Goal: Information Seeking & Learning: Compare options

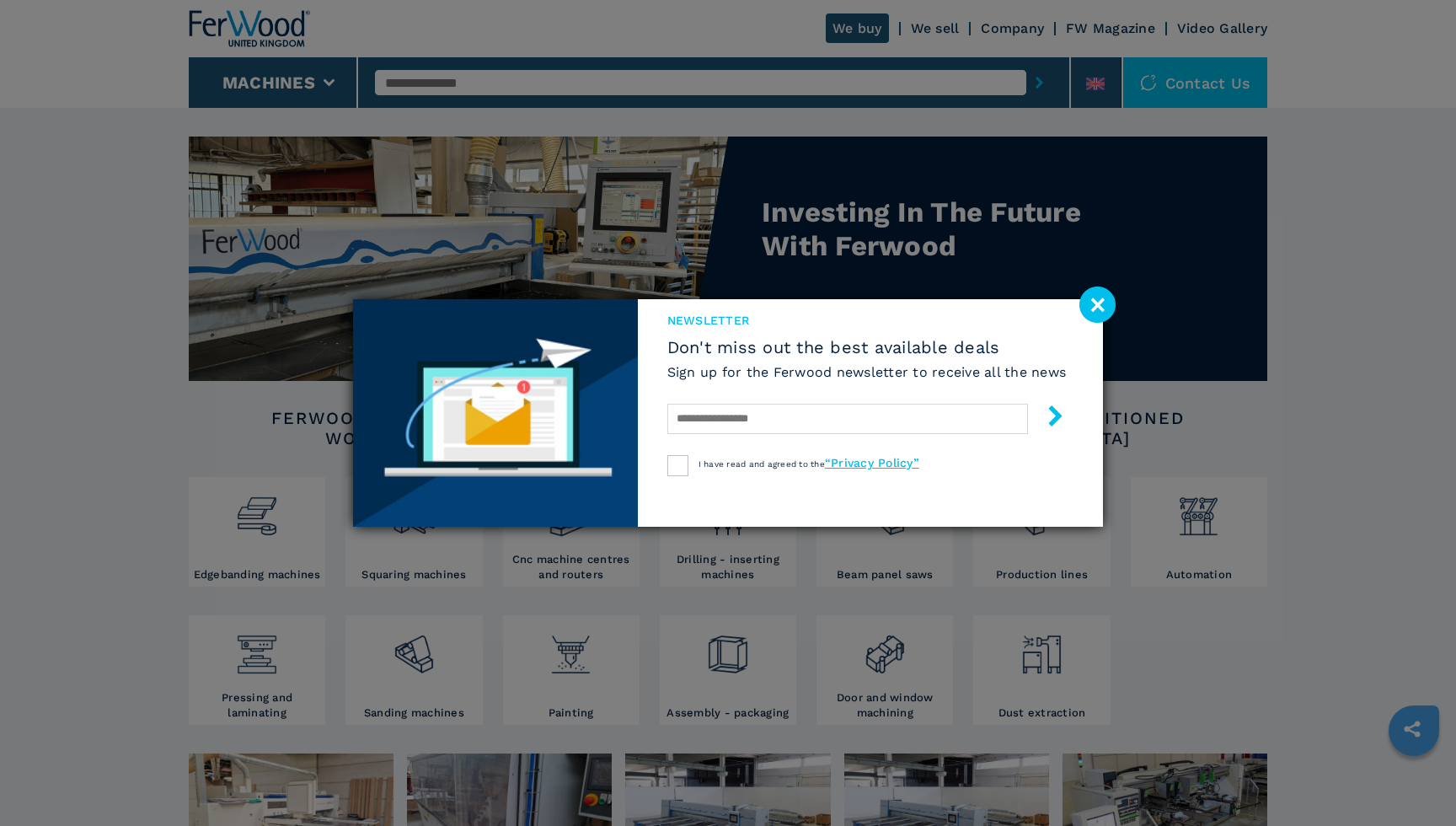
click at [1089, 301] on image at bounding box center [1098, 305] width 37 height 37
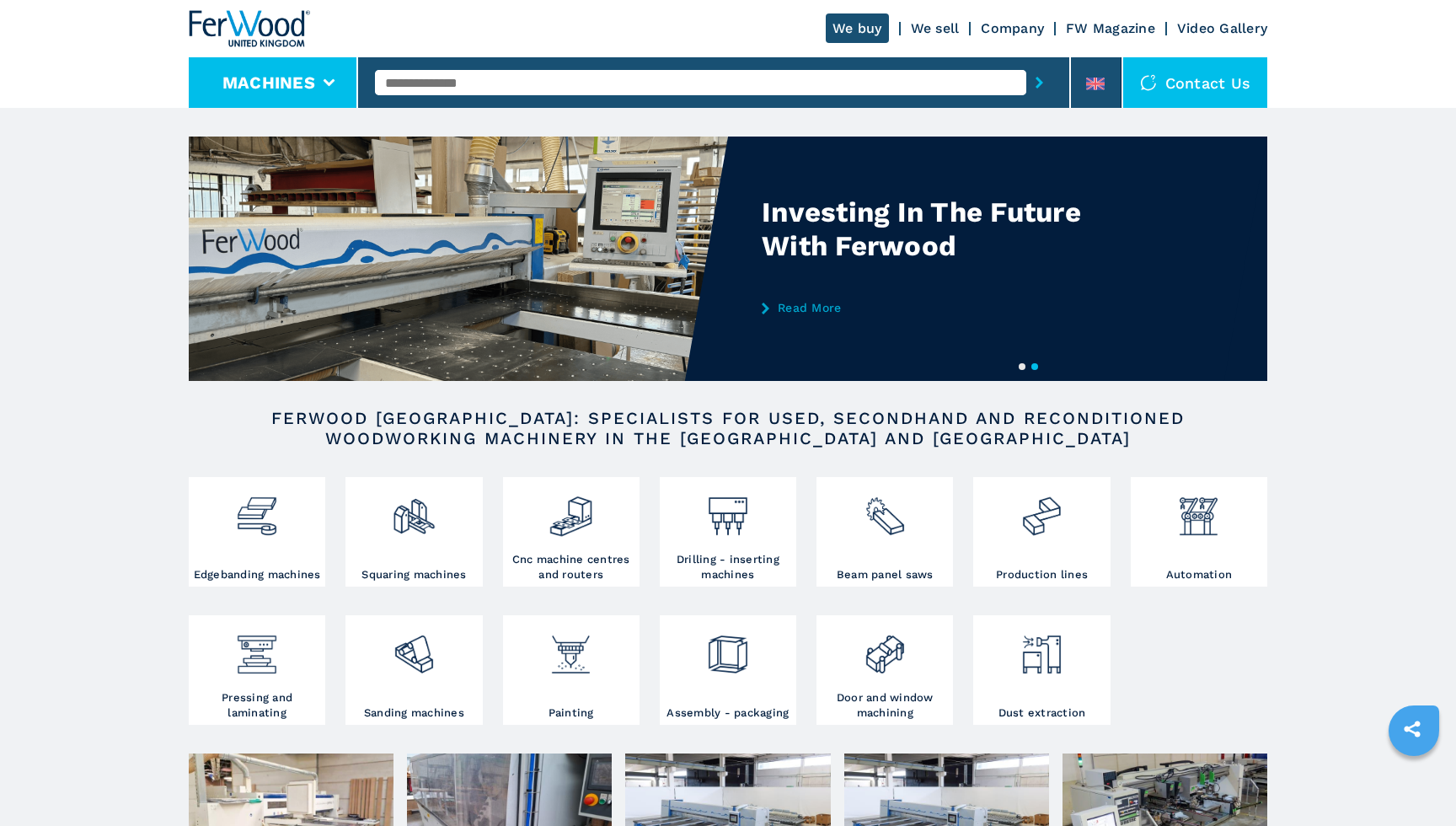
click at [272, 78] on button "Machines" at bounding box center [269, 82] width 92 height 20
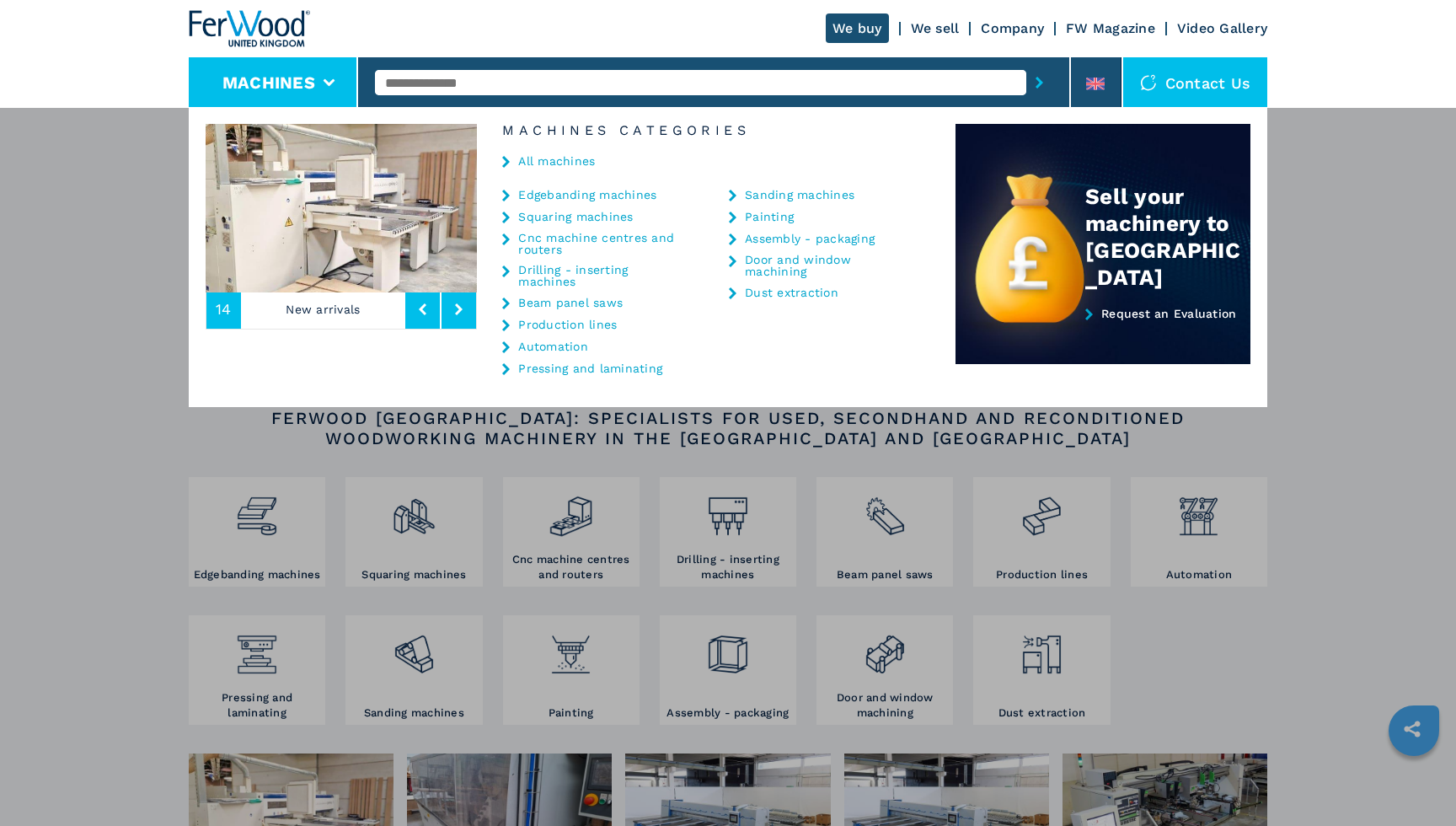
click at [597, 190] on link "Edgebanding machines" at bounding box center [586, 195] width 138 height 12
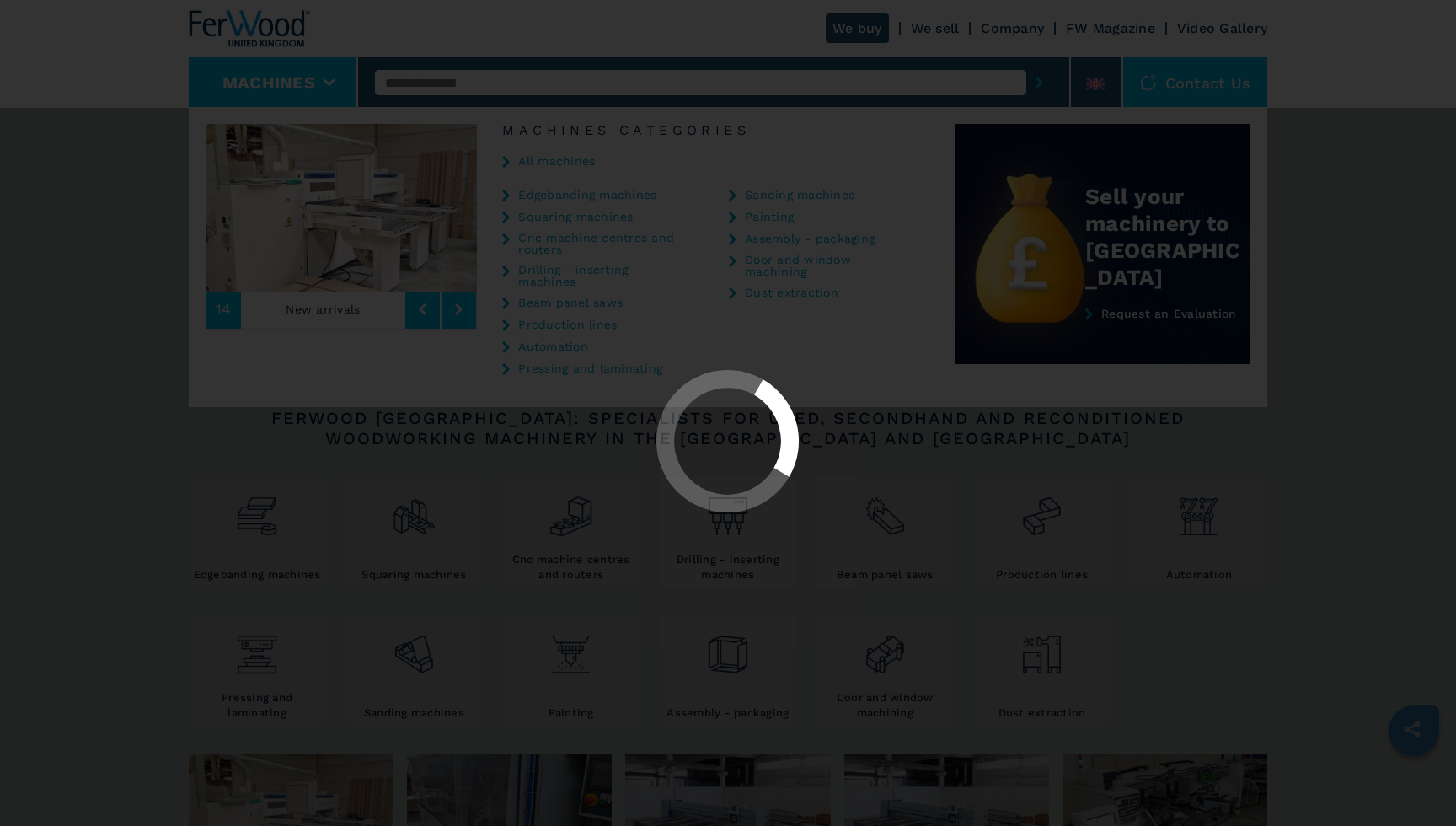
select select "**********"
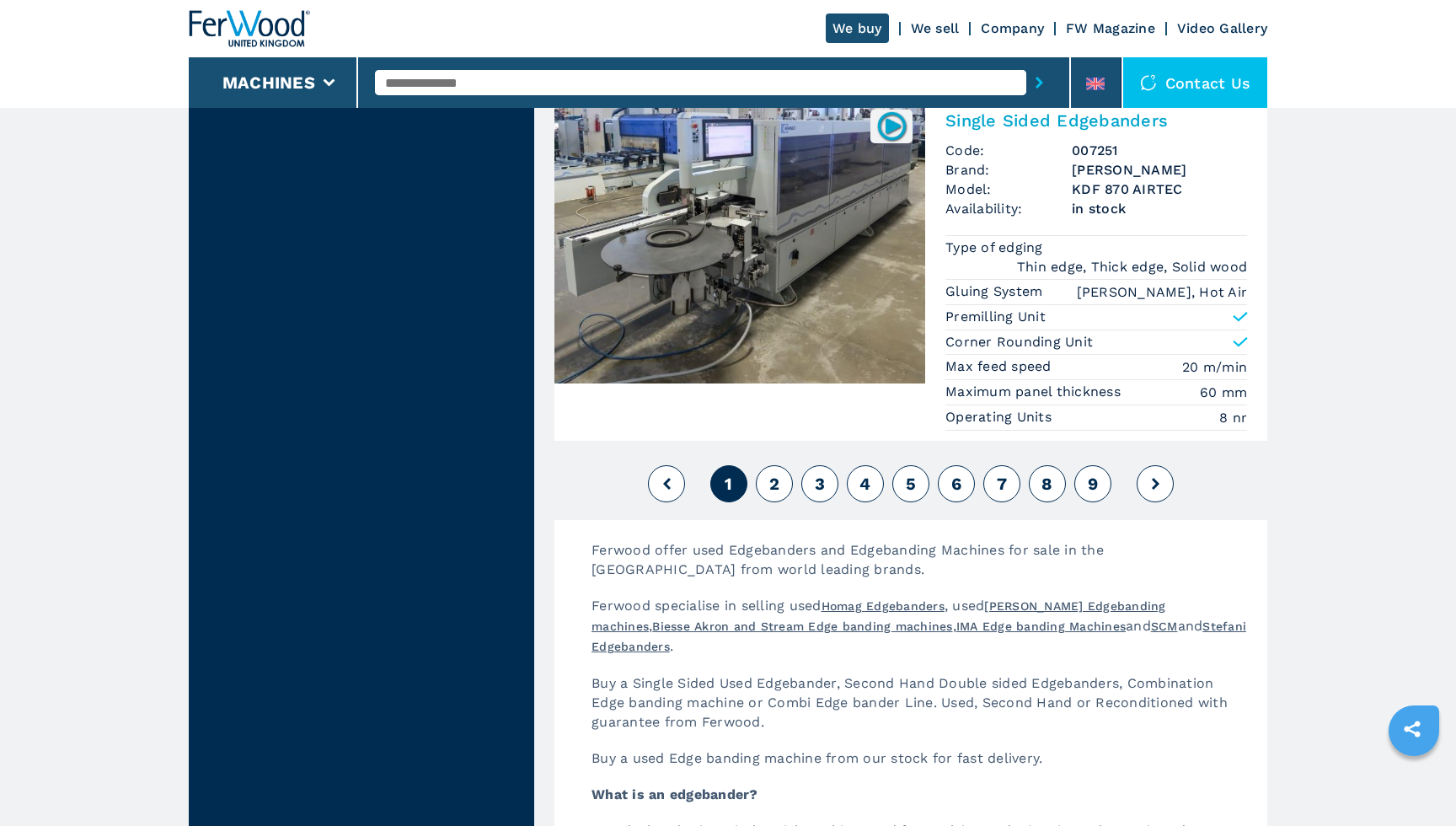
click at [780, 475] on button "2" at bounding box center [774, 483] width 37 height 37
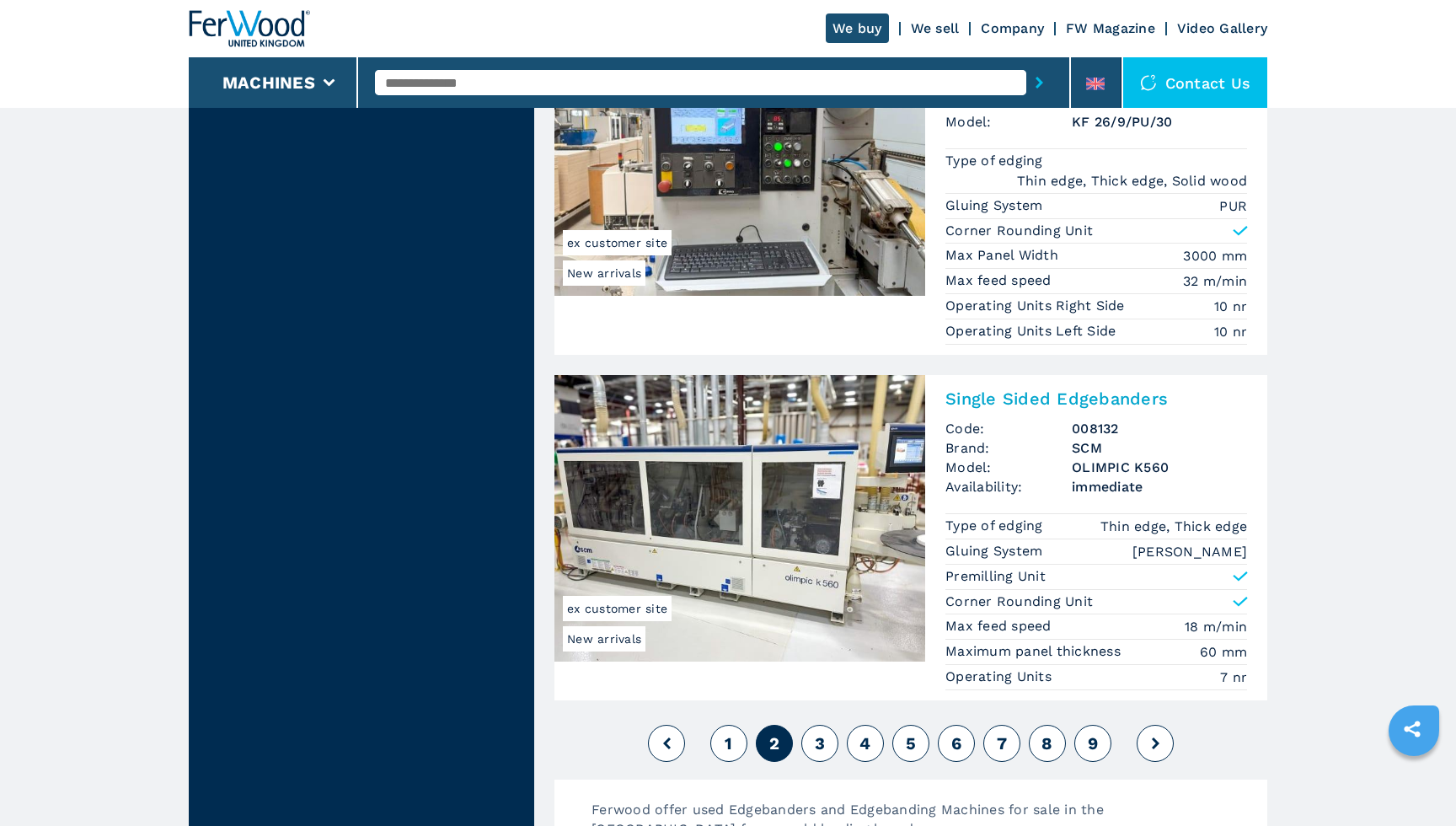
click at [776, 526] on img at bounding box center [740, 518] width 371 height 287
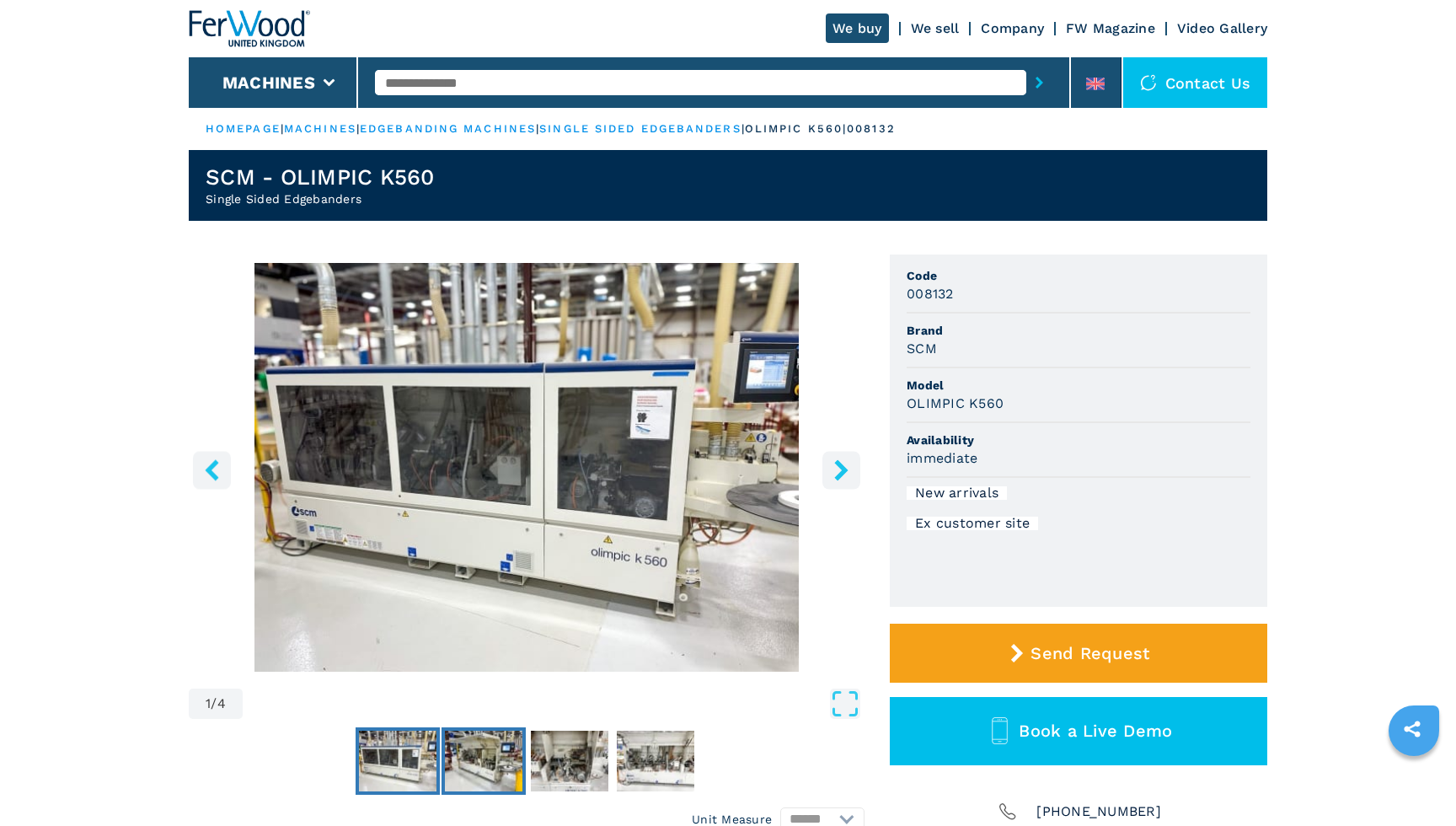
click at [478, 735] on img "Go to Slide 2" at bounding box center [483, 761] width 78 height 60
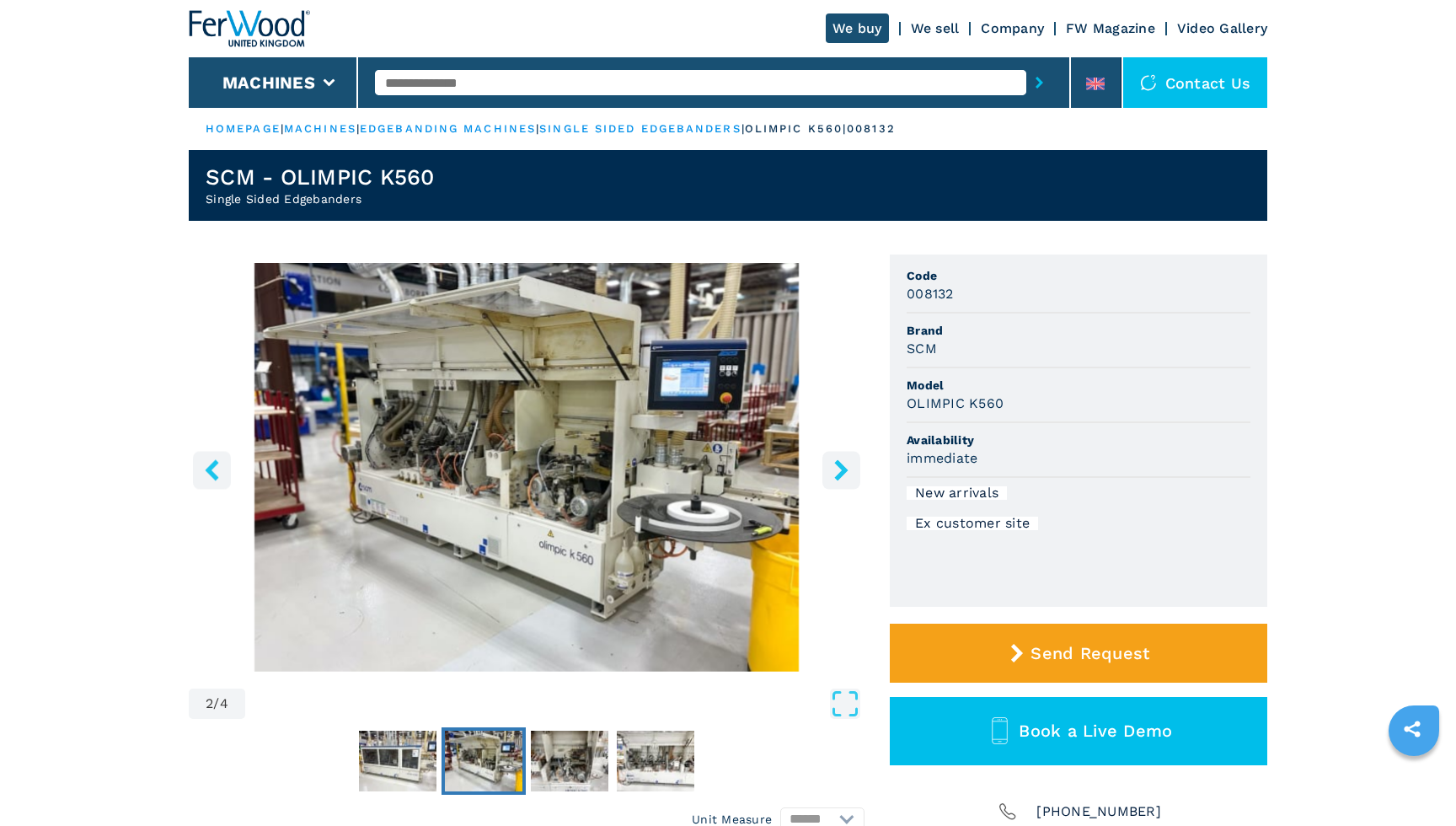
click at [523, 745] on button "Go to Slide 2" at bounding box center [483, 761] width 84 height 68
click at [570, 754] on img "Go to Slide 3" at bounding box center [569, 761] width 78 height 60
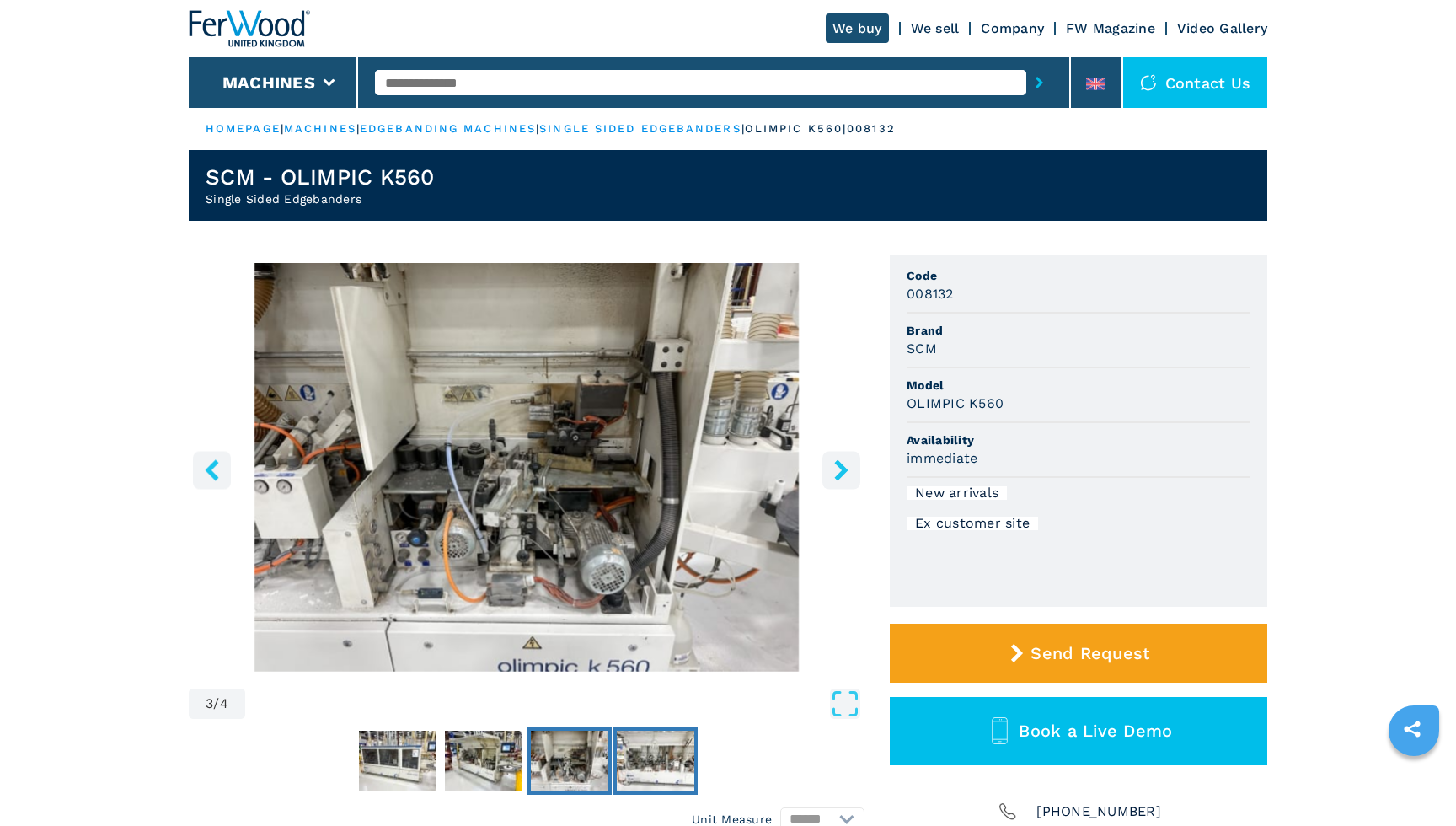
click at [645, 747] on img "Go to Slide 4" at bounding box center [655, 761] width 78 height 60
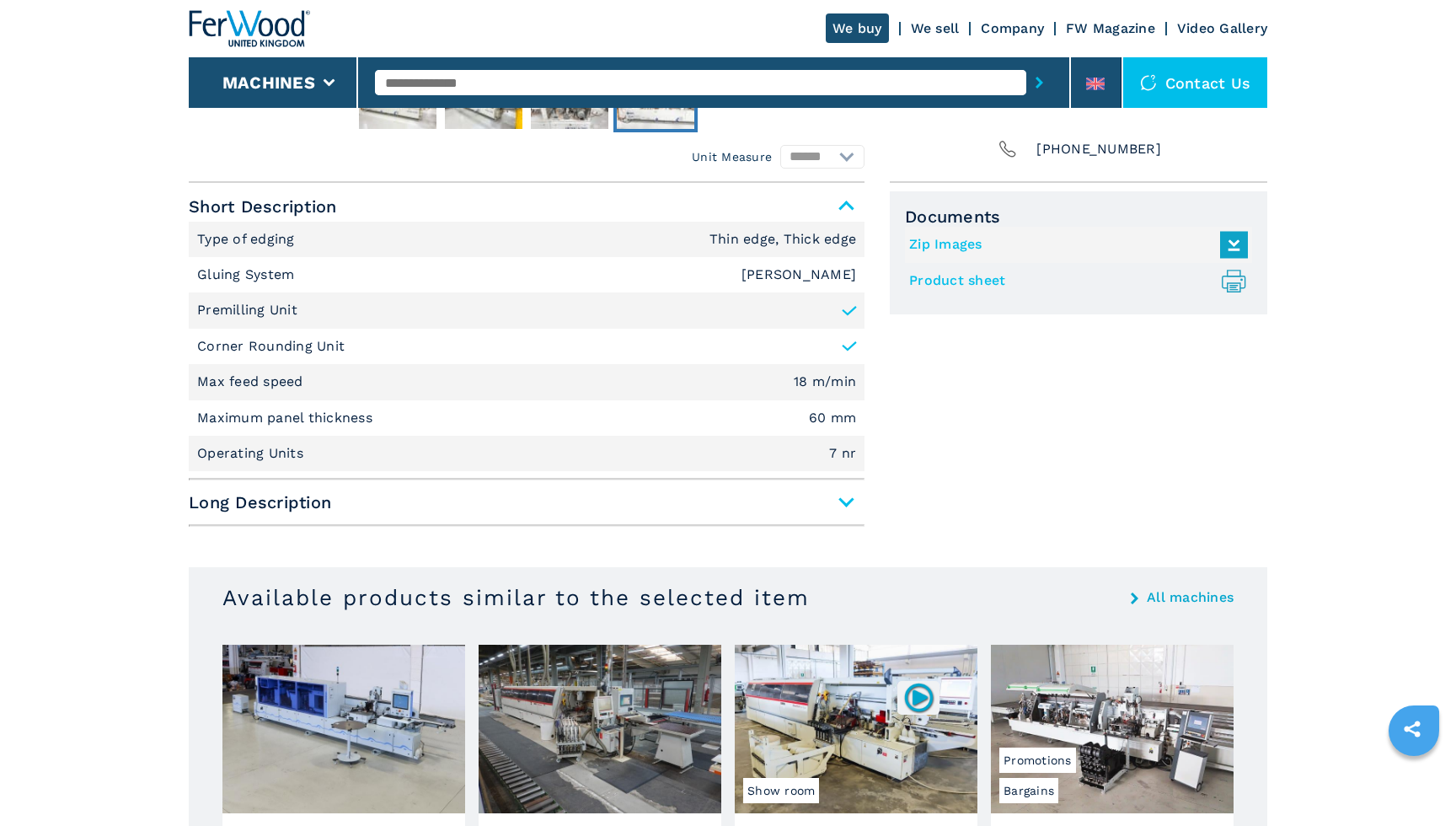
scroll to position [664, 1]
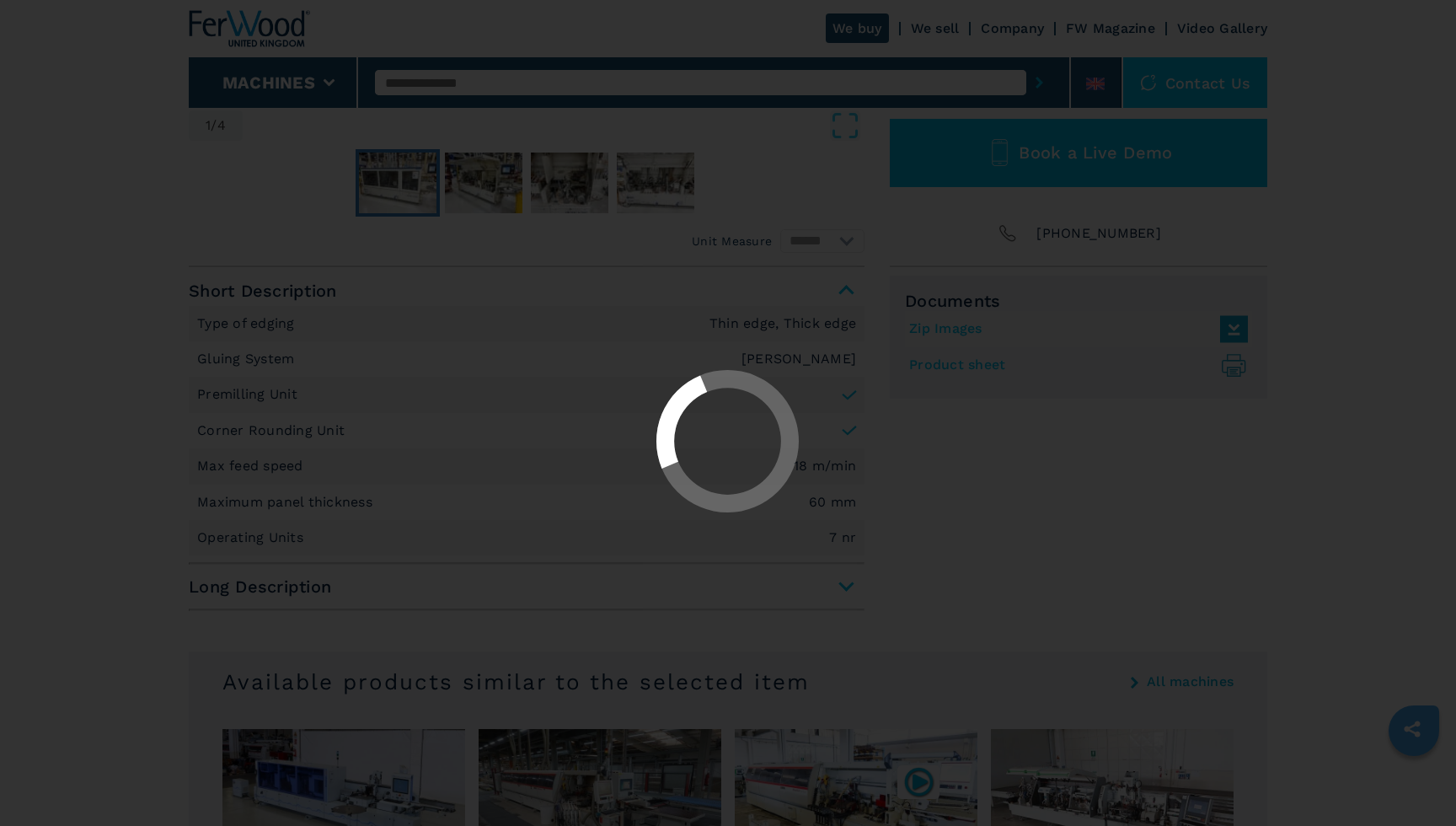
select select "**********"
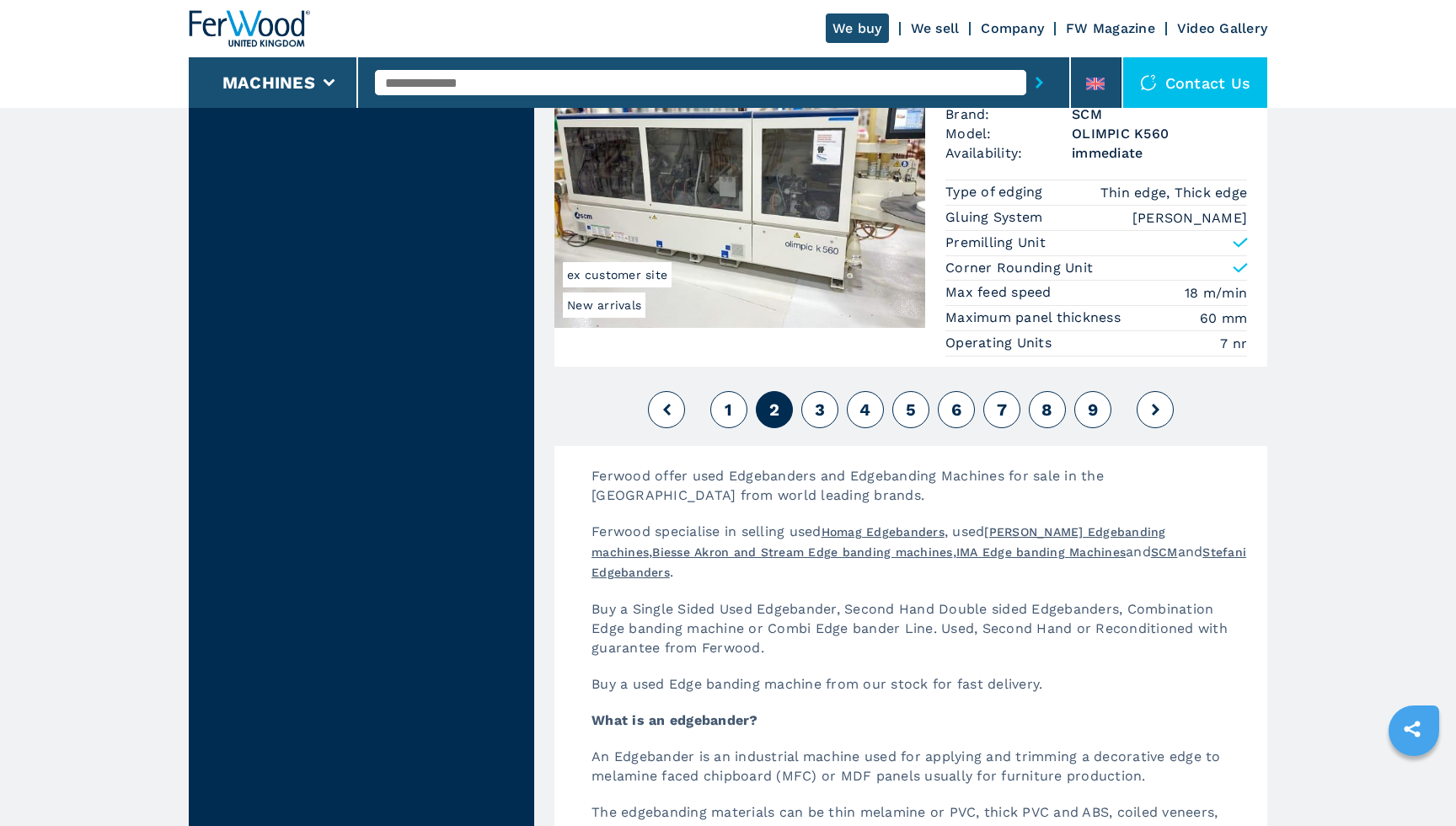
scroll to position [4156, 0]
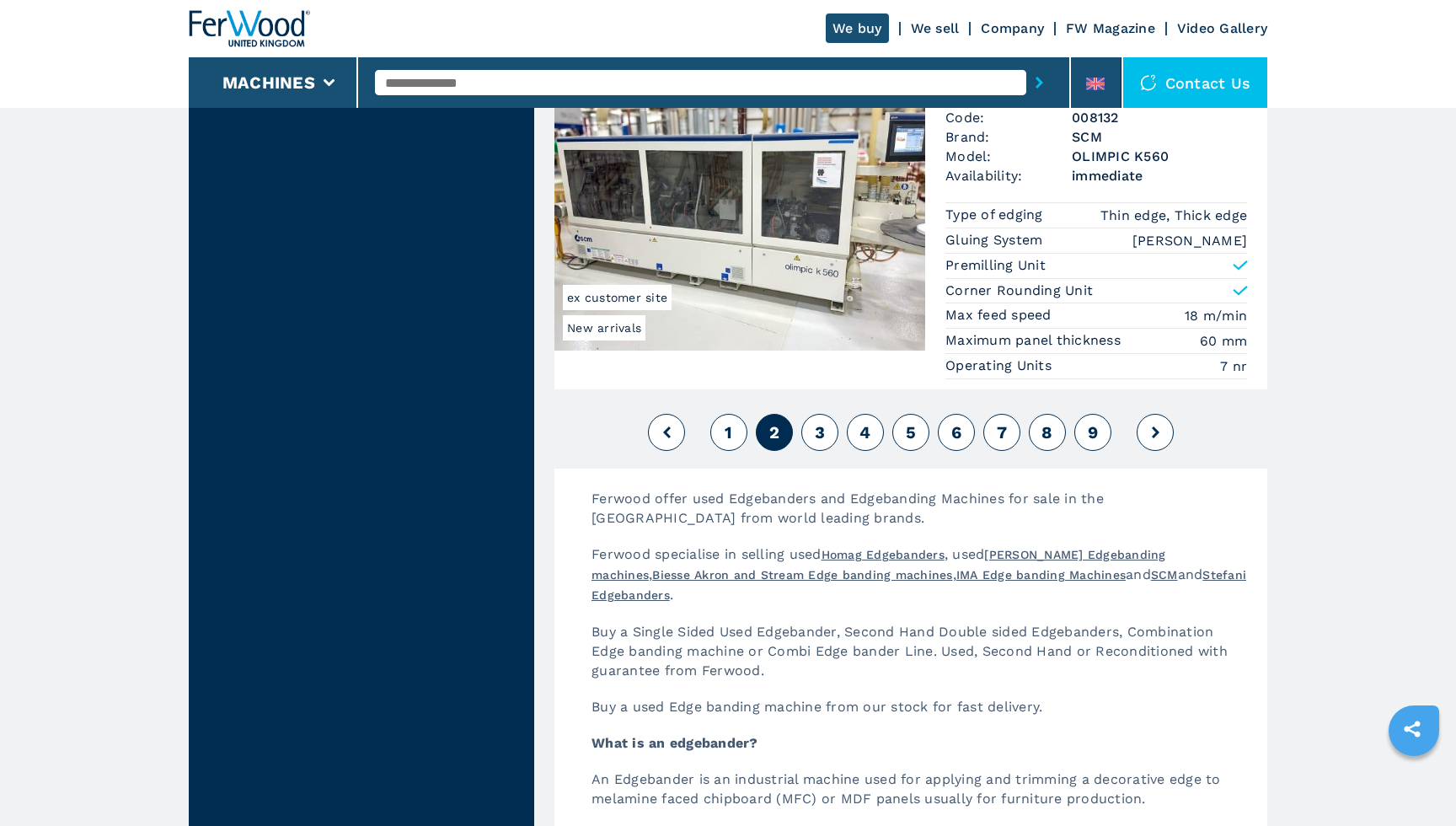
click at [821, 429] on span "3" at bounding box center [819, 432] width 10 height 20
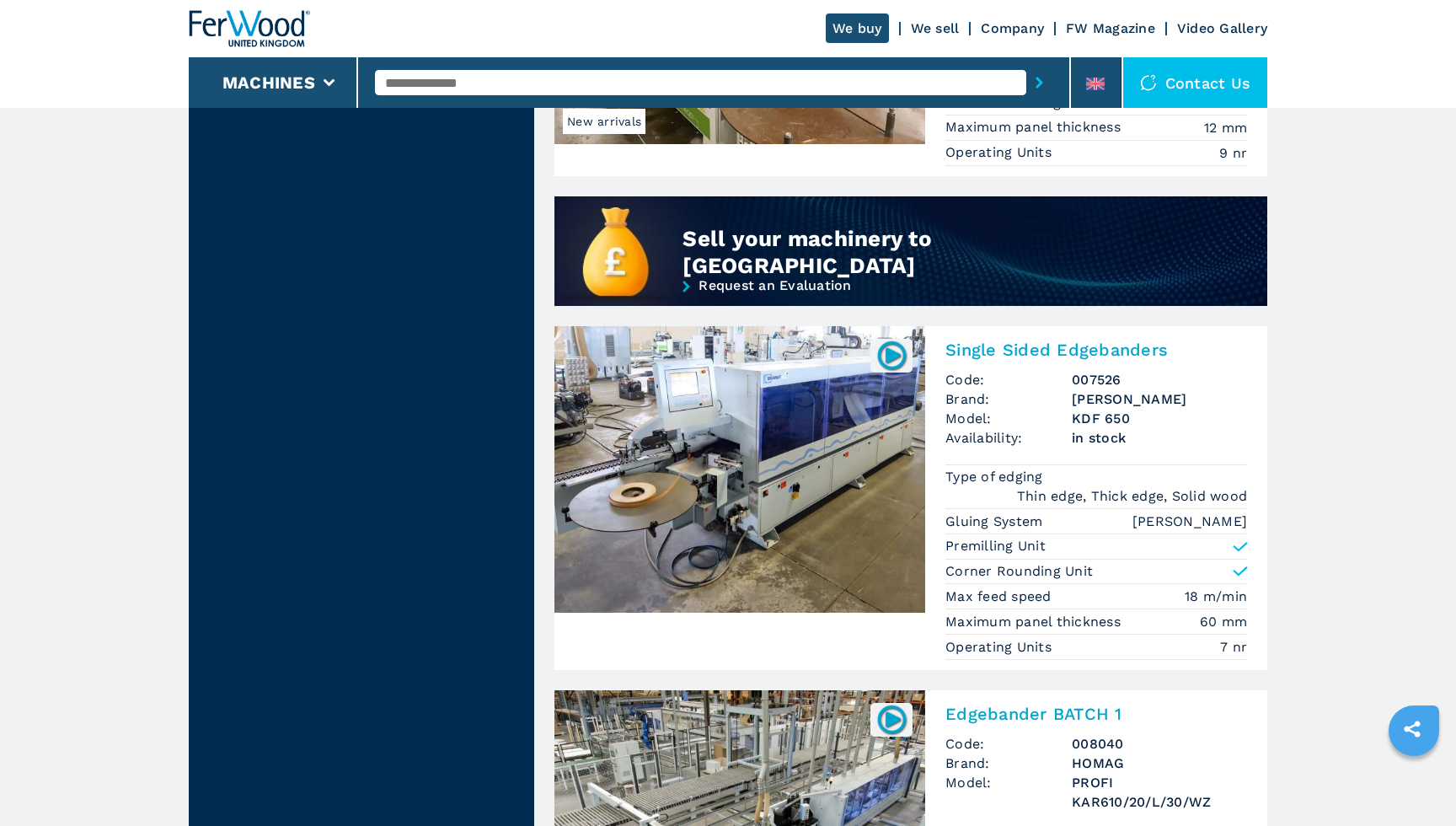
scroll to position [1423, 0]
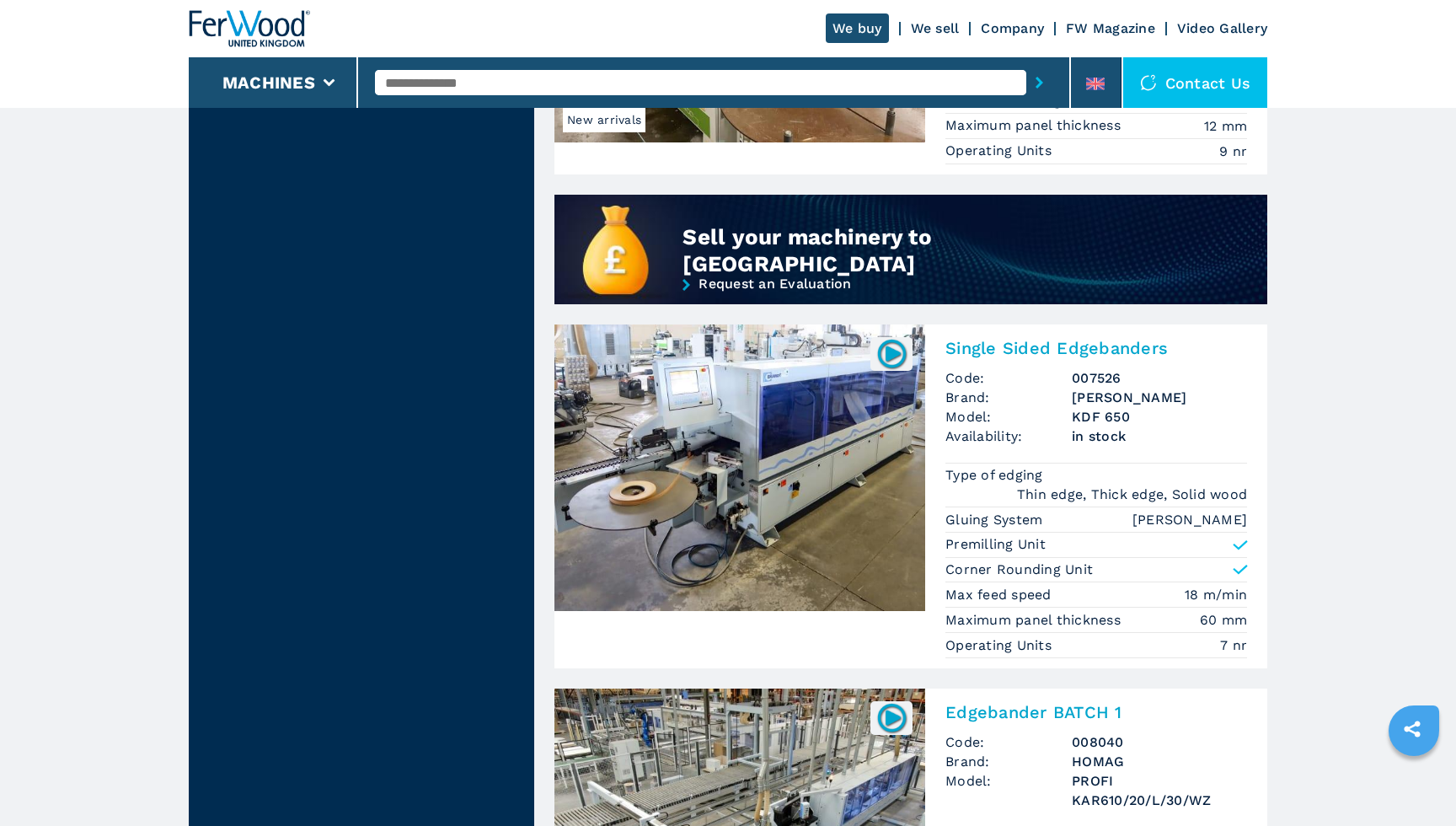
click at [774, 346] on img at bounding box center [740, 468] width 371 height 287
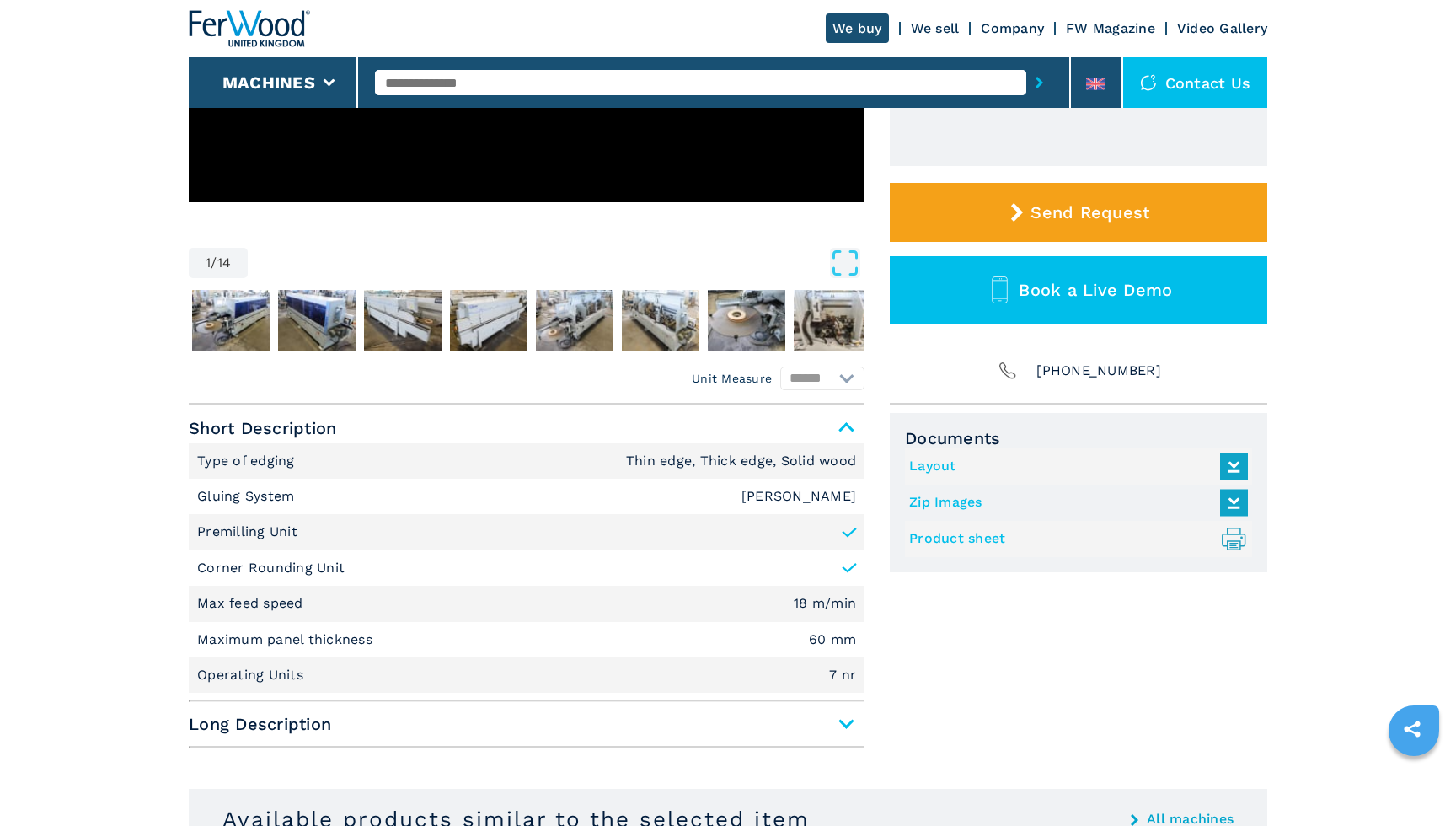
scroll to position [424, 0]
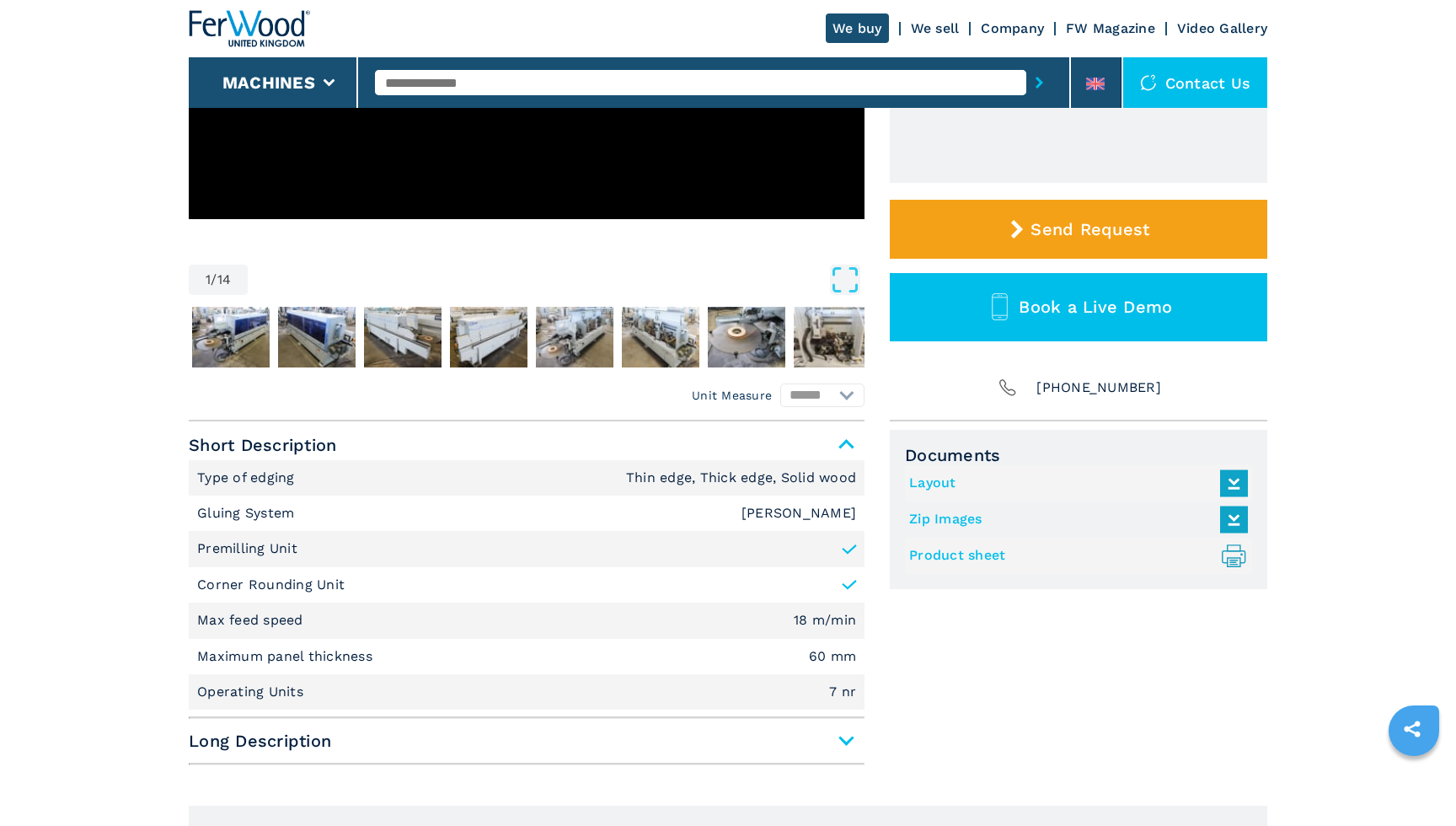
click at [946, 480] on link "Layout" at bounding box center [1074, 483] width 331 height 27
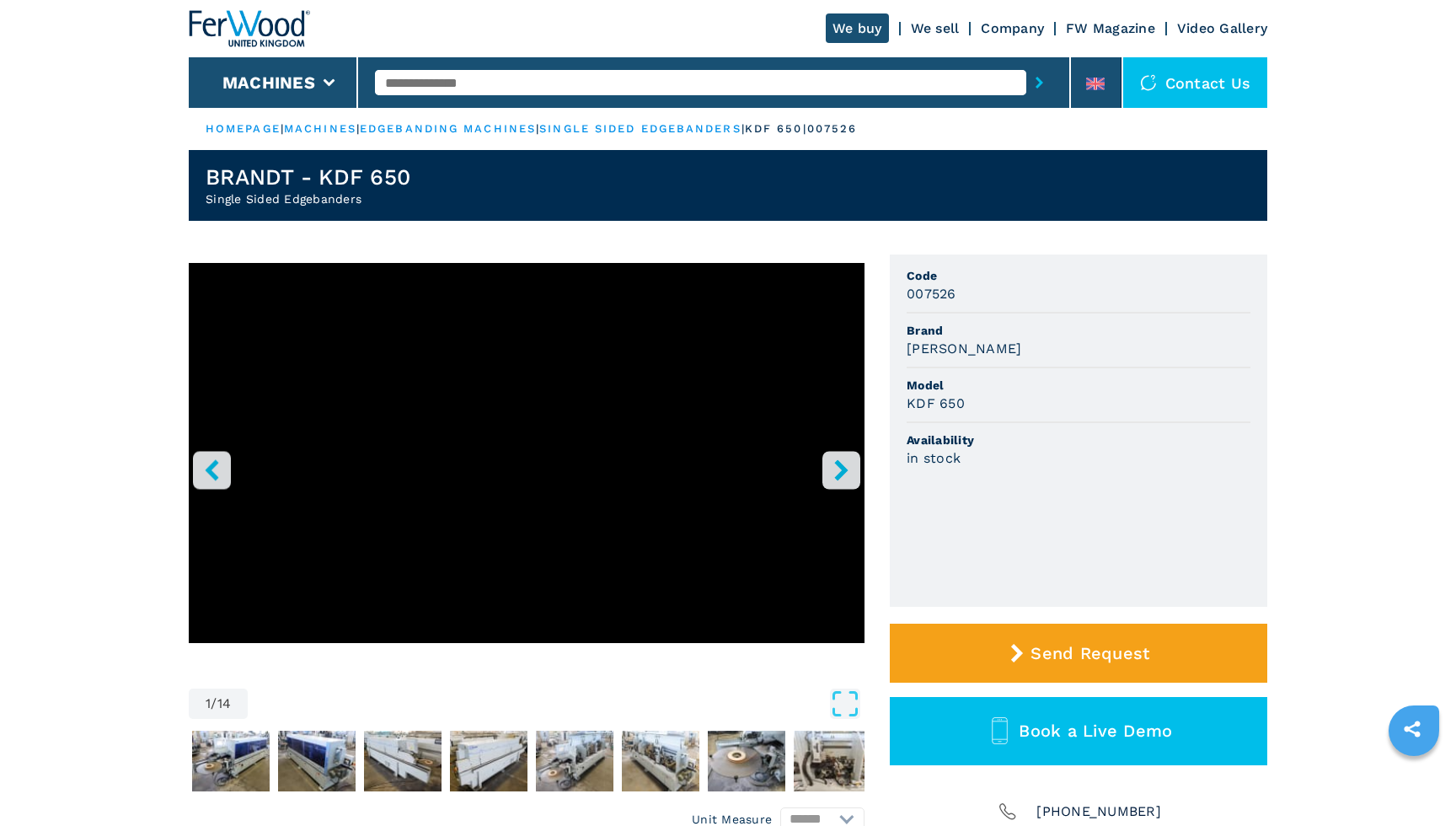
scroll to position [0, 0]
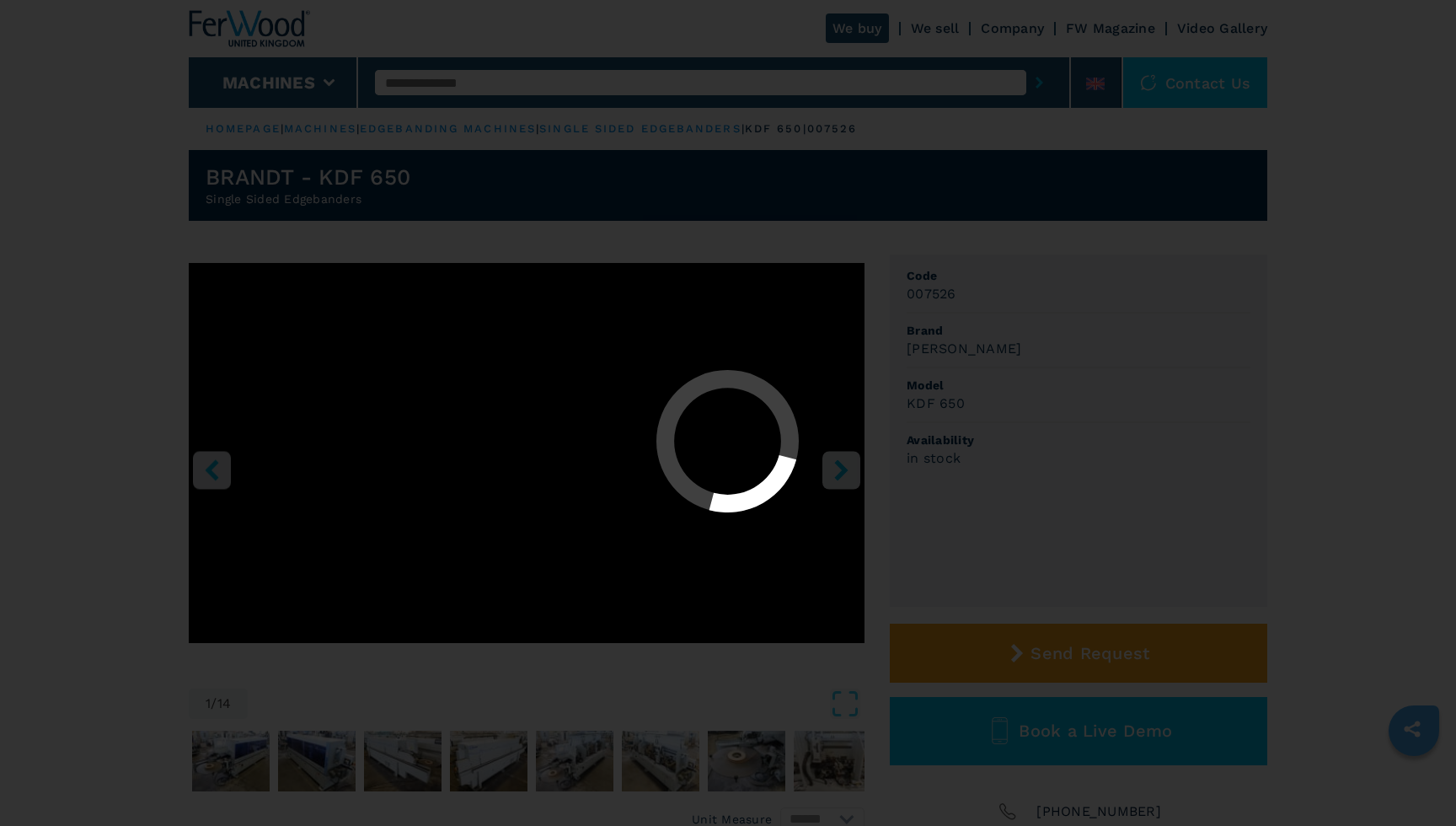
select select "**********"
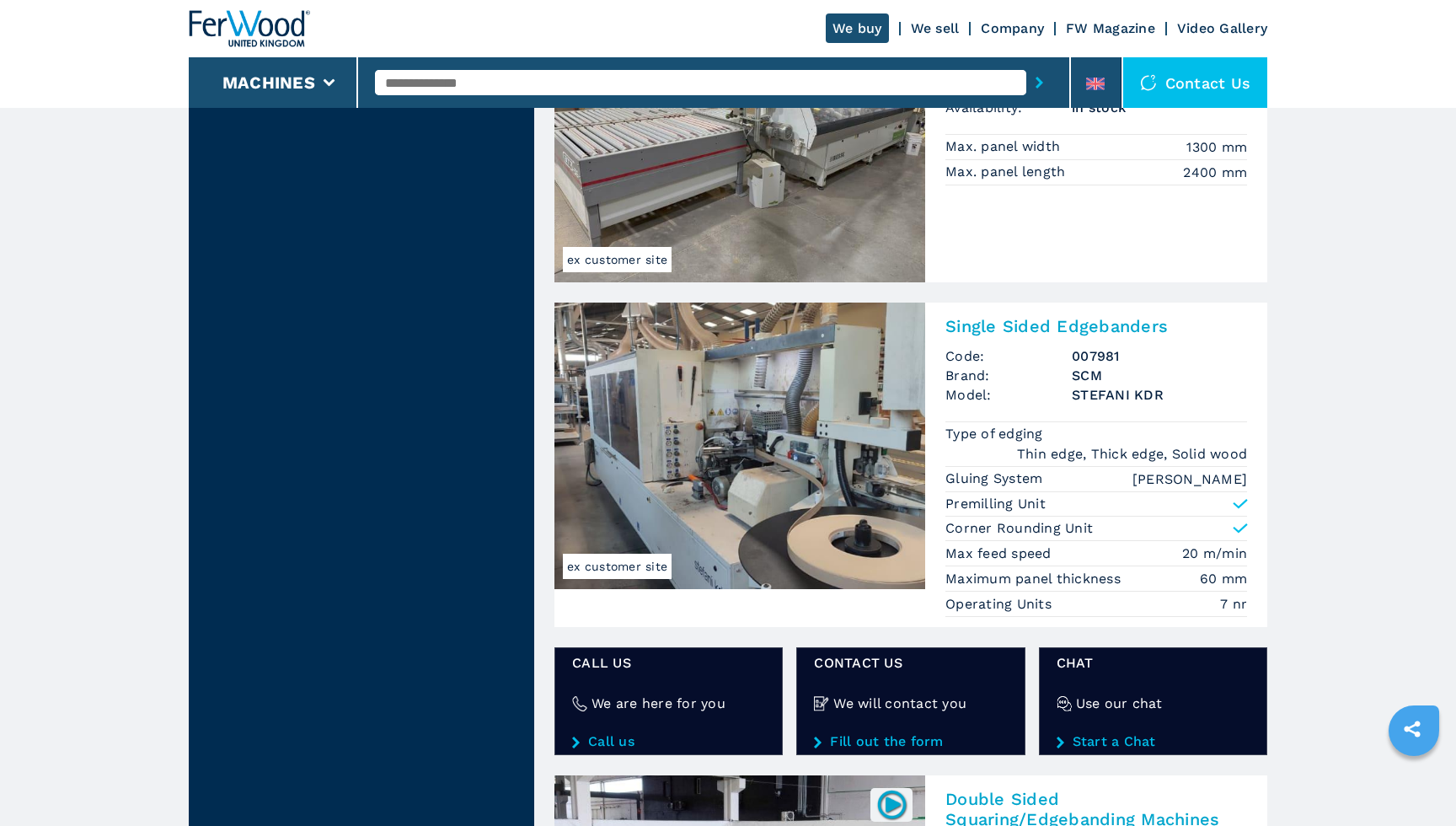
scroll to position [2445, 0]
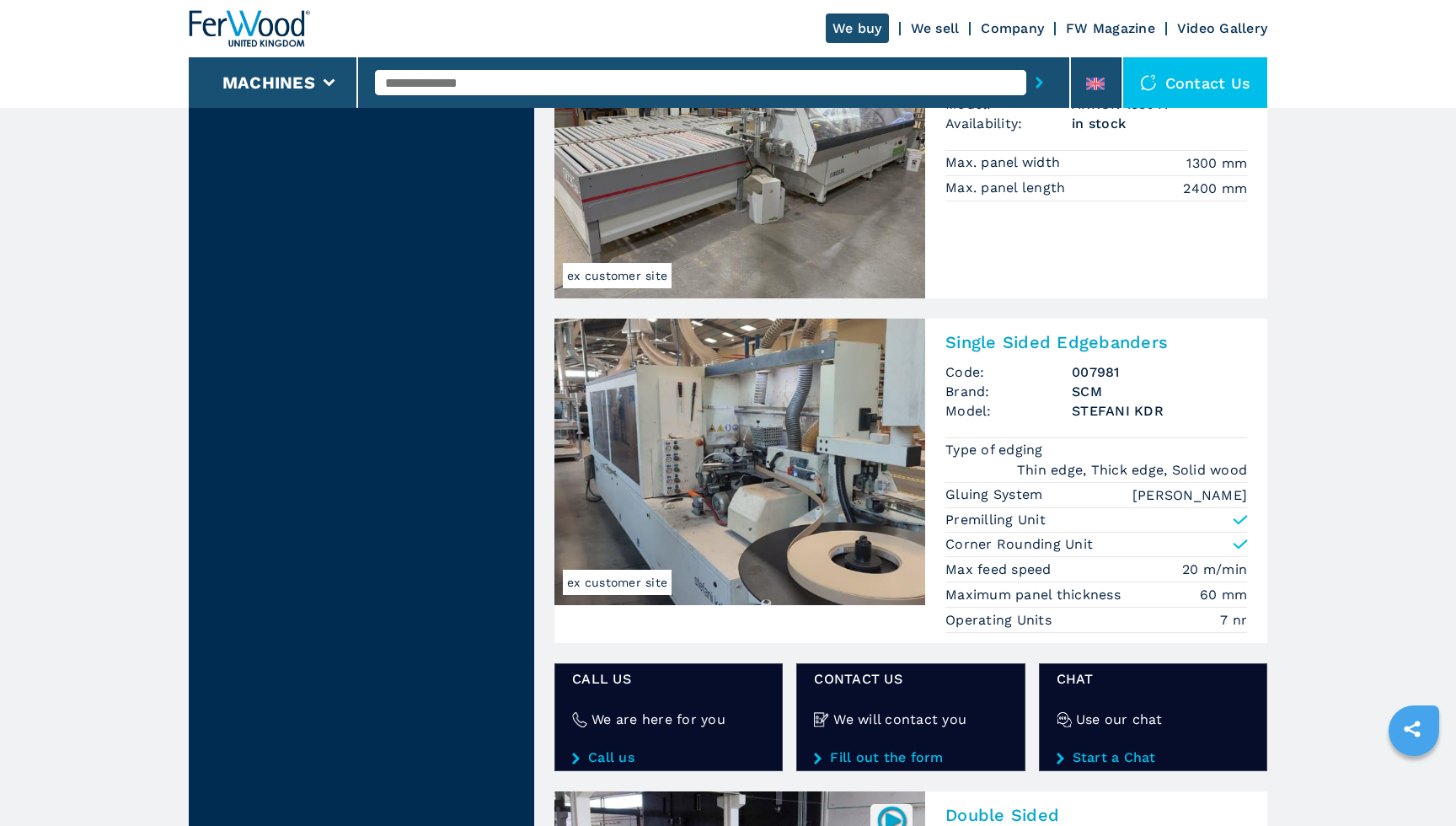
click at [759, 407] on img at bounding box center [740, 462] width 371 height 287
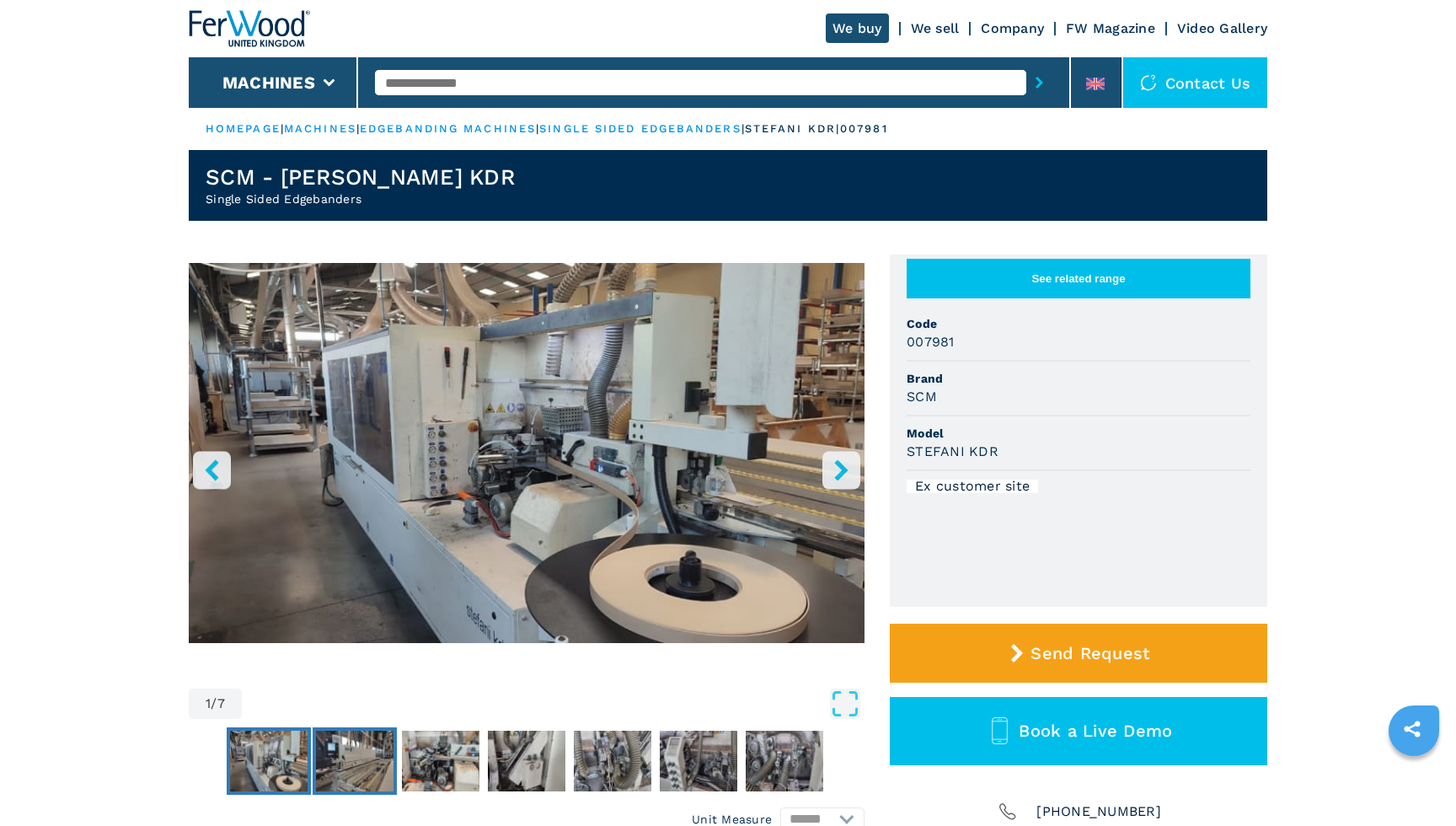
click at [355, 775] on img "Go to Slide 2" at bounding box center [354, 761] width 78 height 60
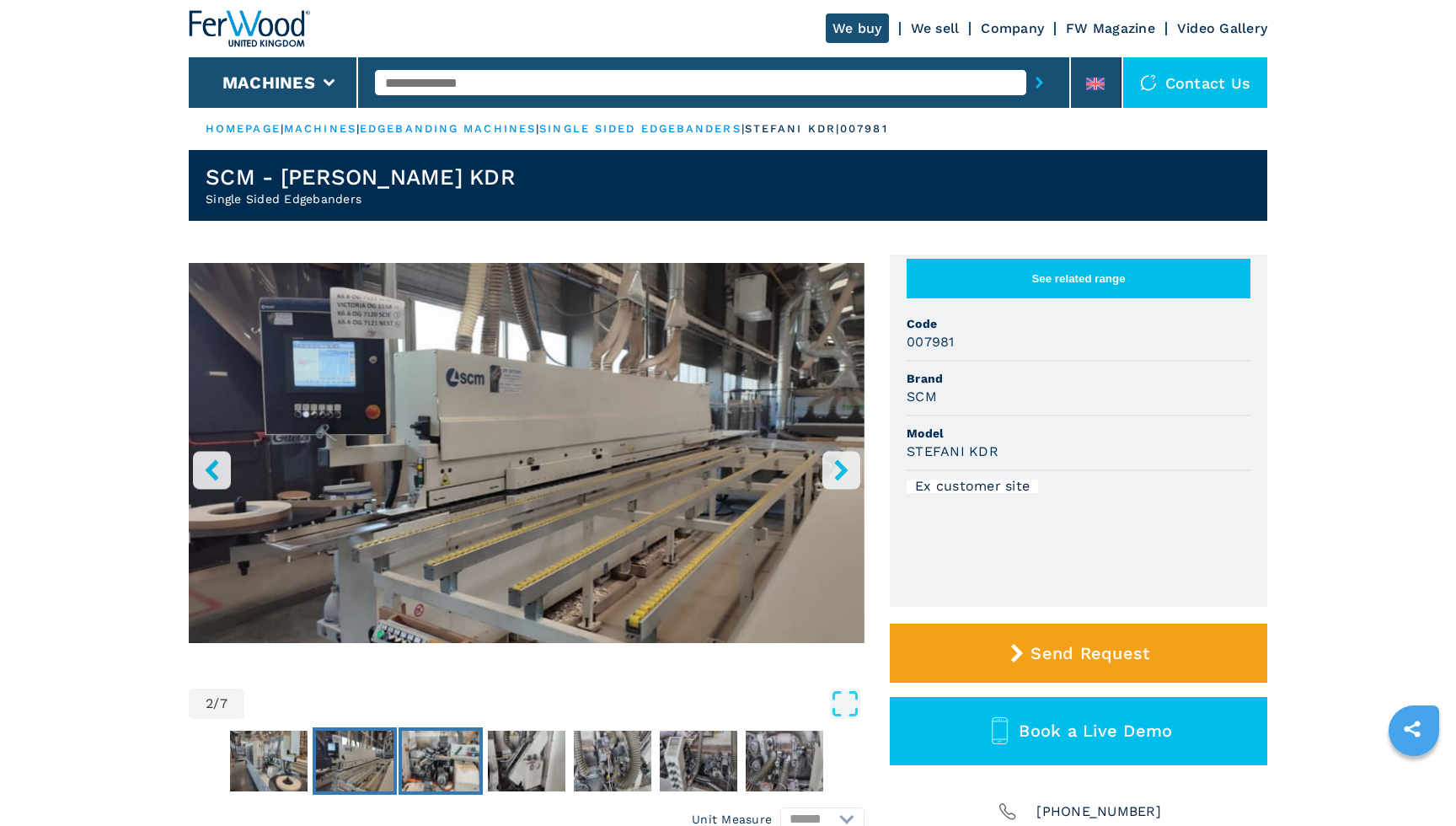
click at [420, 766] on img "Go to Slide 3" at bounding box center [440, 761] width 78 height 60
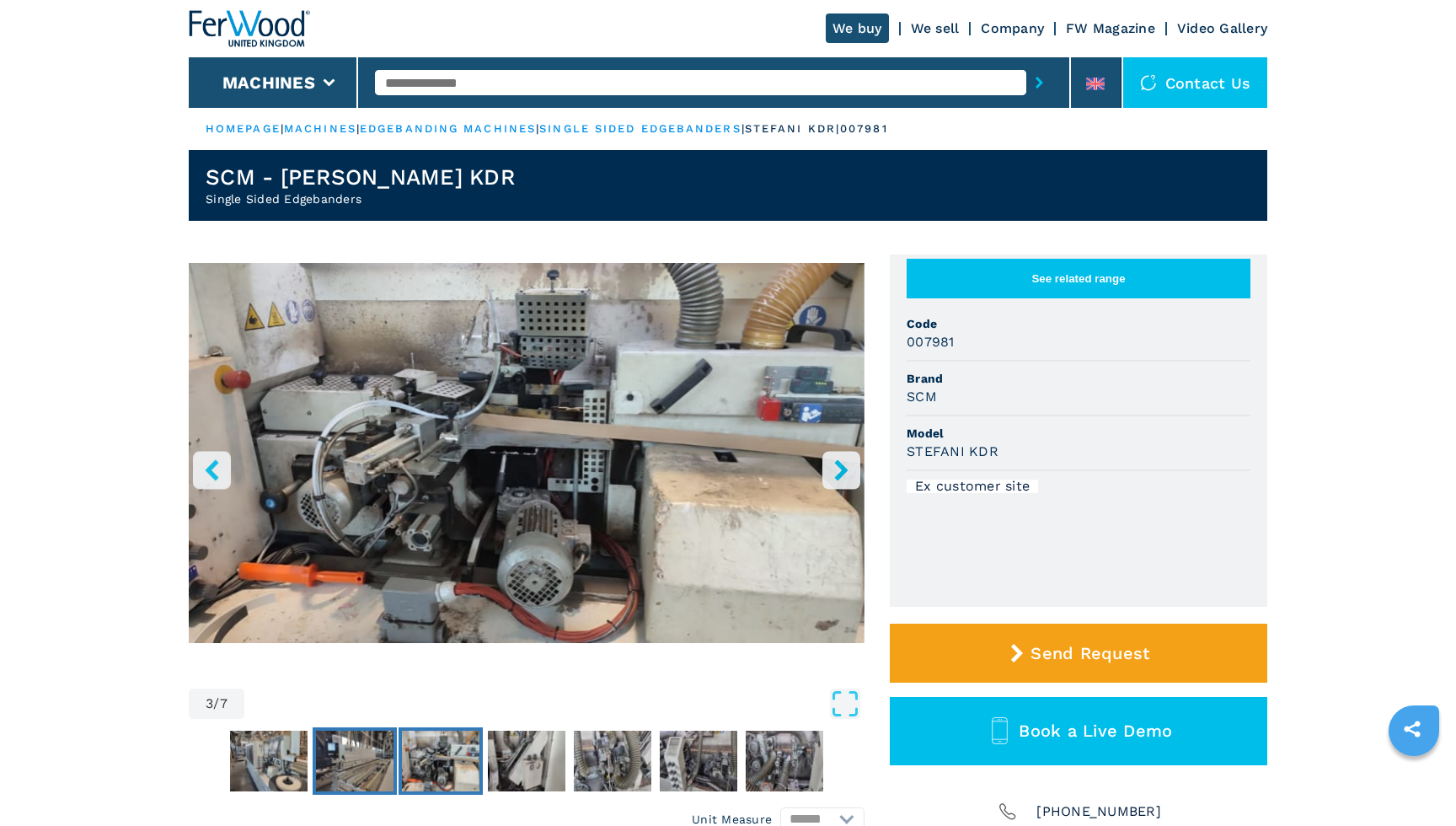
click at [329, 775] on img "Go to Slide 2" at bounding box center [354, 761] width 78 height 60
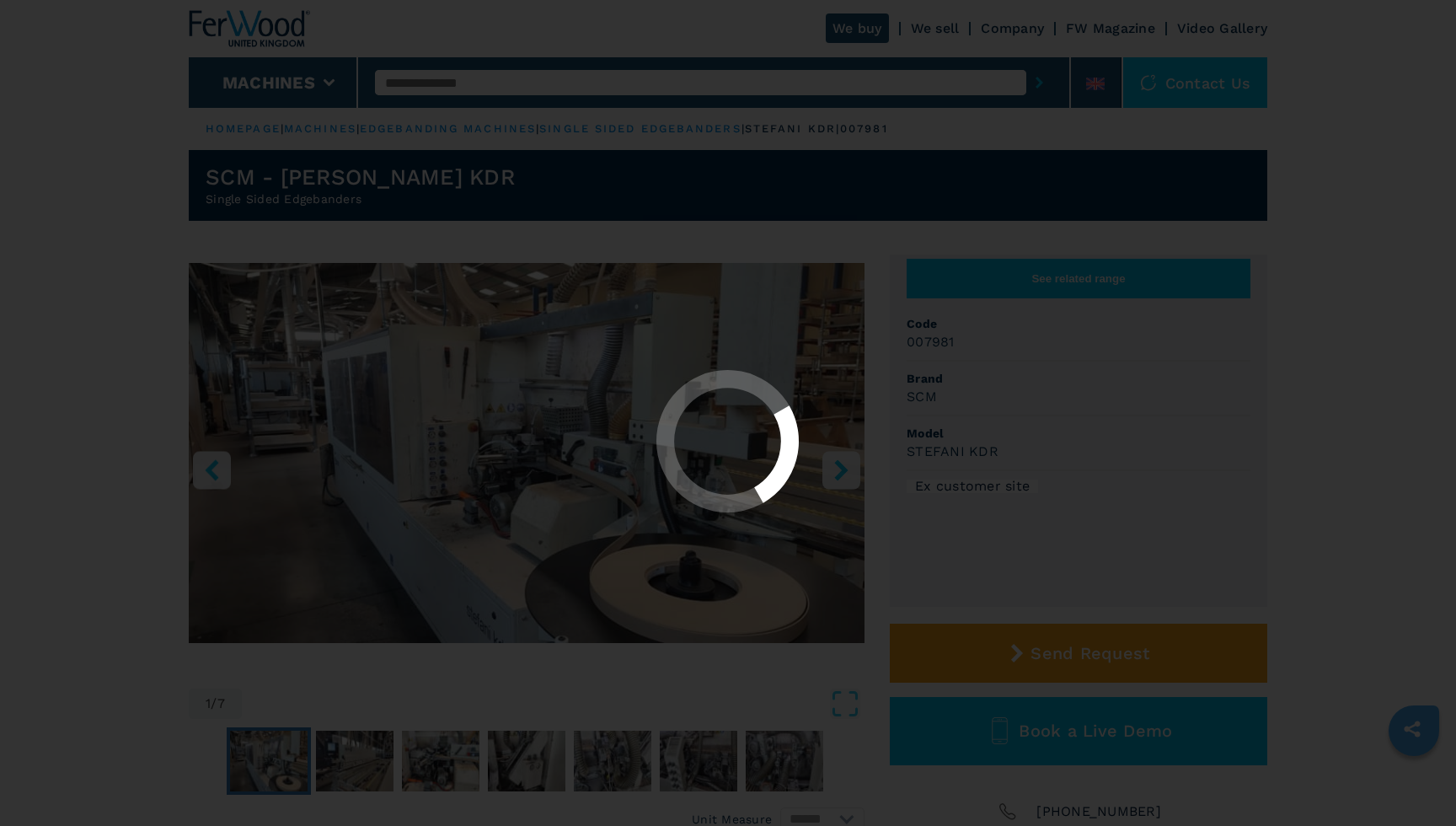
select select "**********"
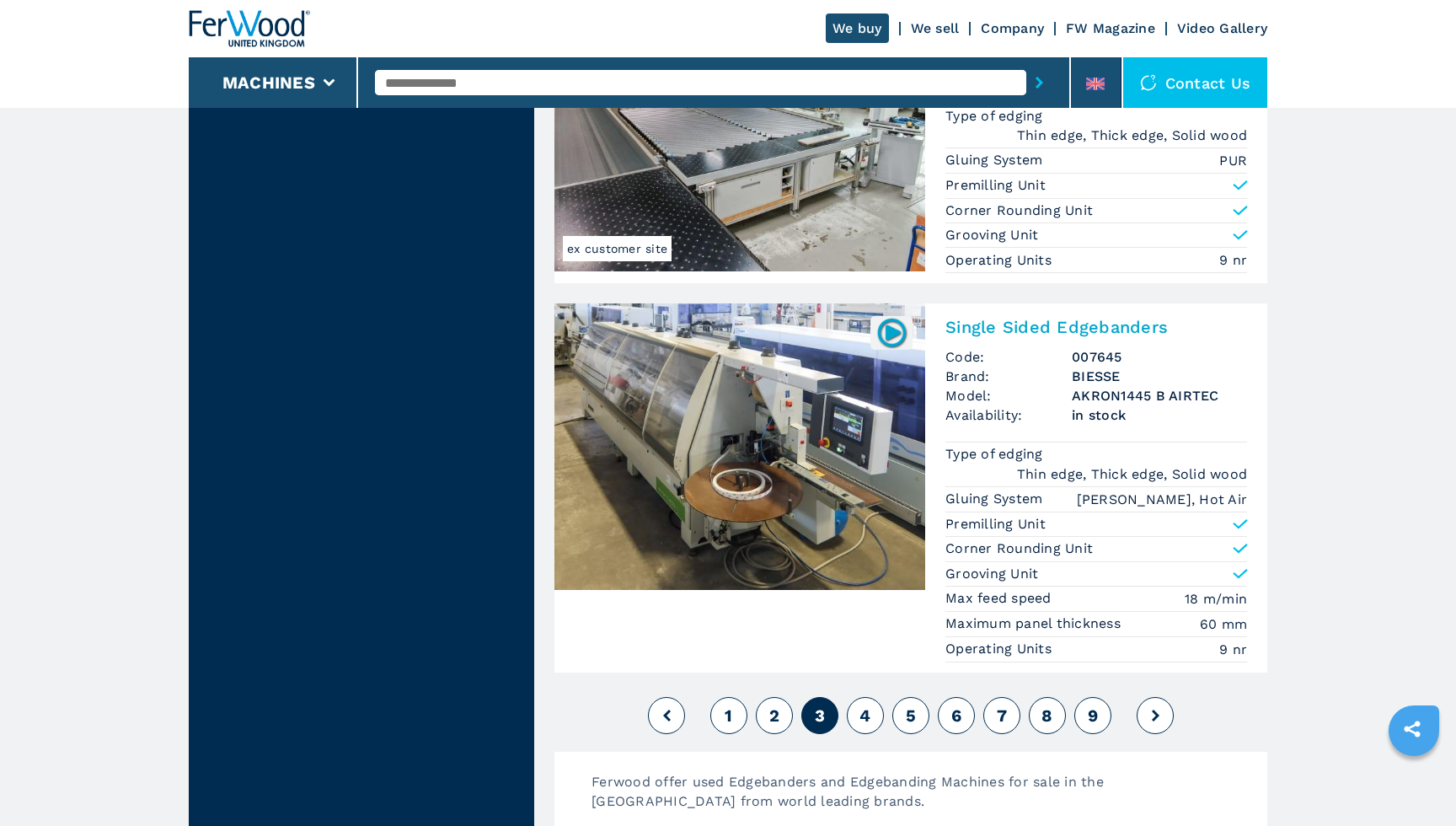
scroll to position [3993, 0]
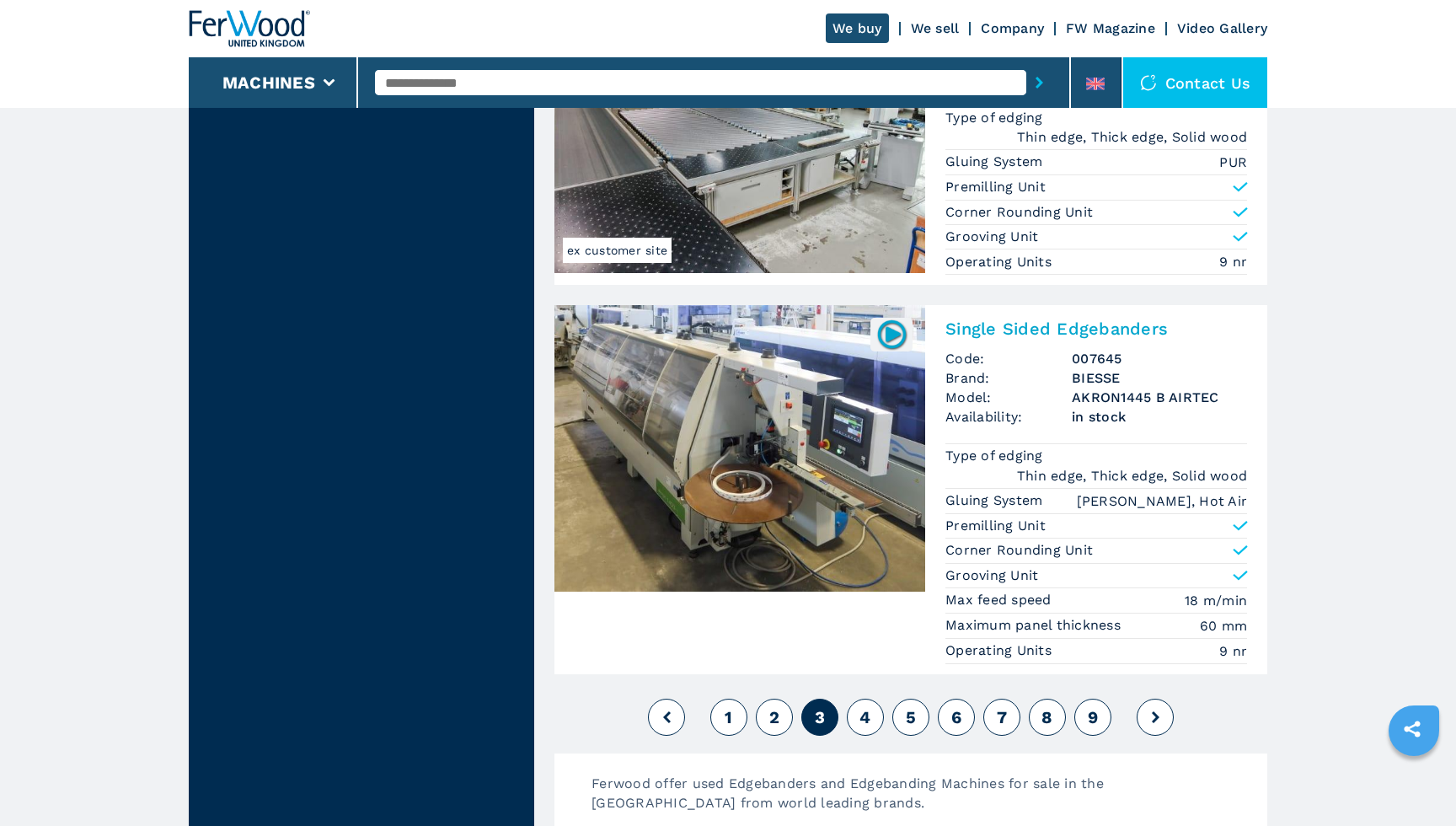
click at [866, 707] on span "4" at bounding box center [865, 717] width 11 height 20
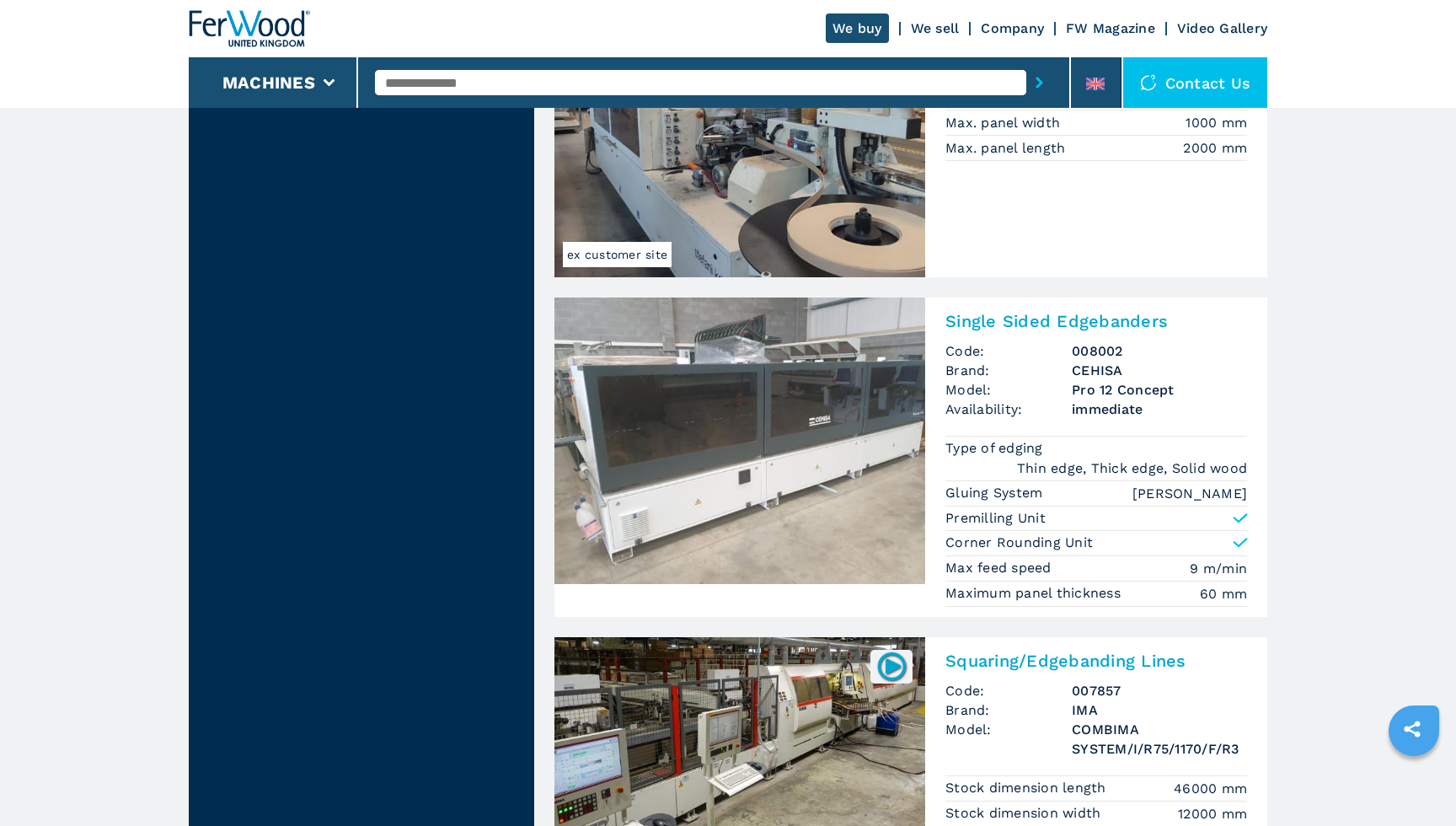
scroll to position [1883, 1]
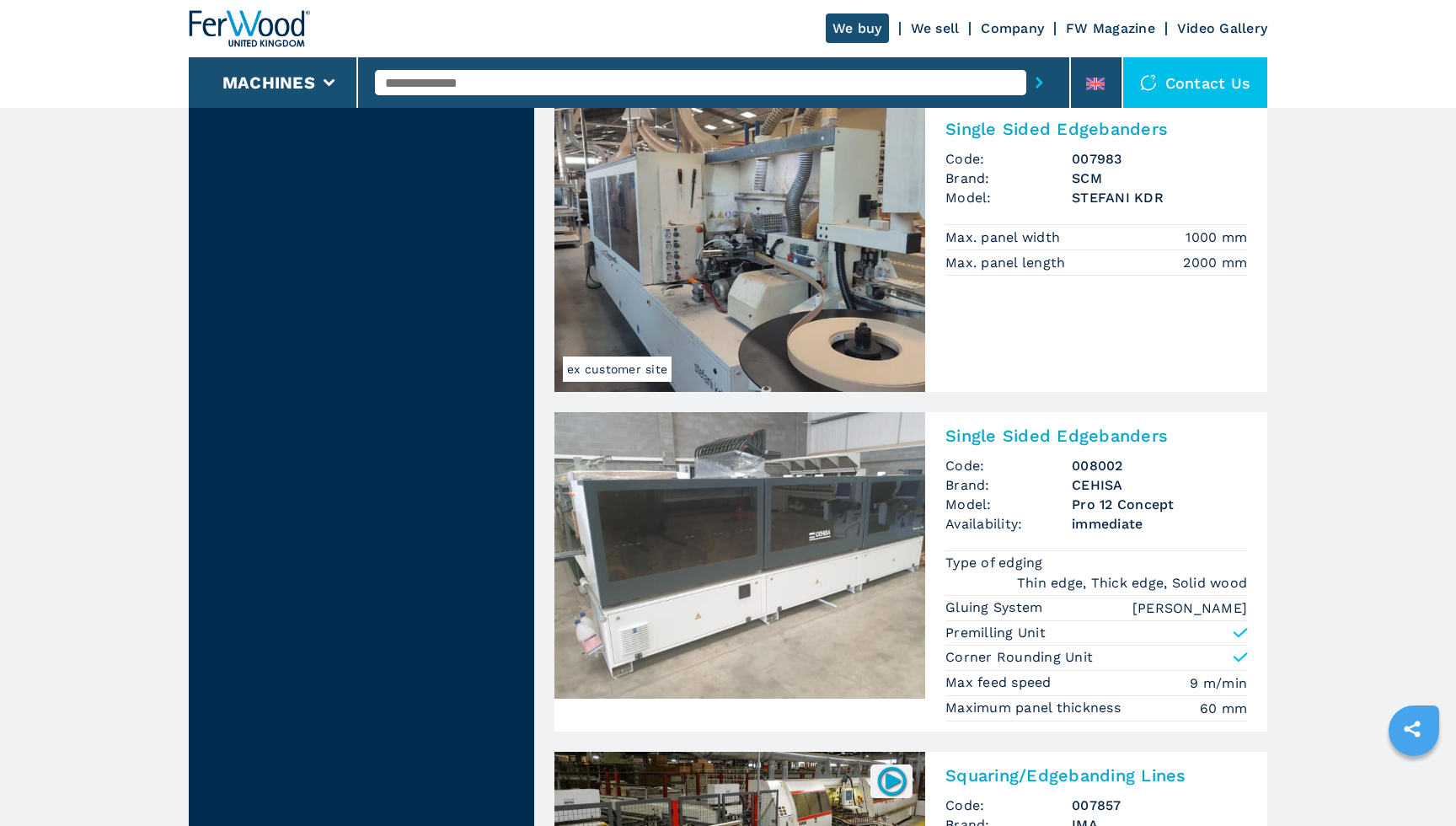
click at [1073, 461] on h3 "008002" at bounding box center [1159, 465] width 175 height 19
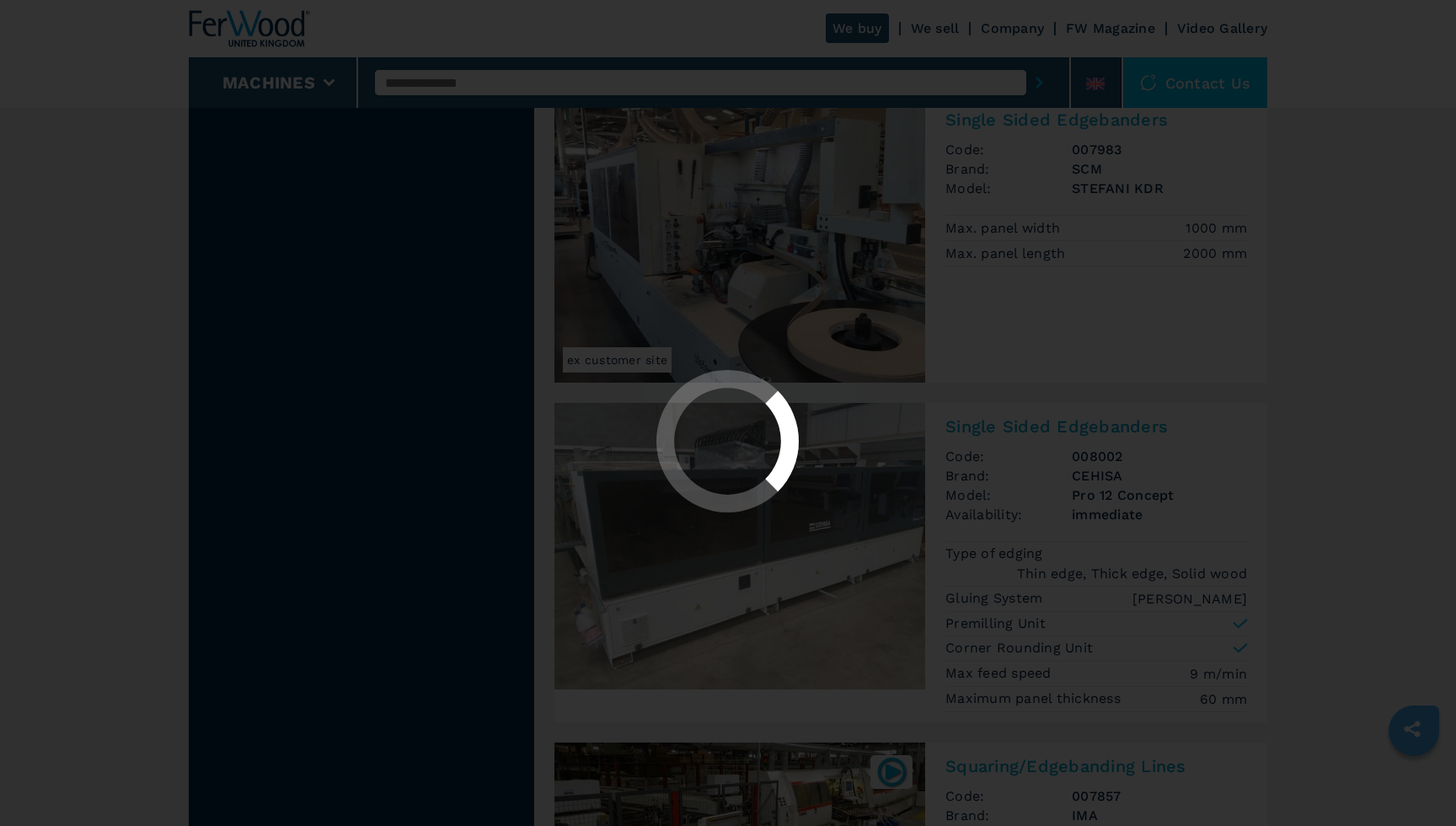
scroll to position [1776, 0]
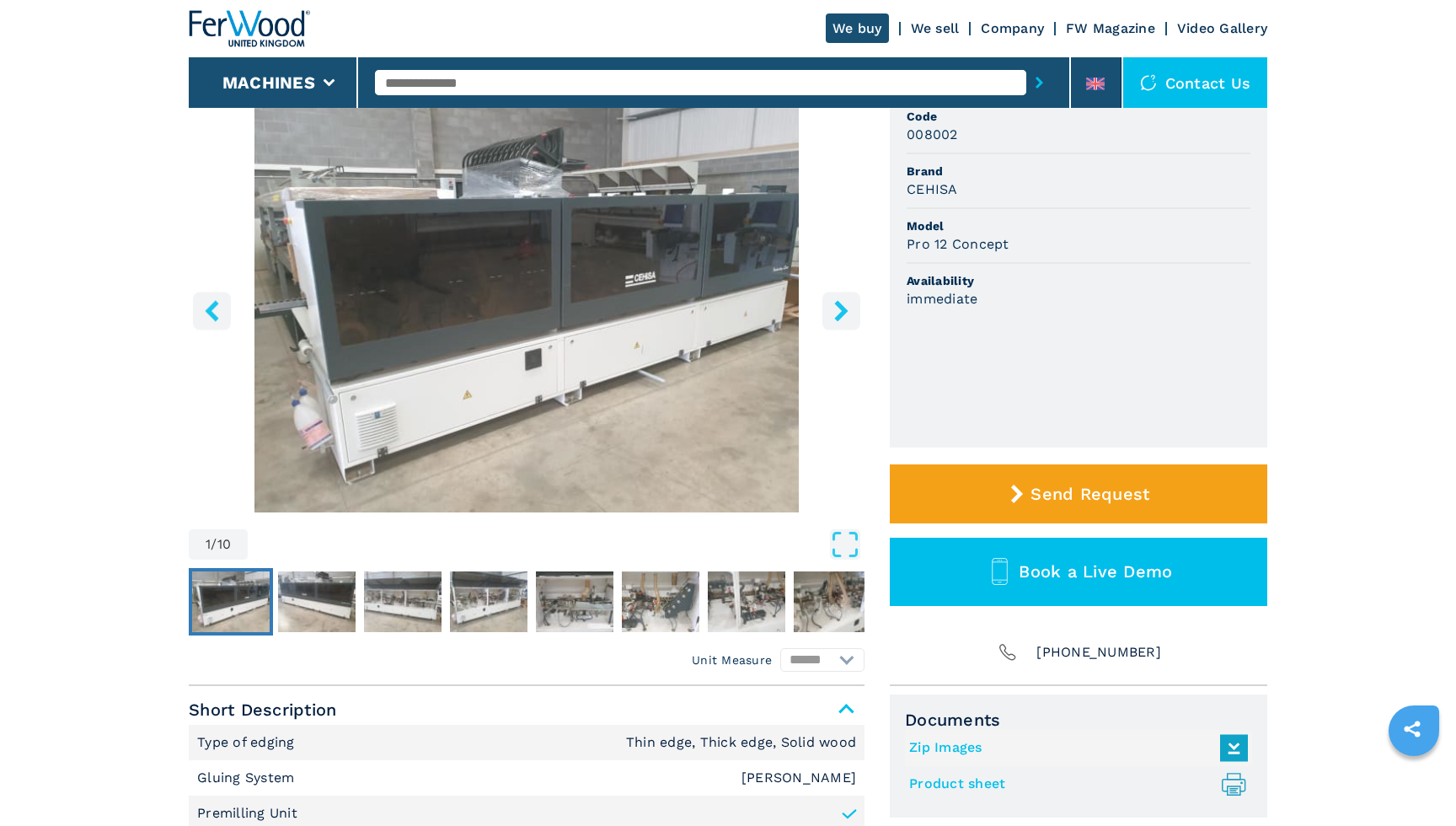
scroll to position [161, 0]
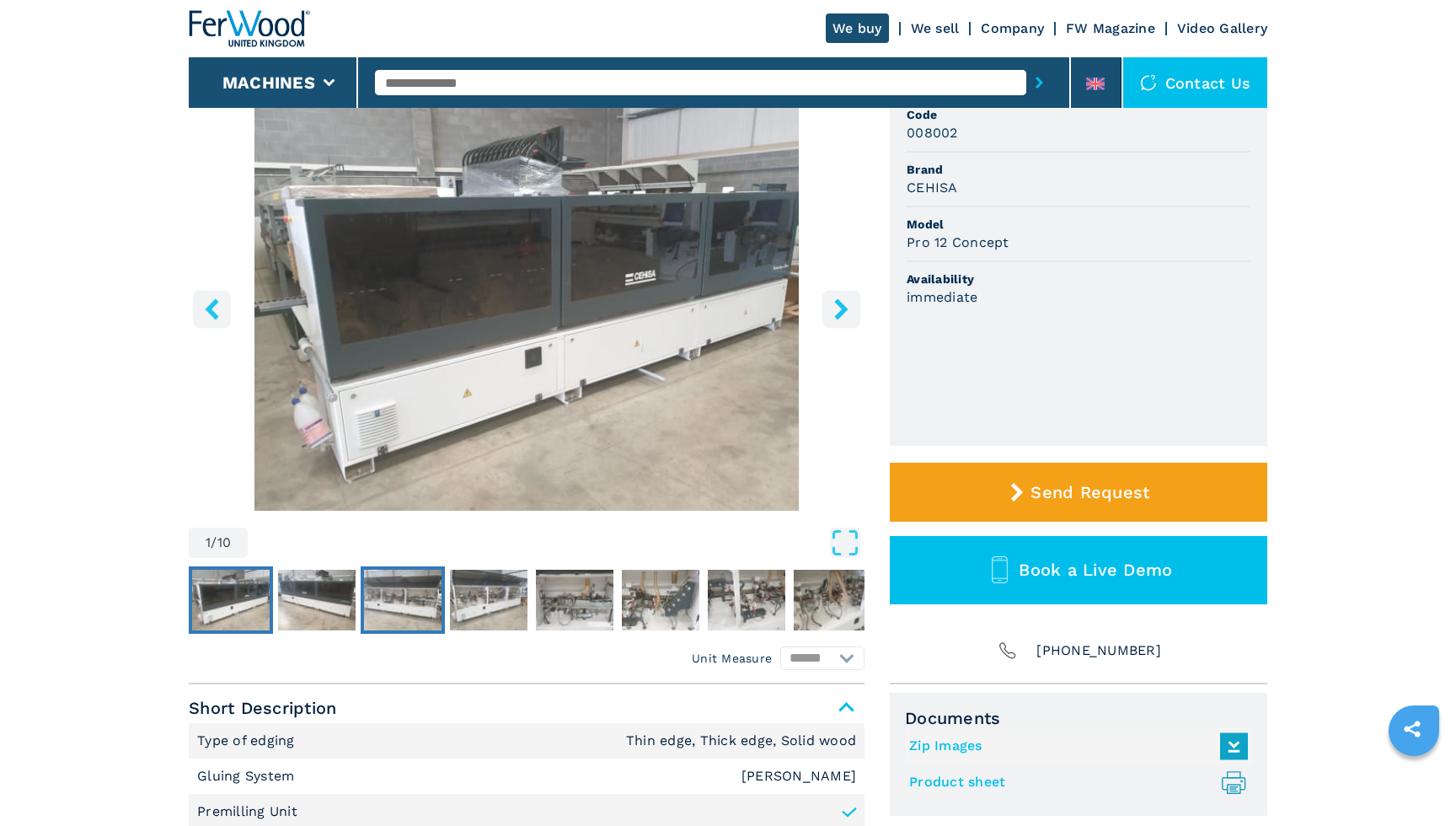
click at [418, 620] on img "Go to Slide 3" at bounding box center [402, 600] width 78 height 60
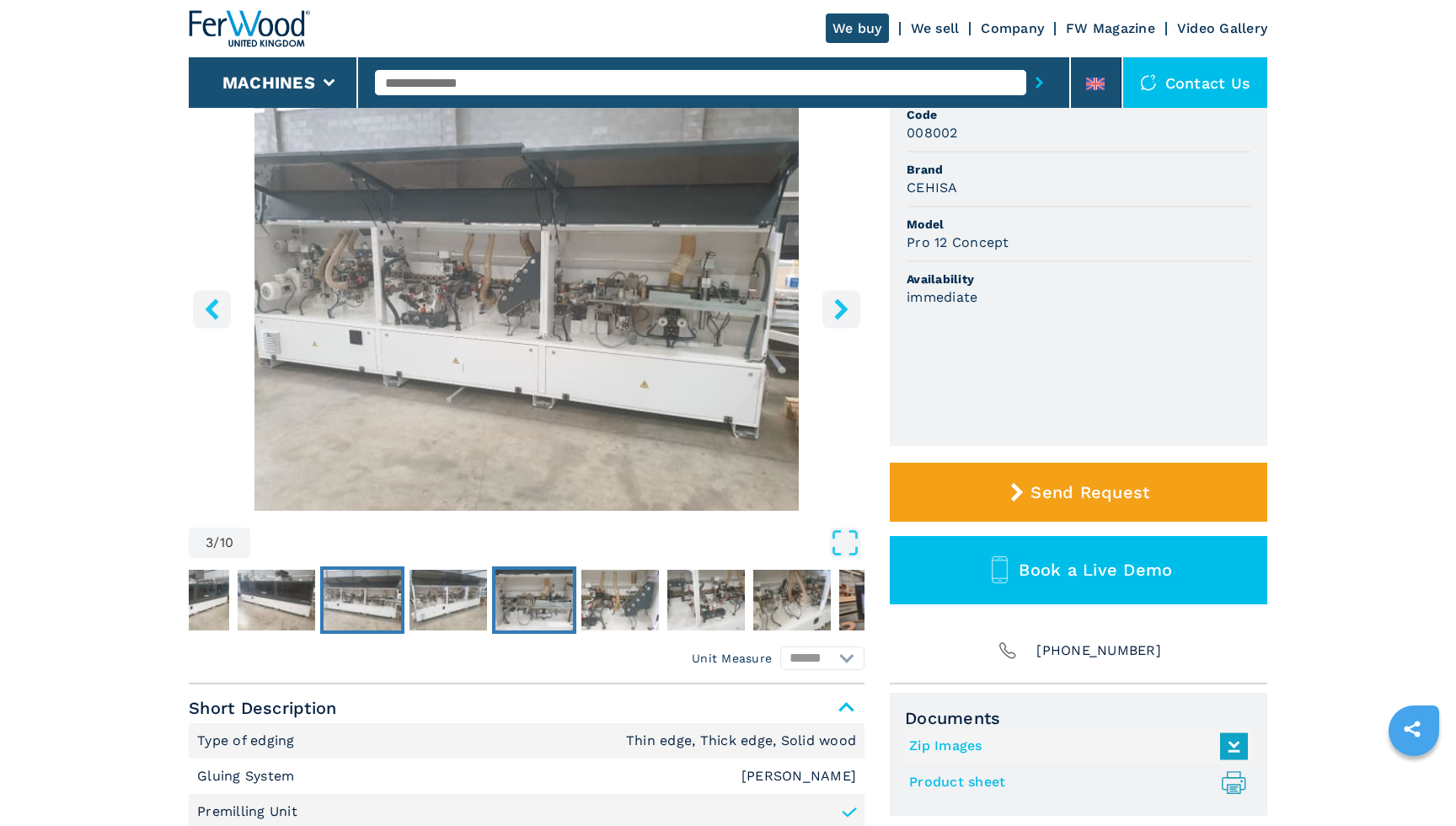
click at [533, 593] on img "Go to Slide 5" at bounding box center [533, 600] width 78 height 60
click at [600, 593] on img "Go to Slide 6" at bounding box center [619, 600] width 78 height 60
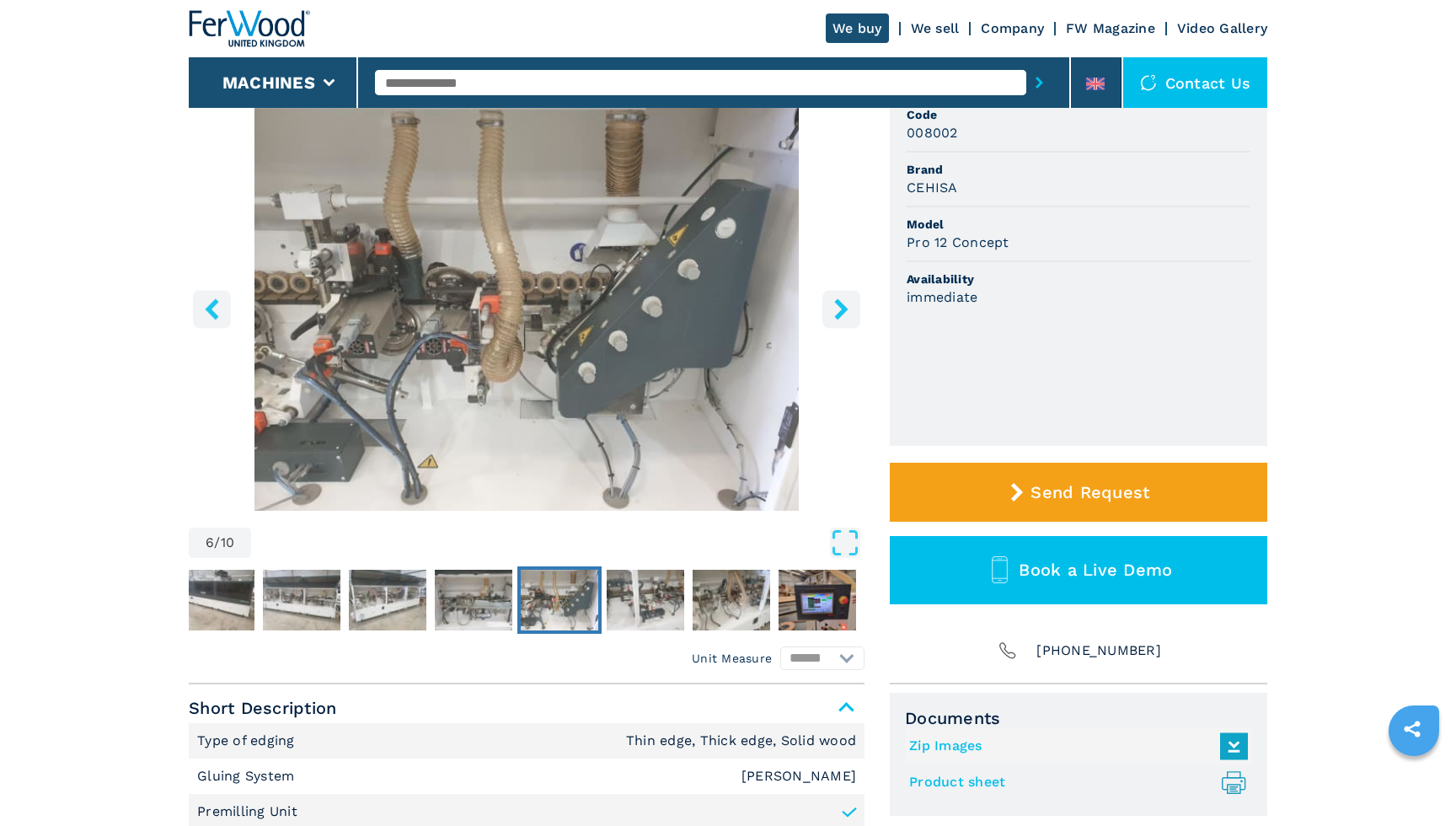
click at [600, 593] on button "Go to Slide 6" at bounding box center [559, 600] width 84 height 68
click at [660, 589] on img "Go to Slide 7" at bounding box center [645, 600] width 78 height 60
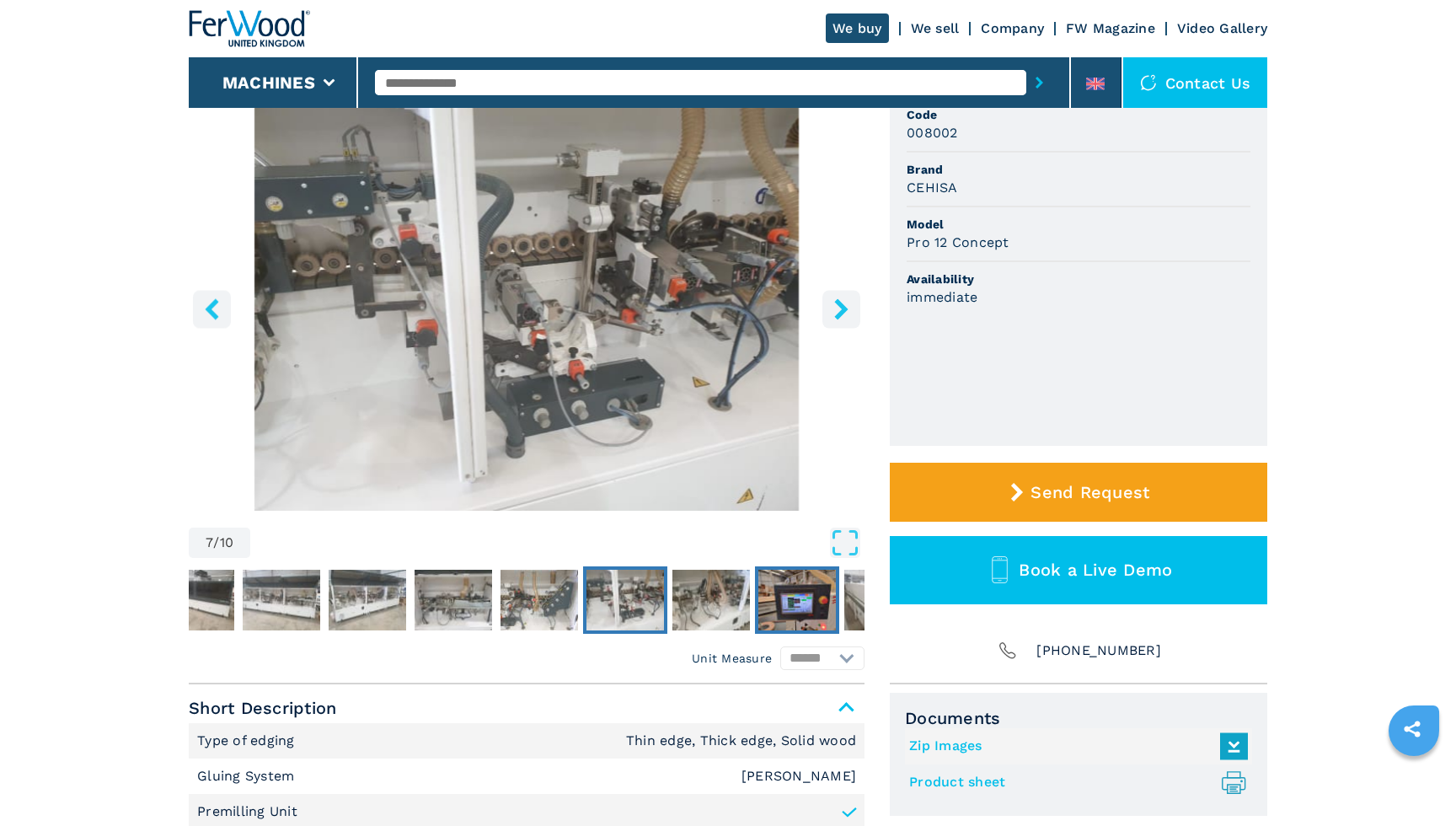
click at [764, 598] on img "Go to Slide 9" at bounding box center [797, 600] width 78 height 60
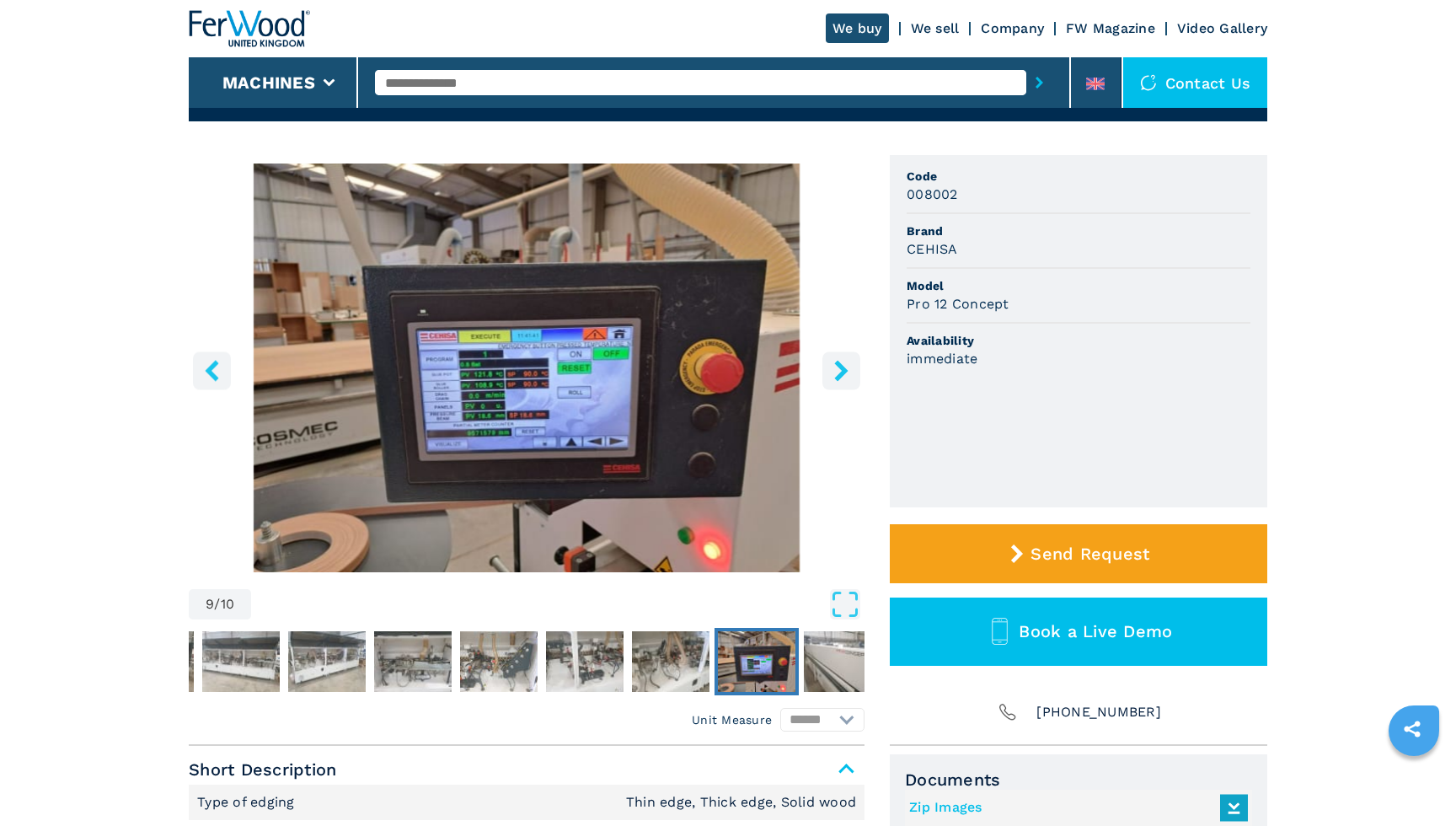
scroll to position [43, 0]
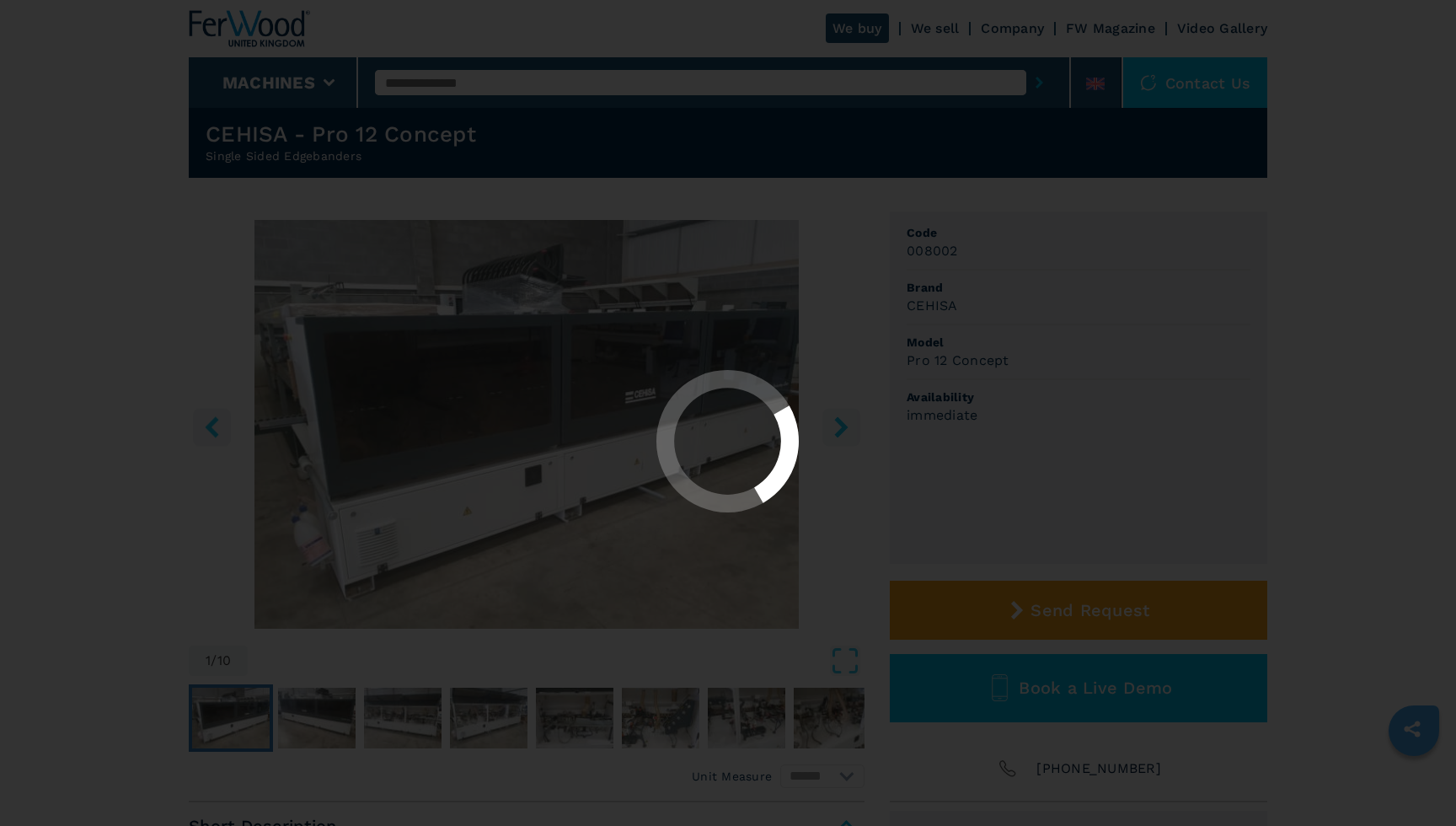
select select "**********"
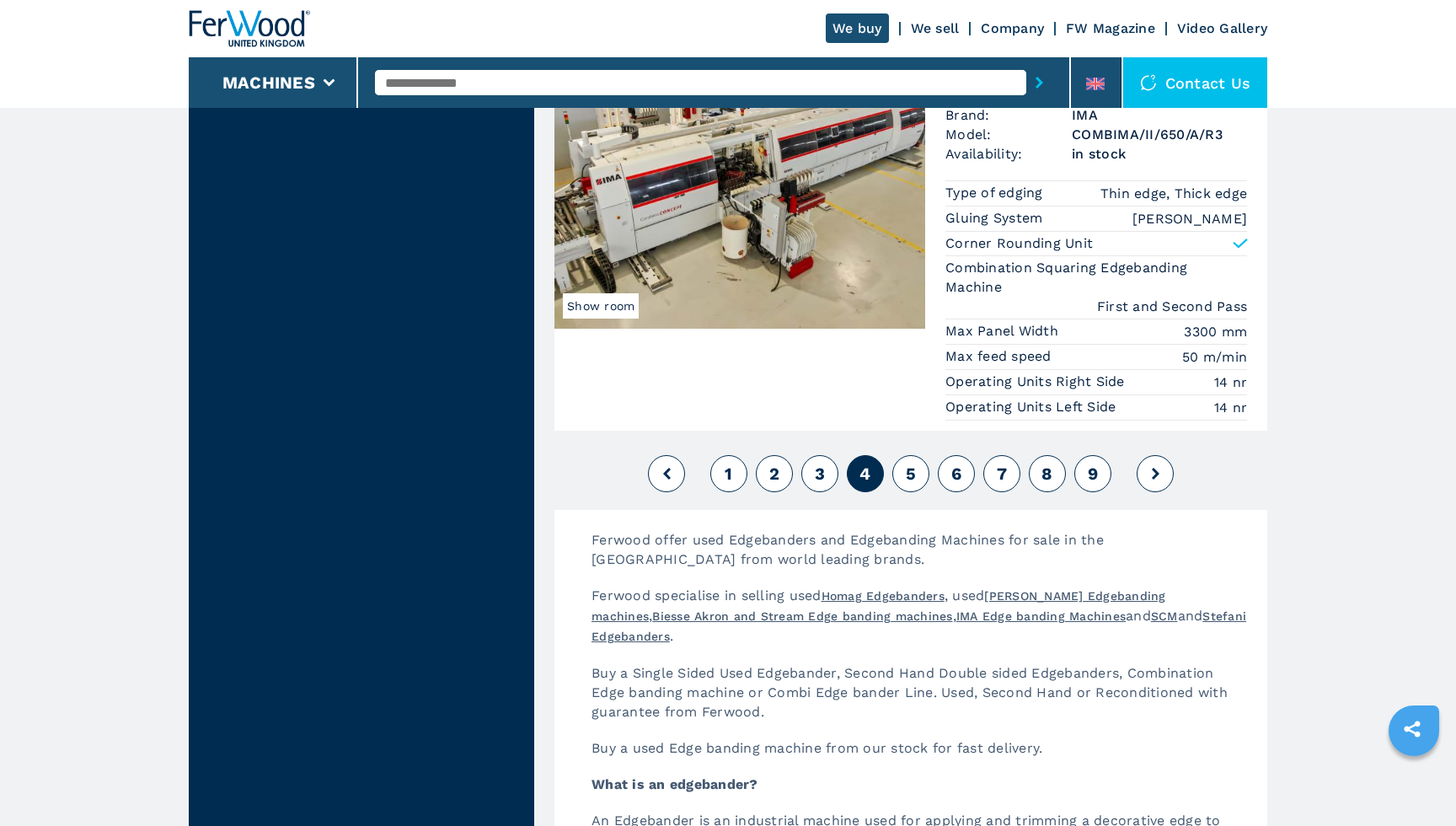
scroll to position [4375, 0]
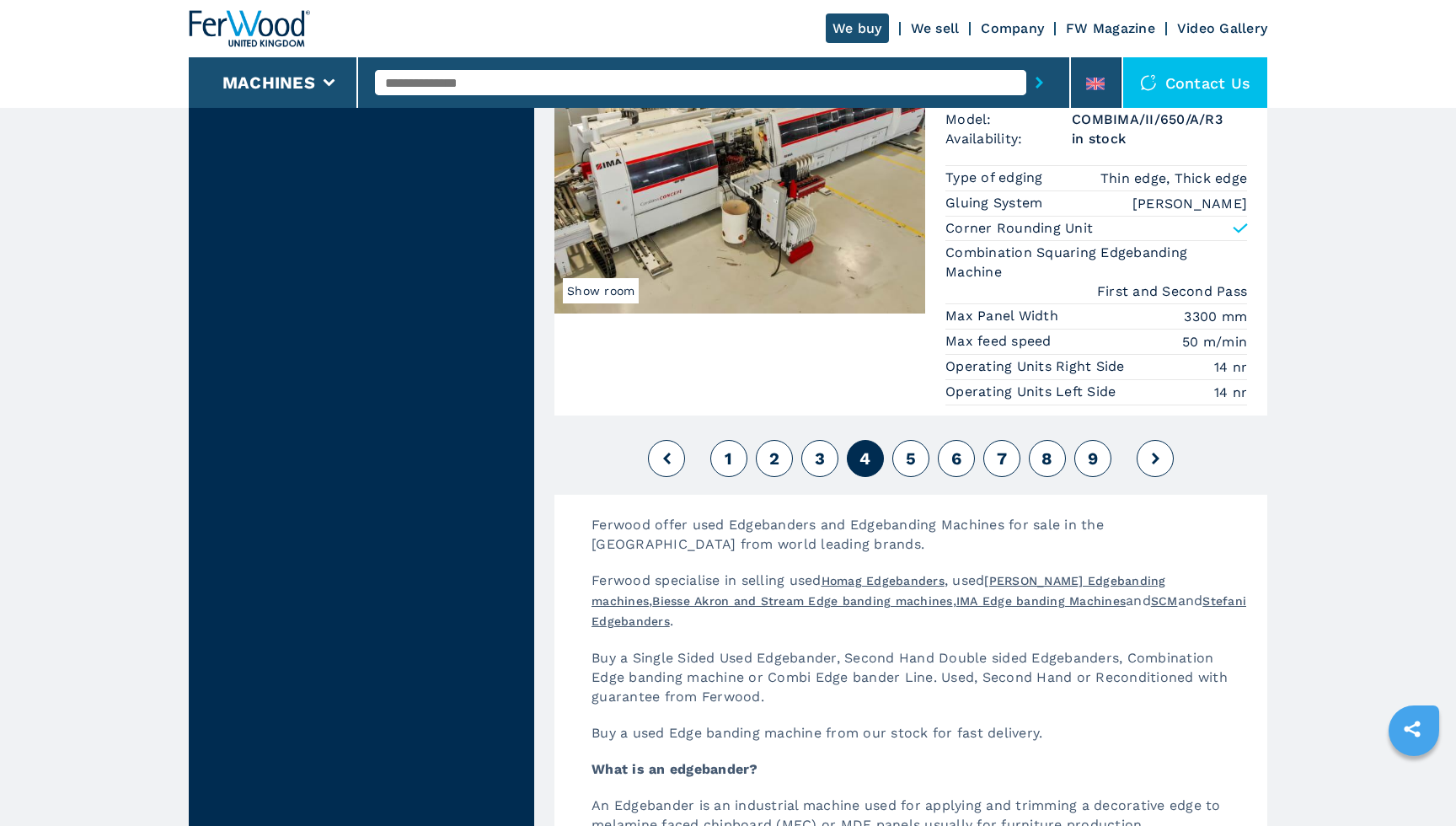
click at [908, 450] on span "5" at bounding box center [911, 459] width 10 height 20
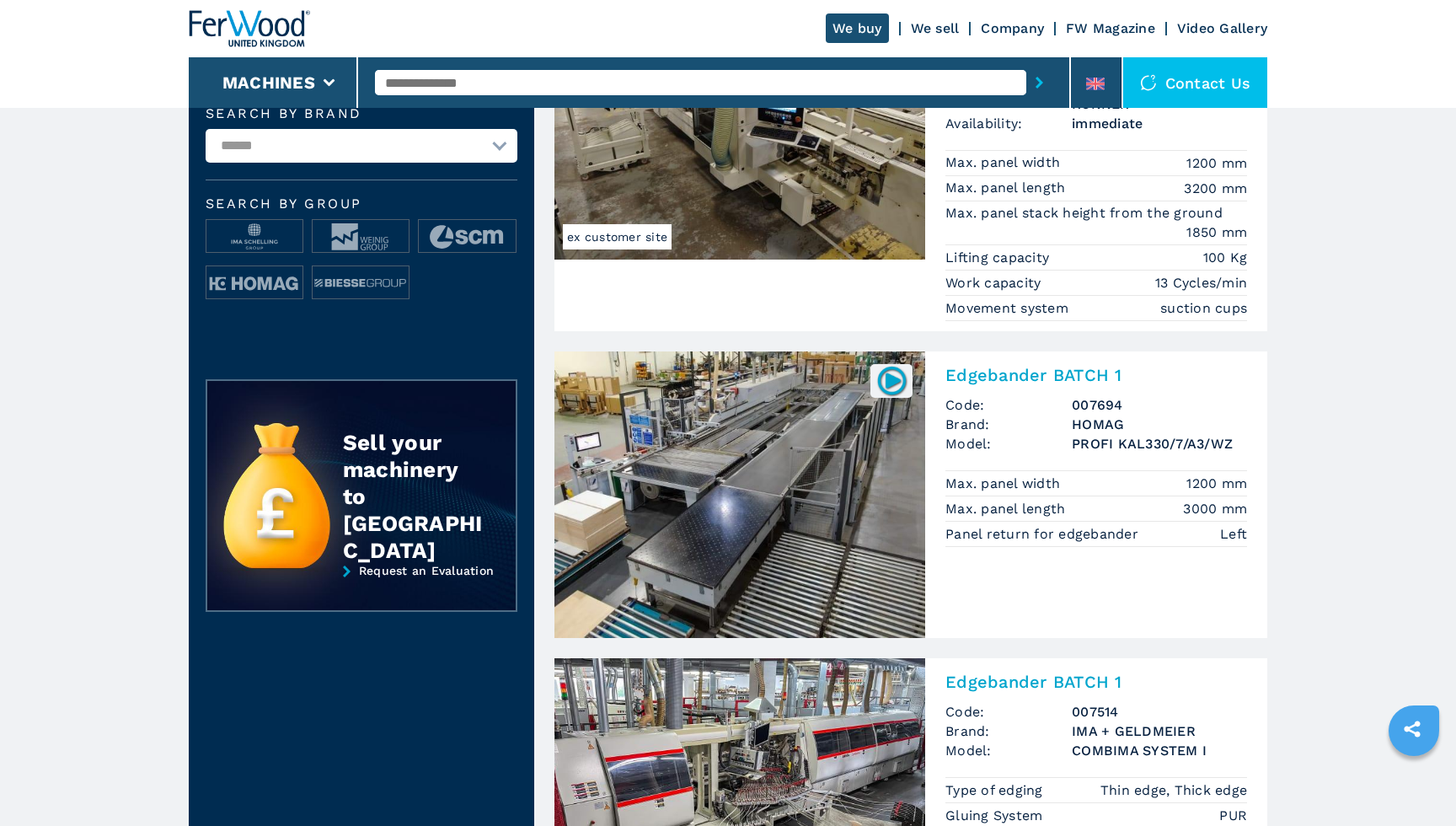
scroll to position [581, 1]
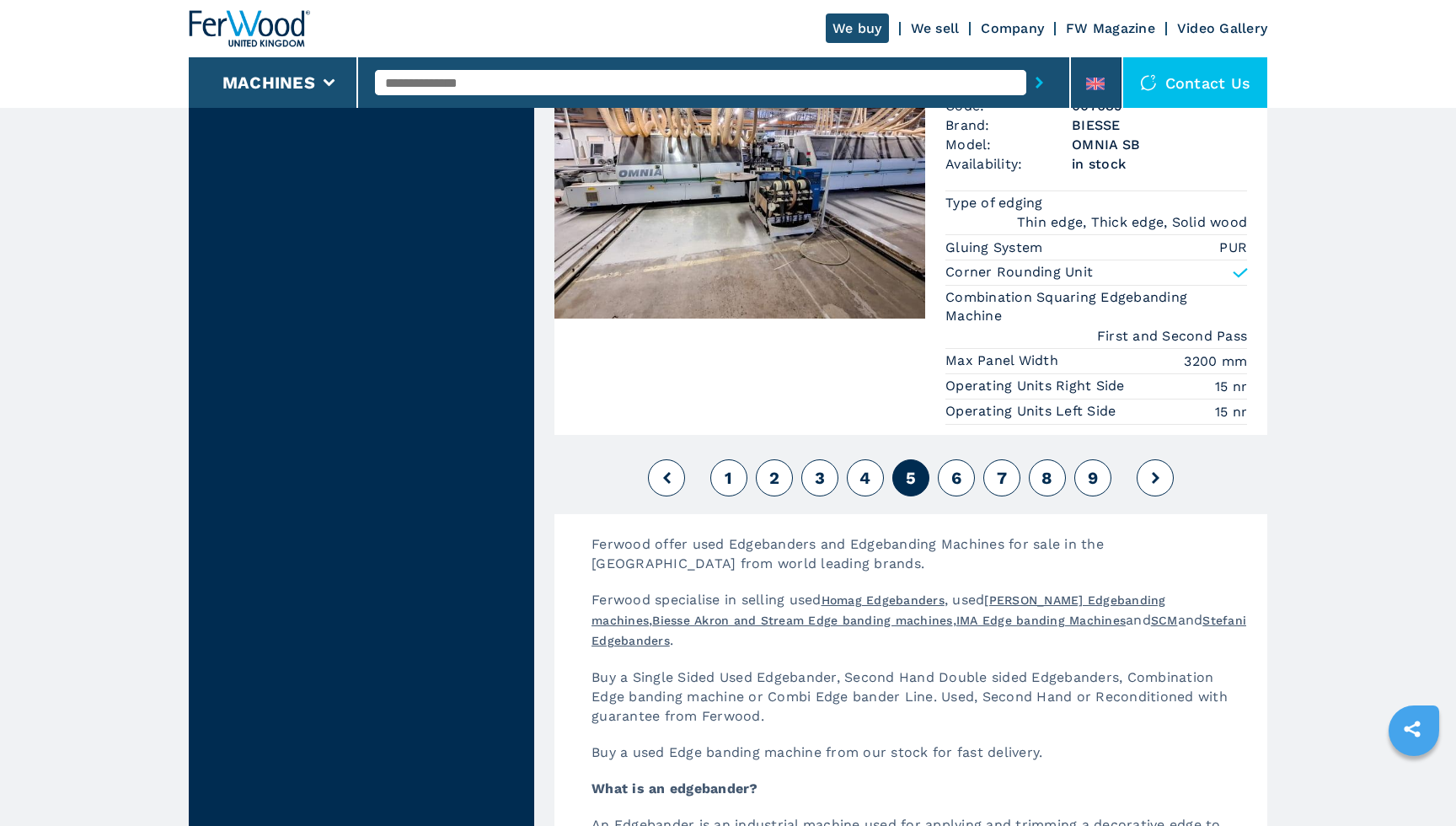
click at [951, 468] on span "6" at bounding box center [955, 478] width 10 height 20
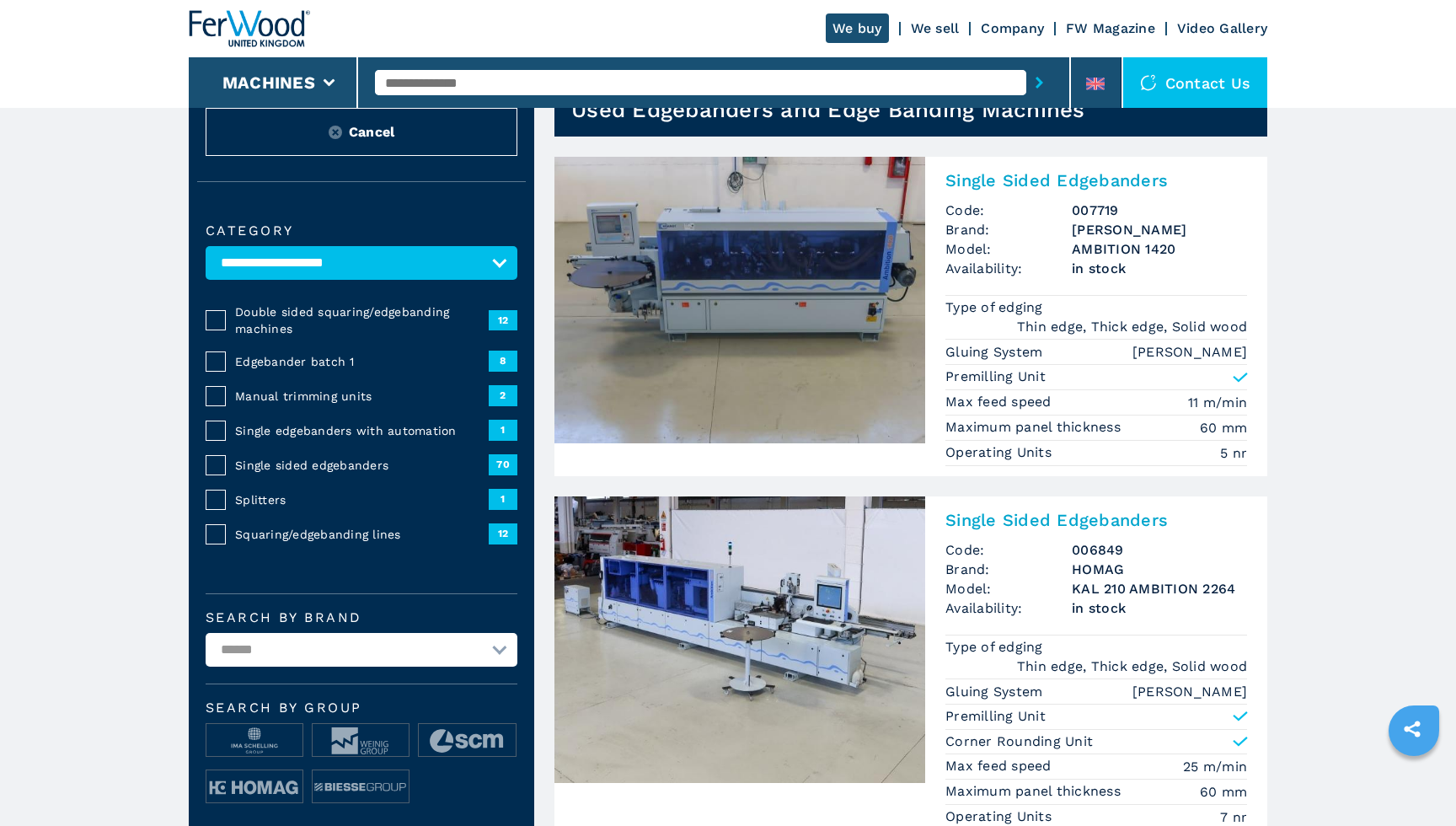
click at [818, 256] on img at bounding box center [740, 301] width 371 height 287
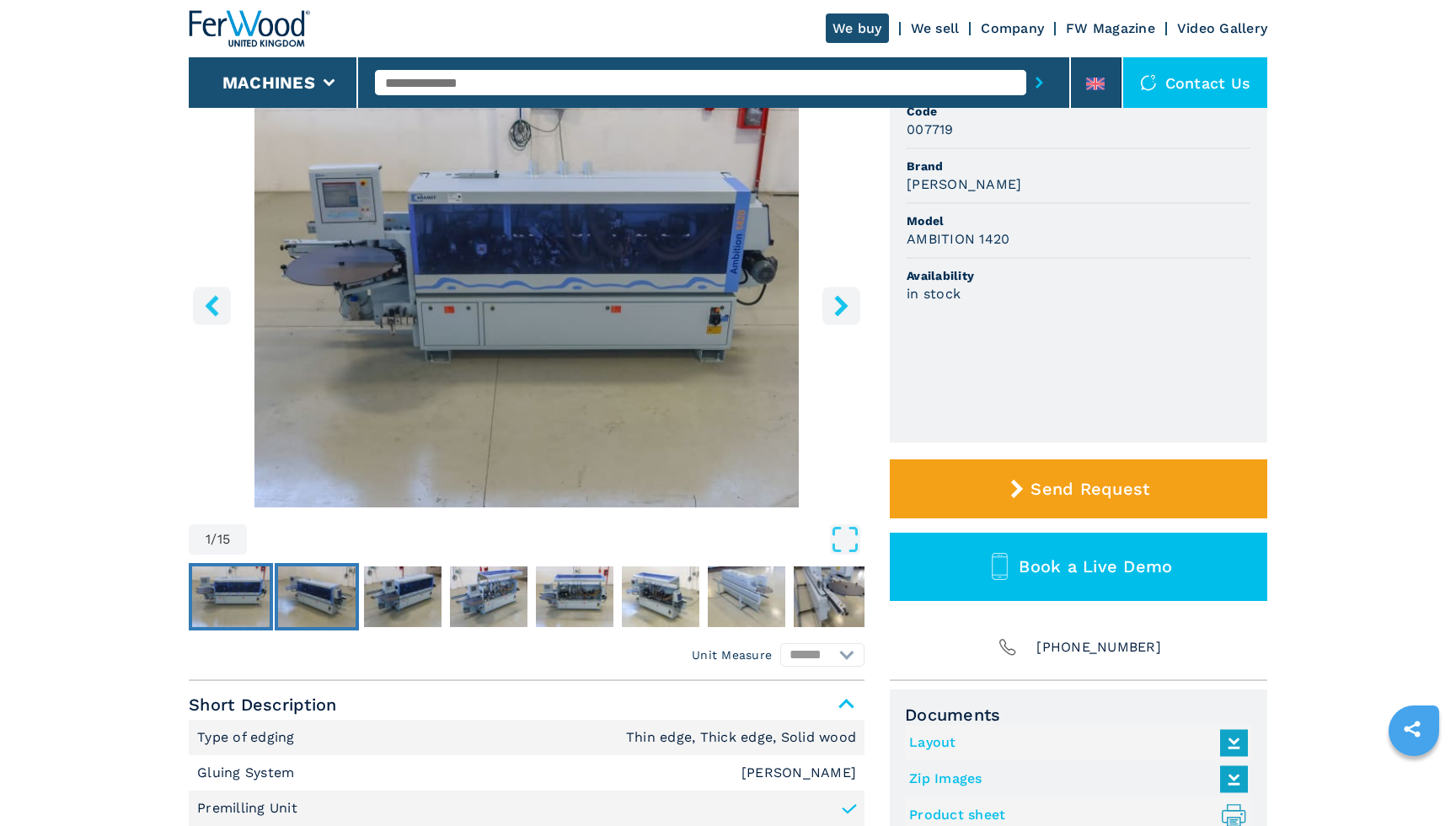
click at [322, 588] on img "Go to Slide 2" at bounding box center [316, 597] width 78 height 60
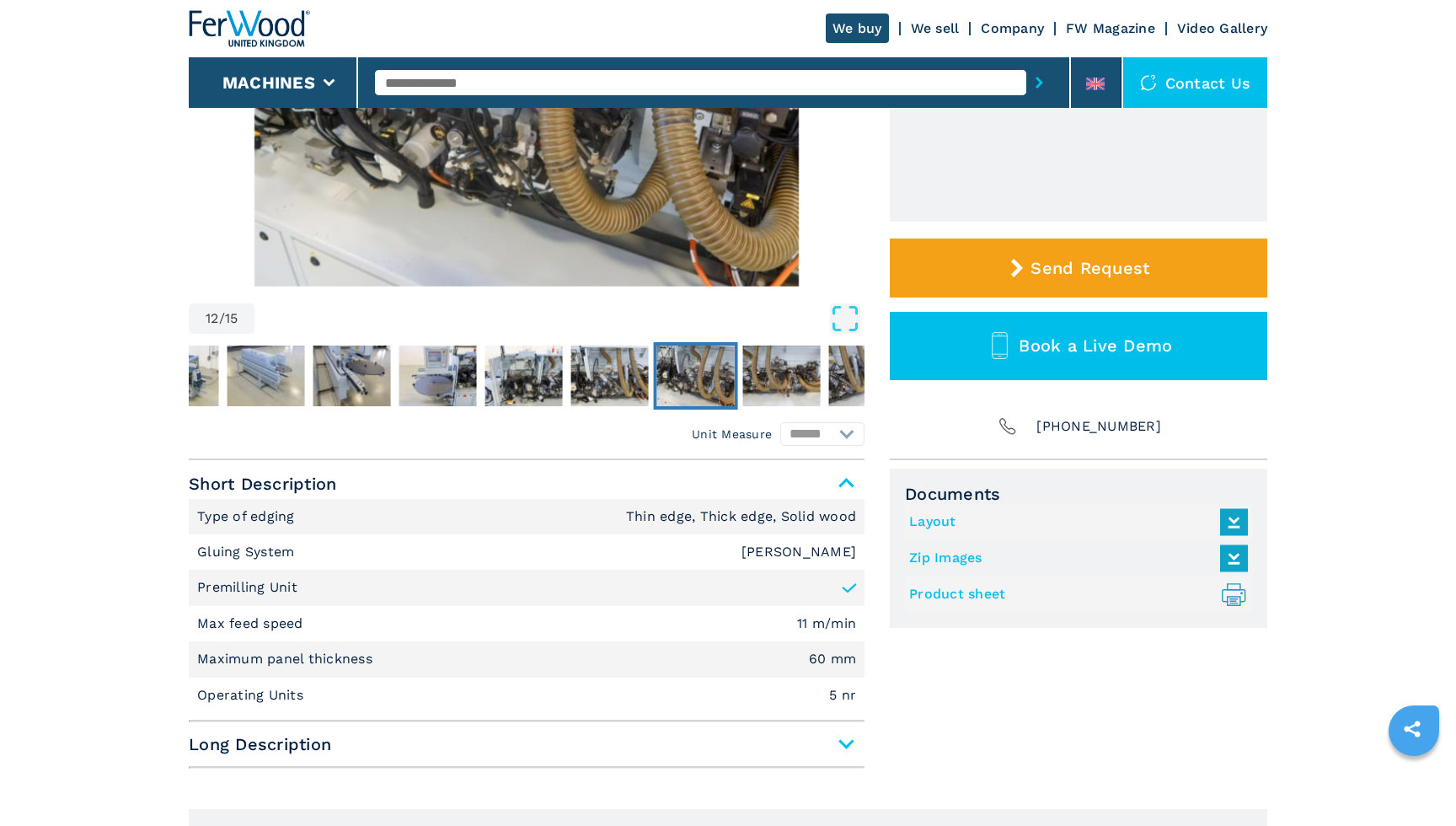
scroll to position [375, 0]
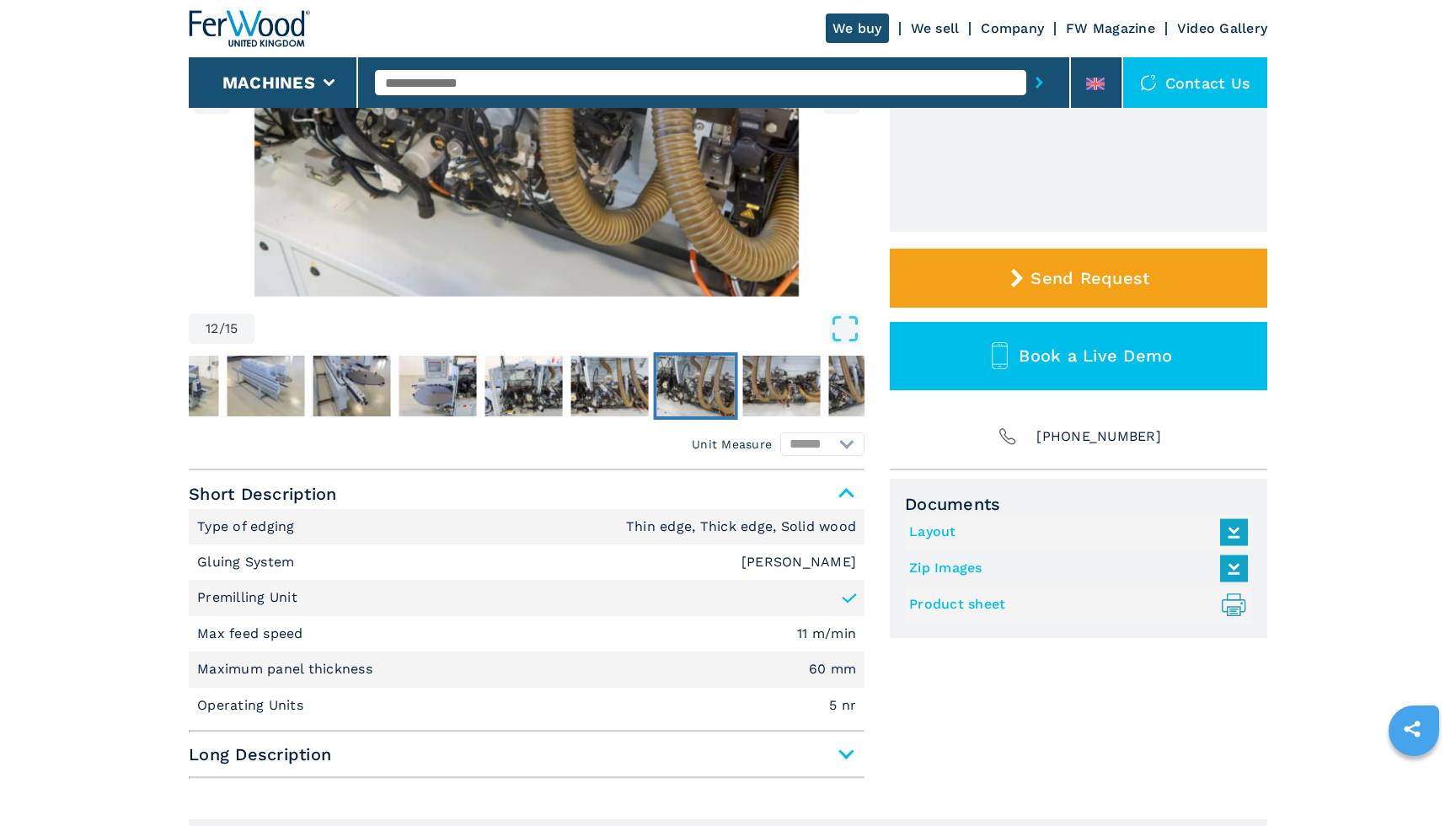
click at [303, 755] on span "Long Description" at bounding box center [527, 754] width 676 height 30
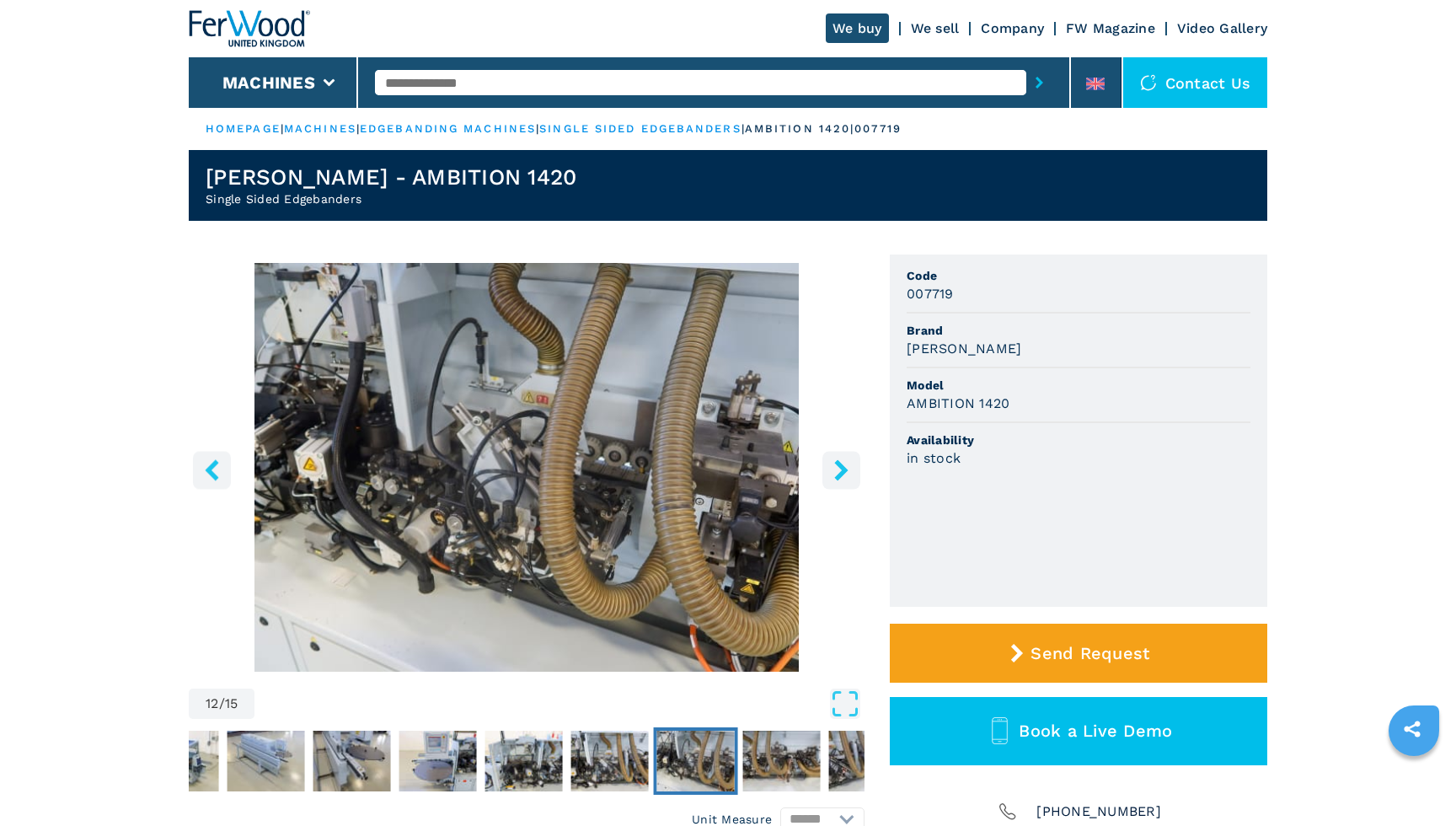
scroll to position [0, 0]
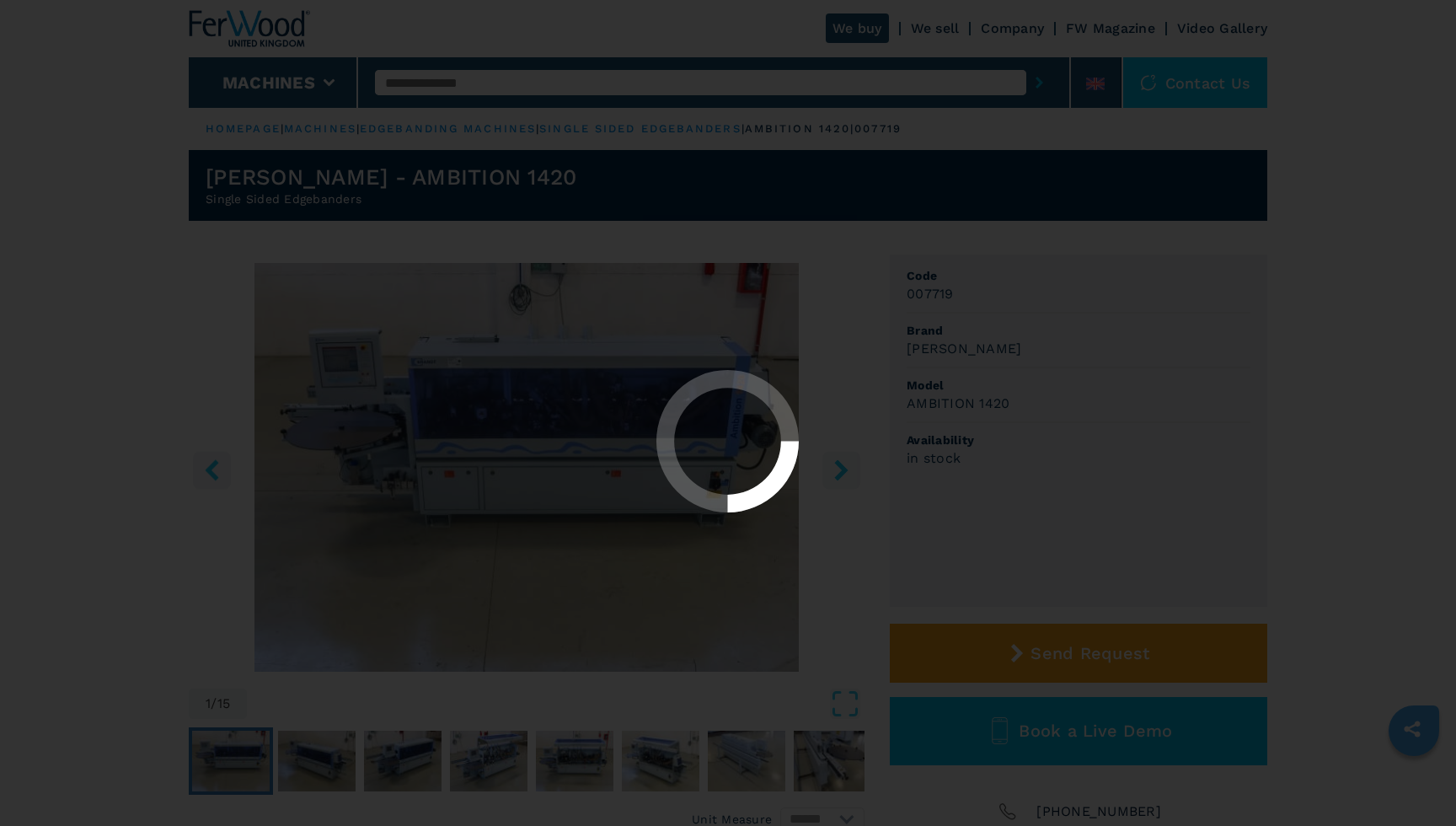
select select "**********"
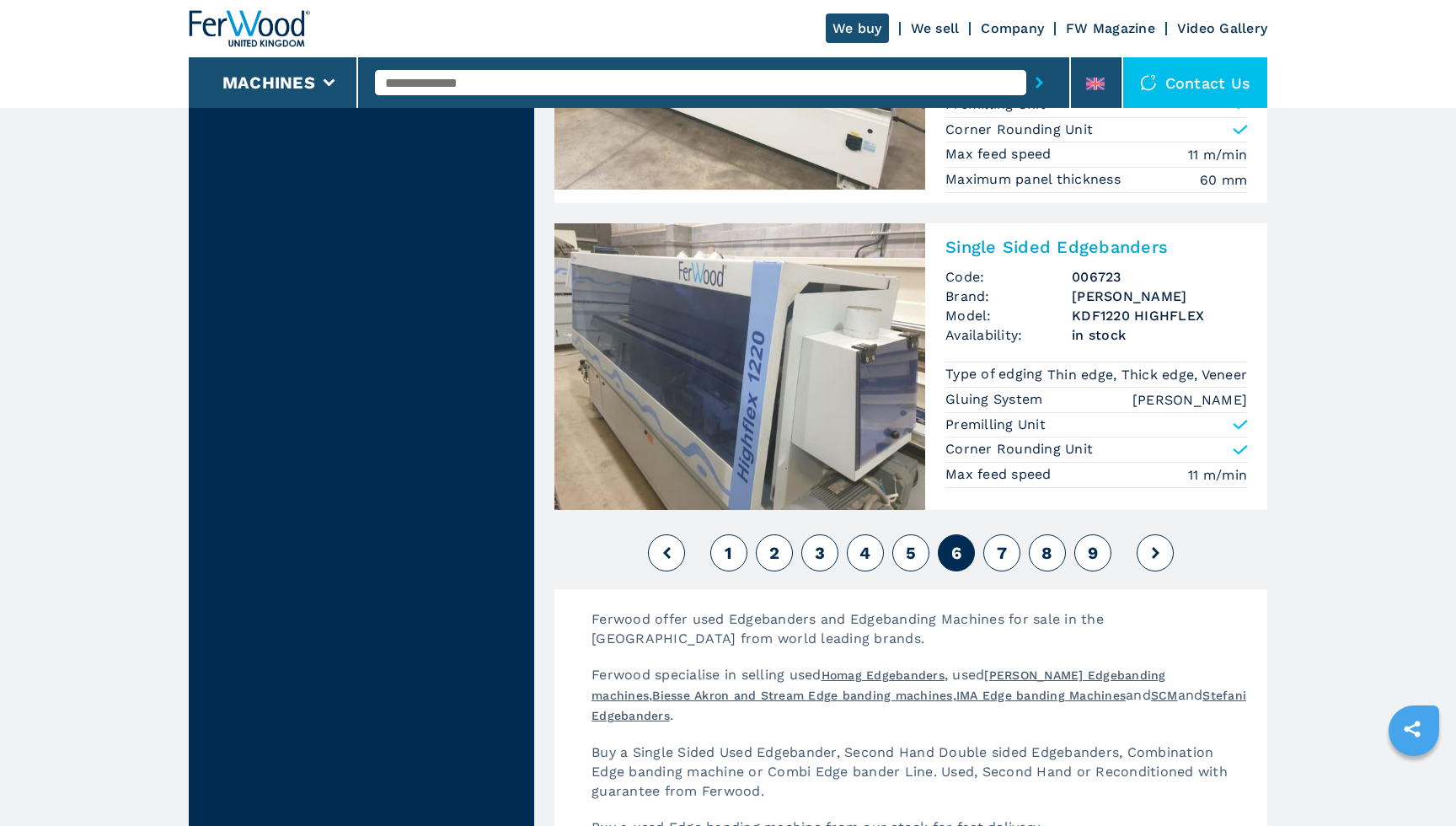
scroll to position [4179, 0]
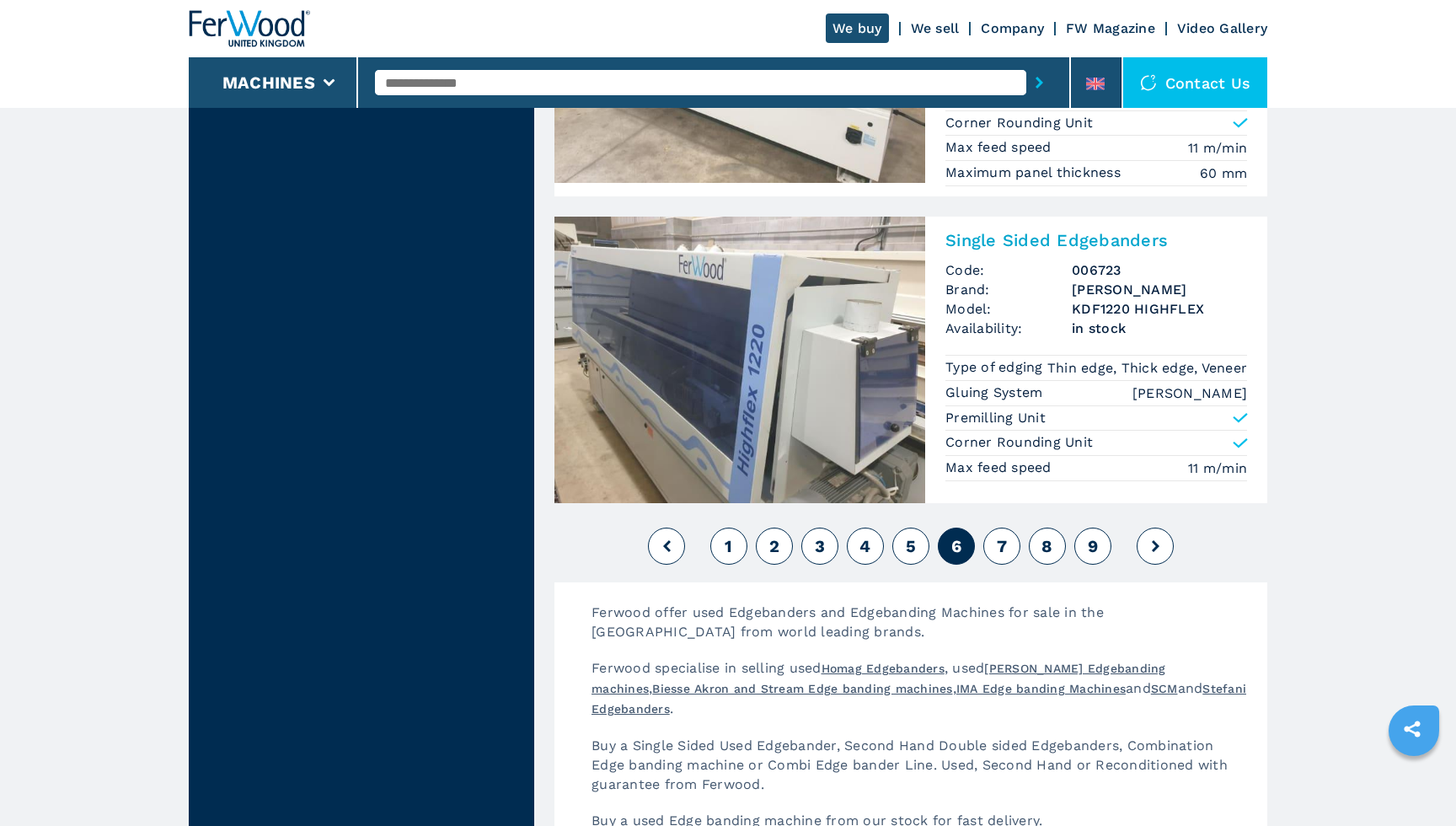
click at [1000, 556] on span "7" at bounding box center [1001, 546] width 10 height 20
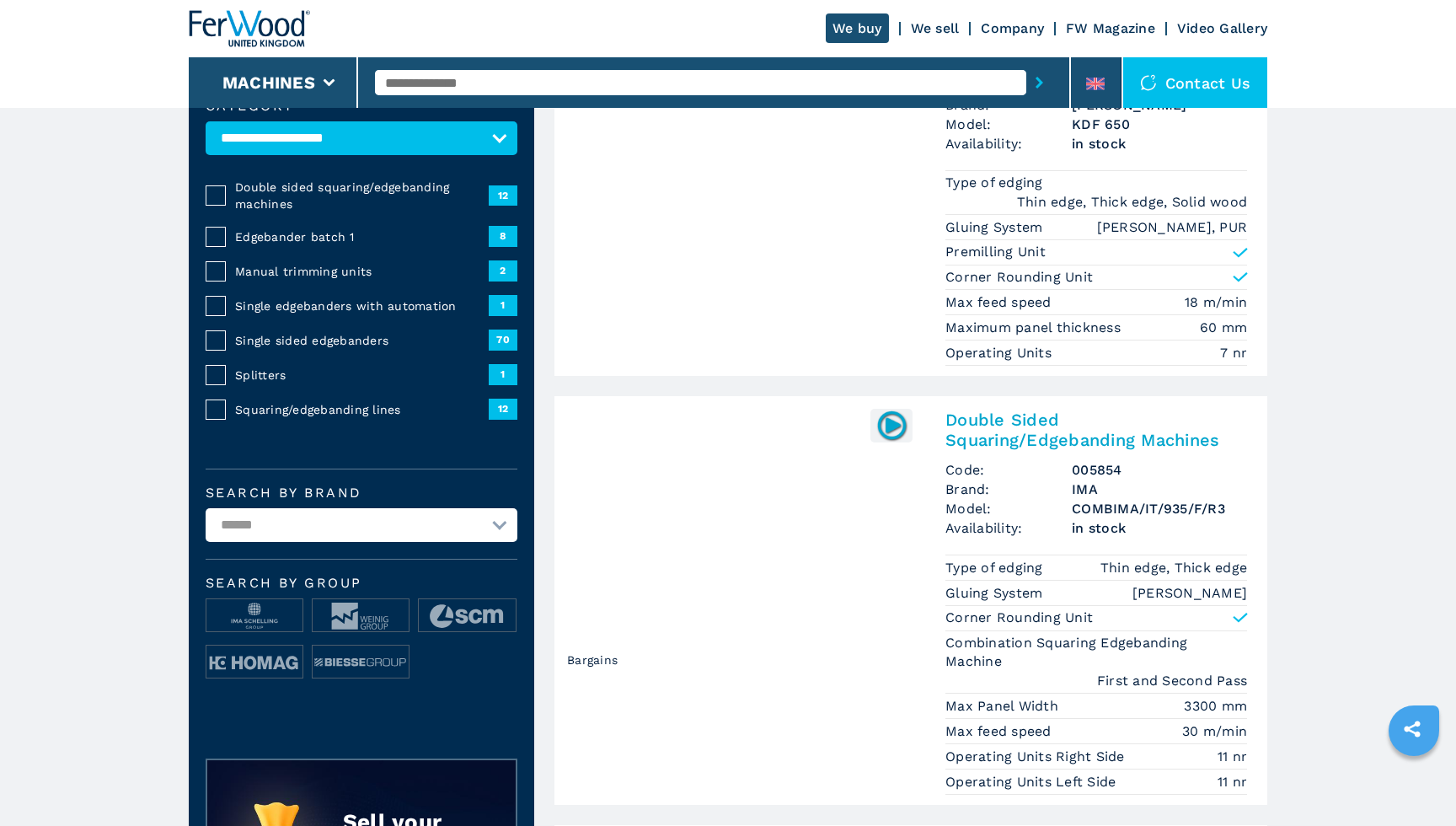
scroll to position [228, 1]
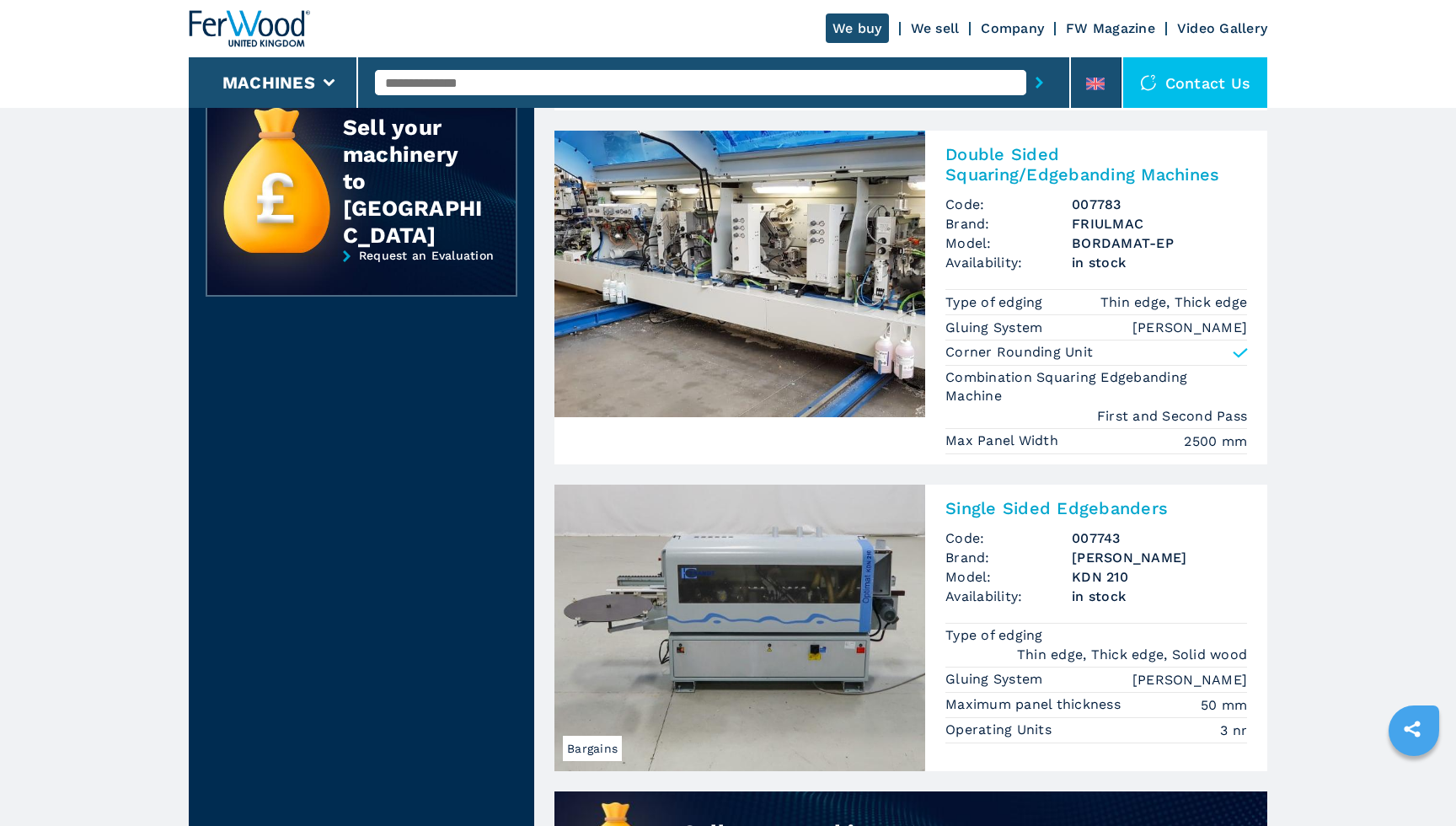
click at [744, 568] on img at bounding box center [740, 628] width 371 height 287
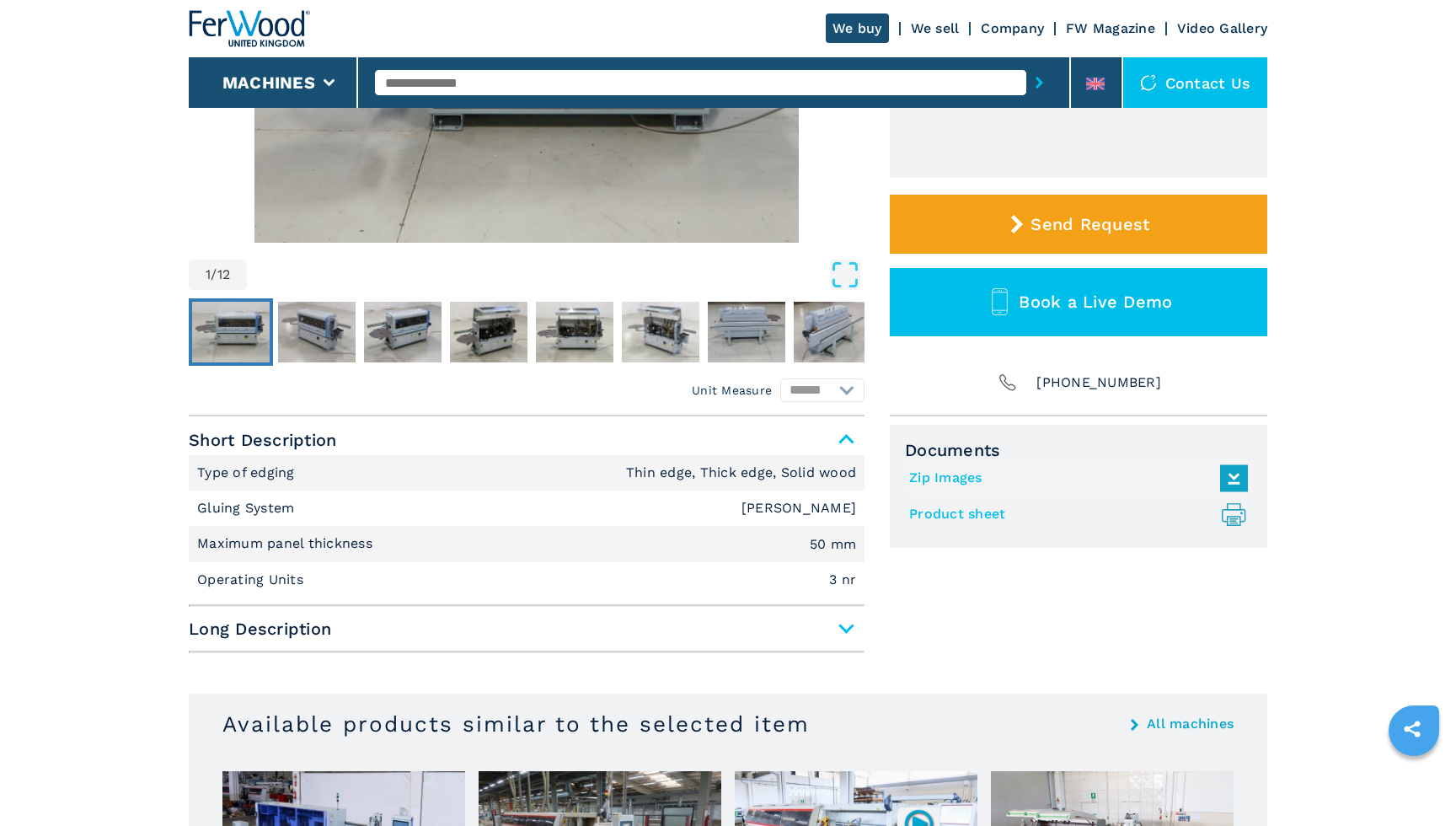
click at [419, 625] on span "Long Description" at bounding box center [527, 628] width 676 height 30
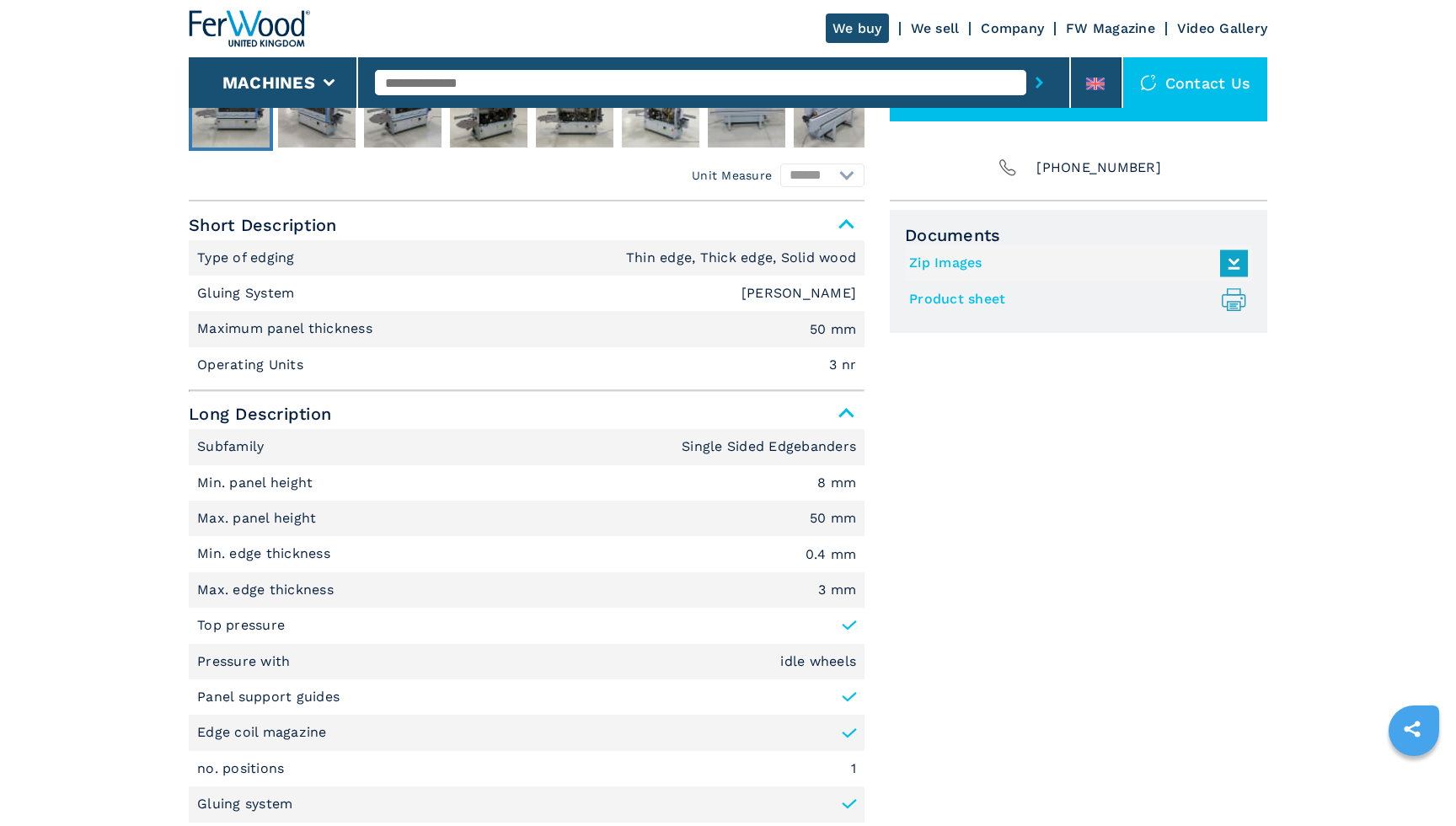
scroll to position [711, 0]
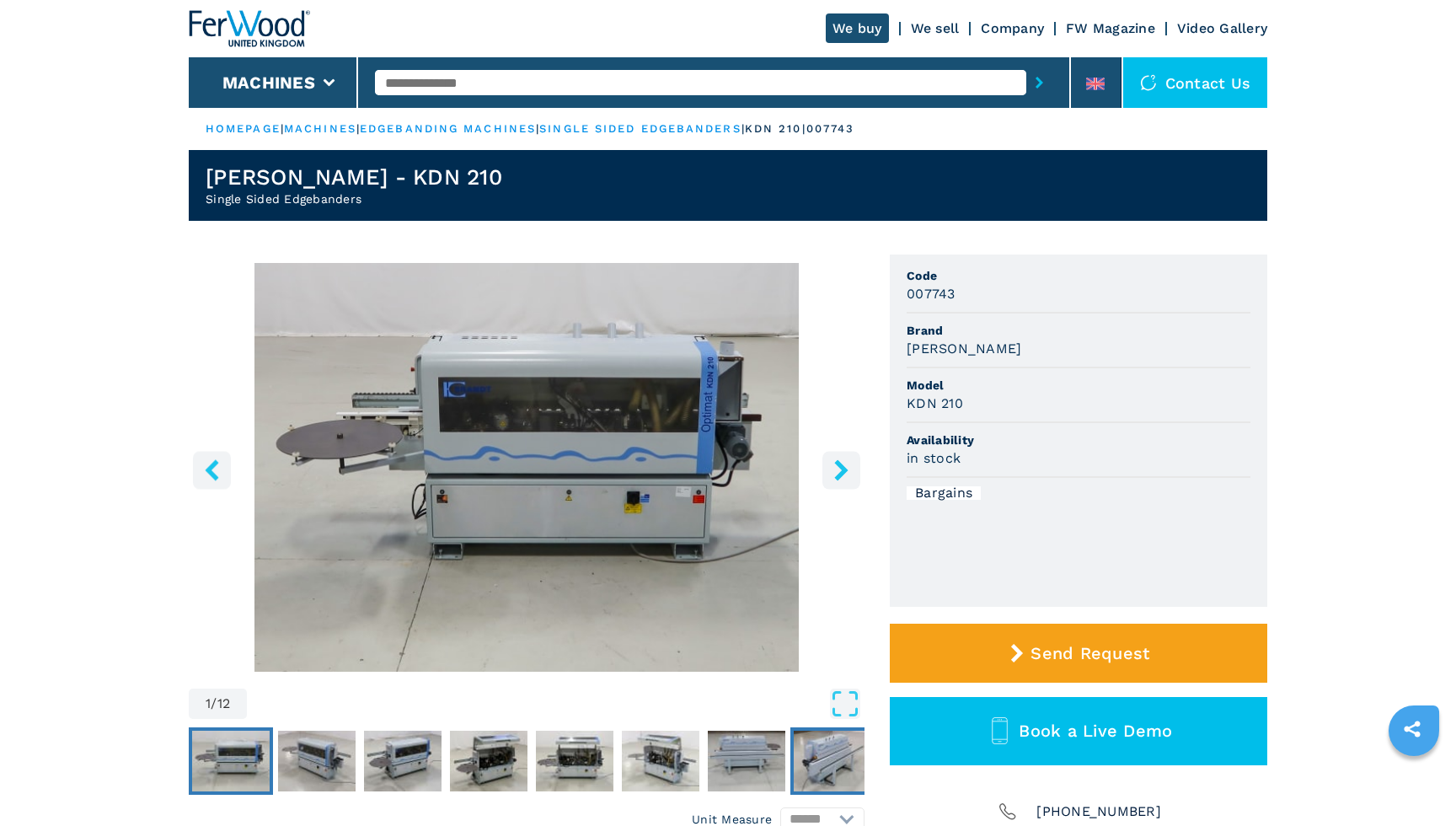
click at [799, 748] on img "Go to Slide 8" at bounding box center [832, 761] width 78 height 60
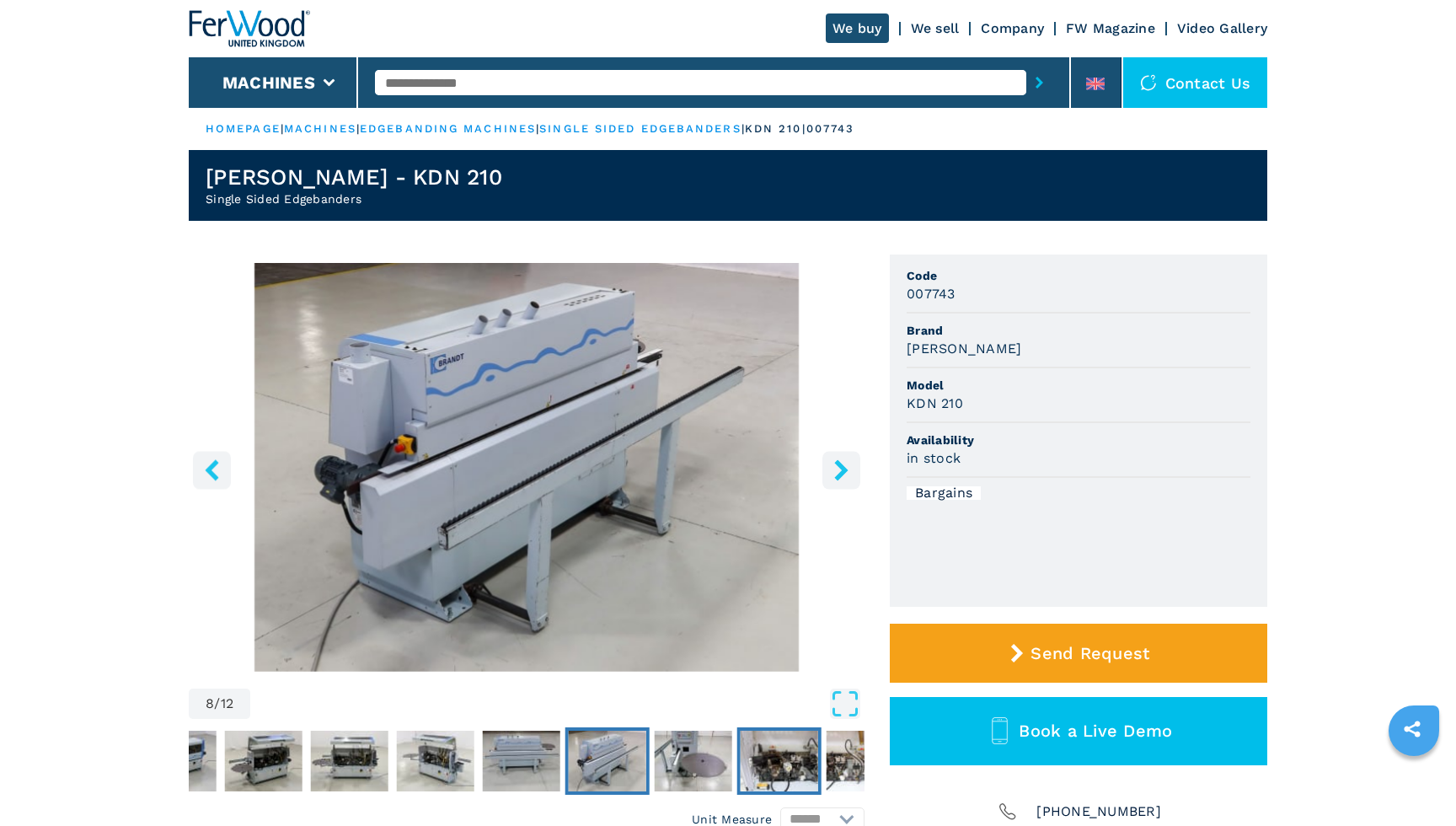
click at [743, 753] on img "Go to Slide 10" at bounding box center [779, 761] width 78 height 60
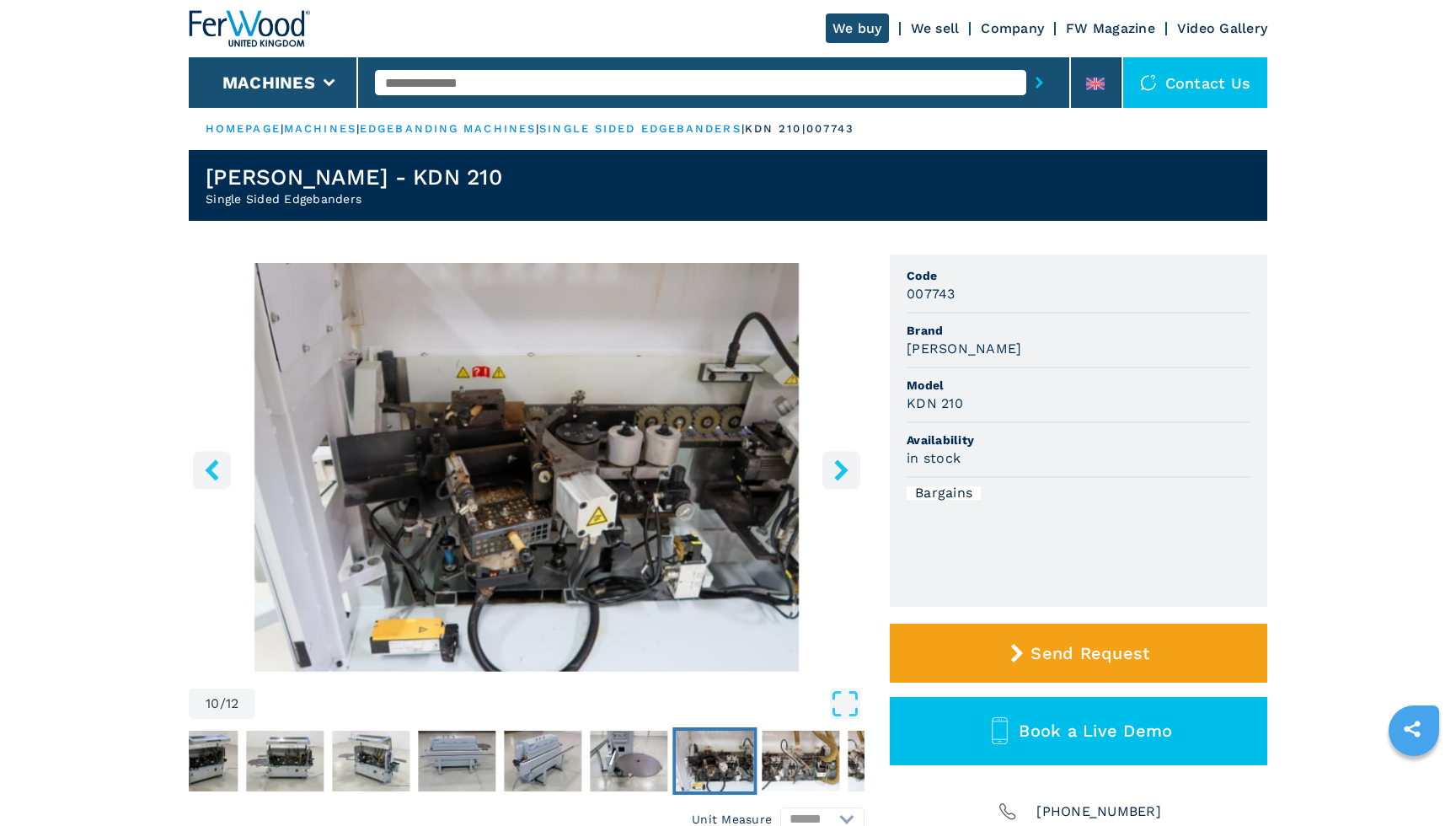
click at [679, 754] on img "Go to Slide 10" at bounding box center [714, 761] width 78 height 60
click at [635, 752] on img "Go to Slide 9" at bounding box center [628, 761] width 78 height 60
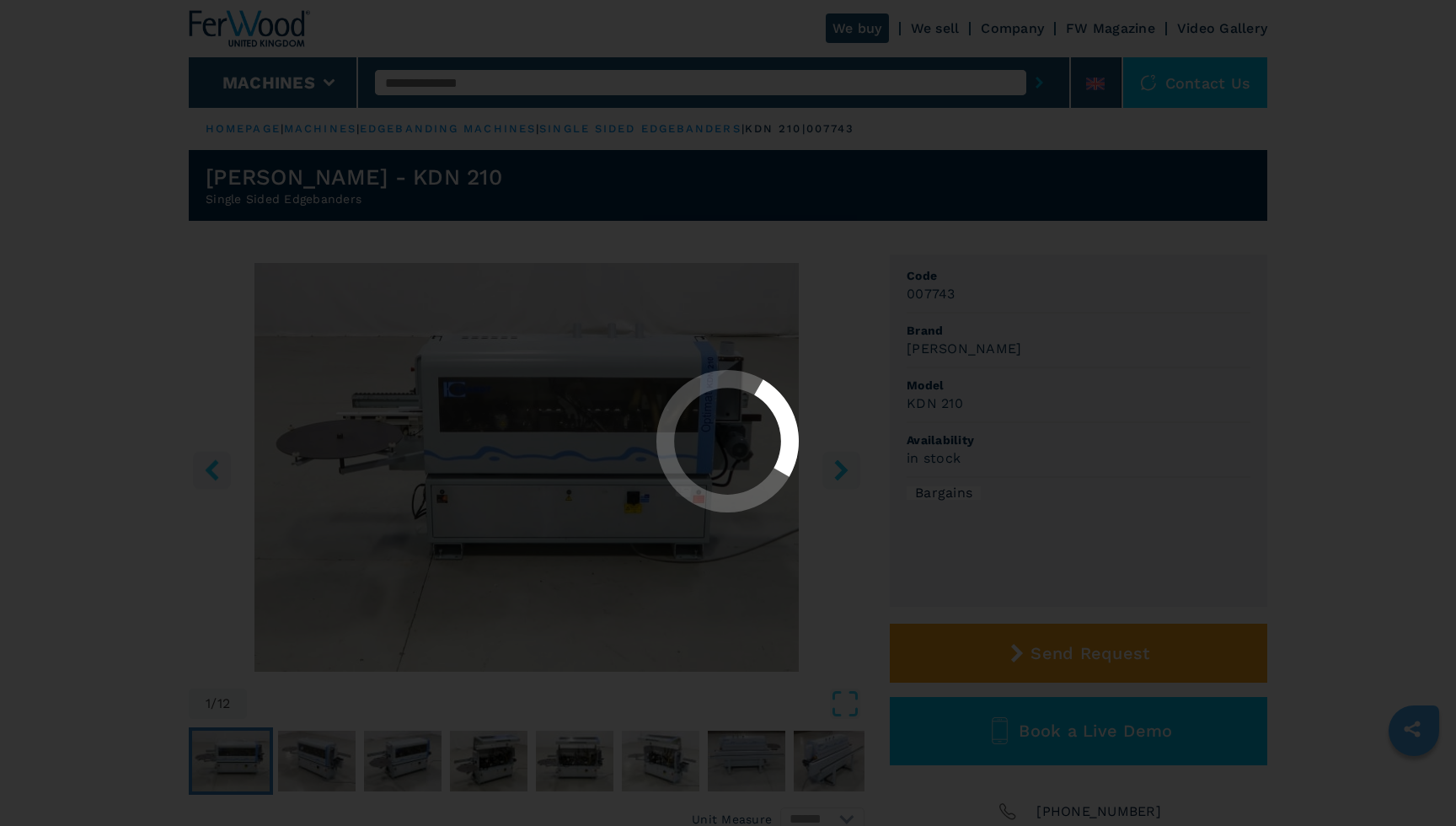
select select "**********"
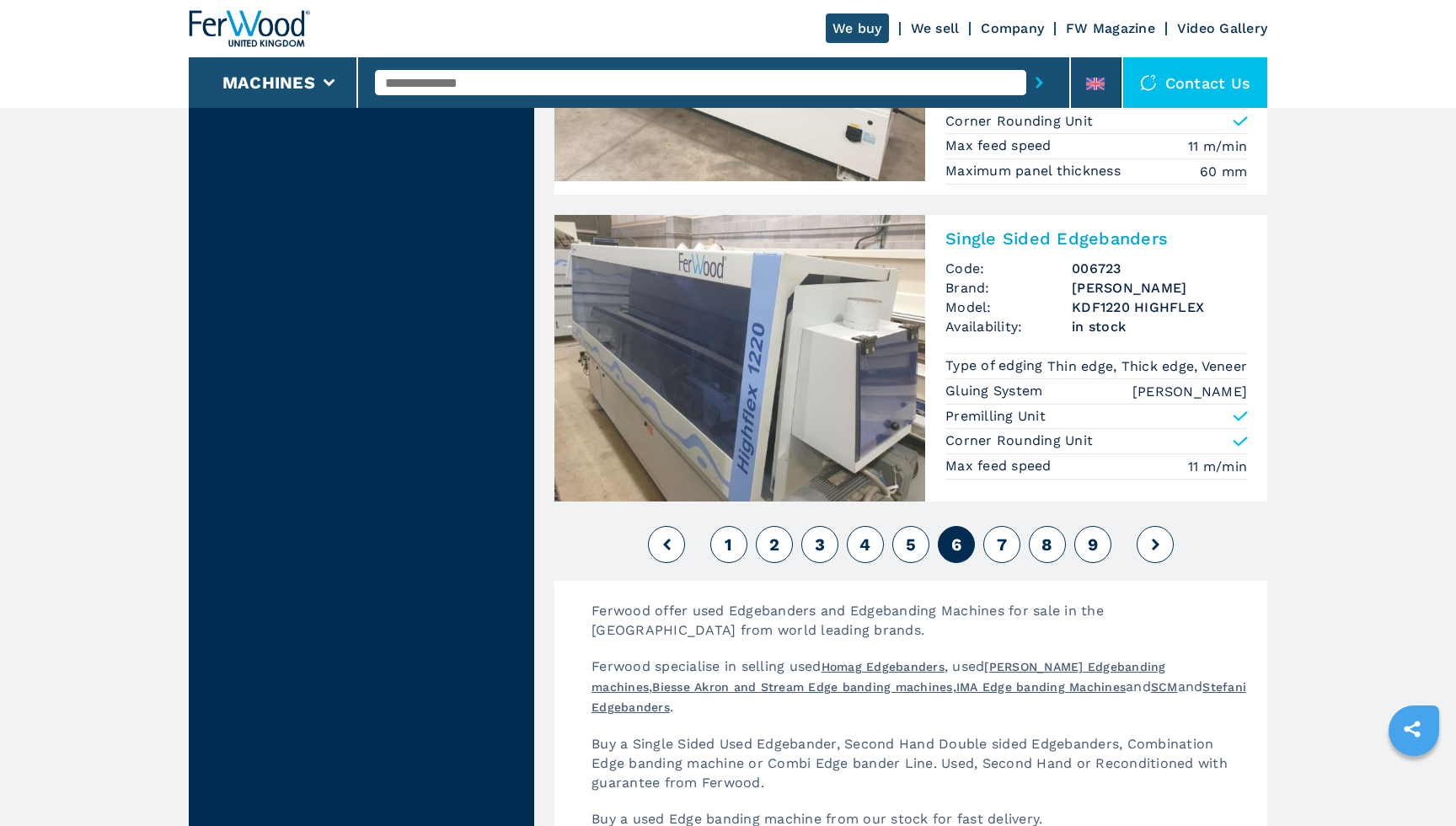
scroll to position [4182, 0]
click at [1001, 552] on span "7" at bounding box center [1001, 544] width 10 height 20
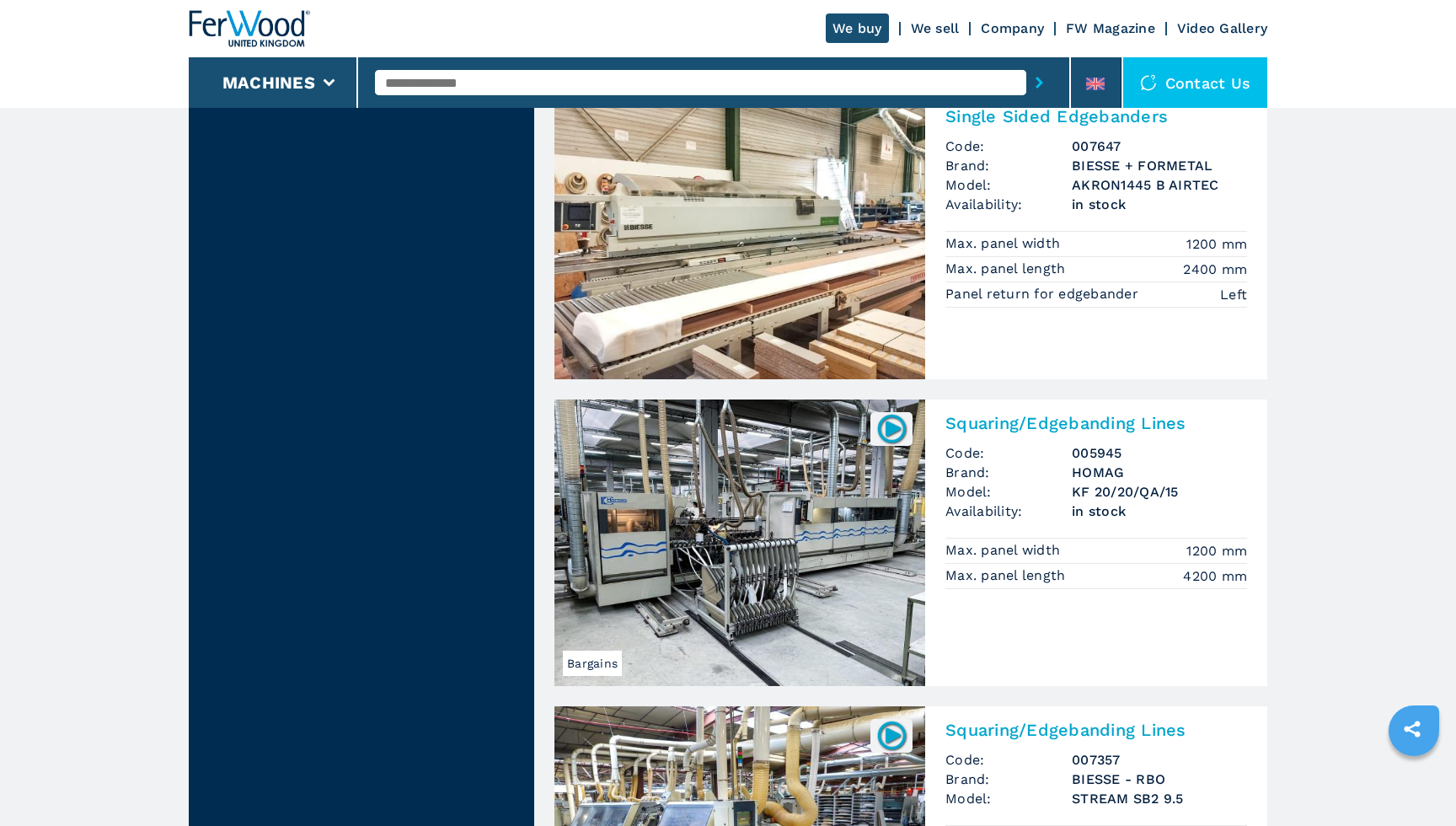
click at [1052, 673] on link "Bargains Squaring/Edgebanding Lines Code: 005945 Brand: HOMAG Model: KF 20/20/Q…" at bounding box center [911, 543] width 712 height 287
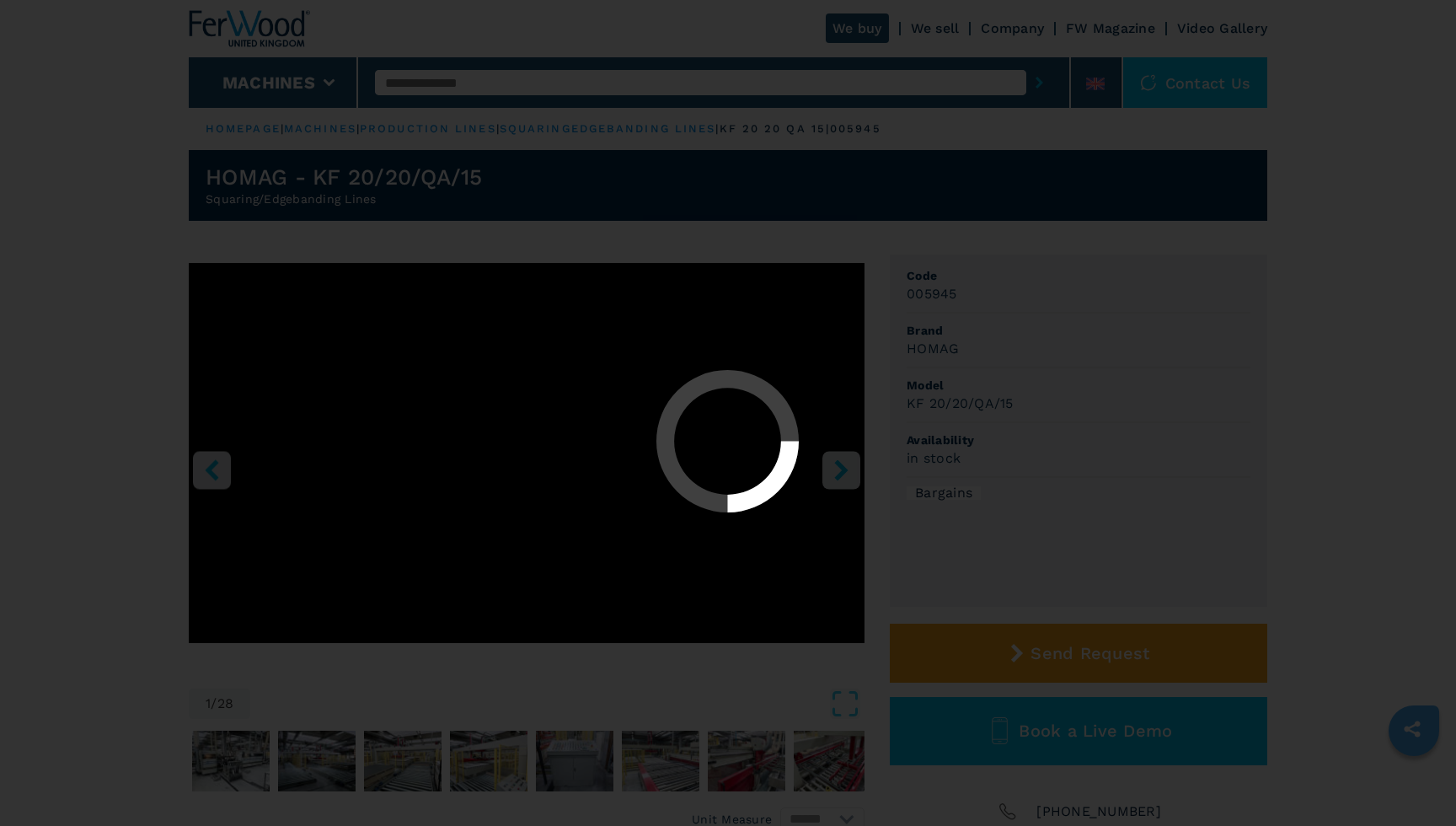
select select "**********"
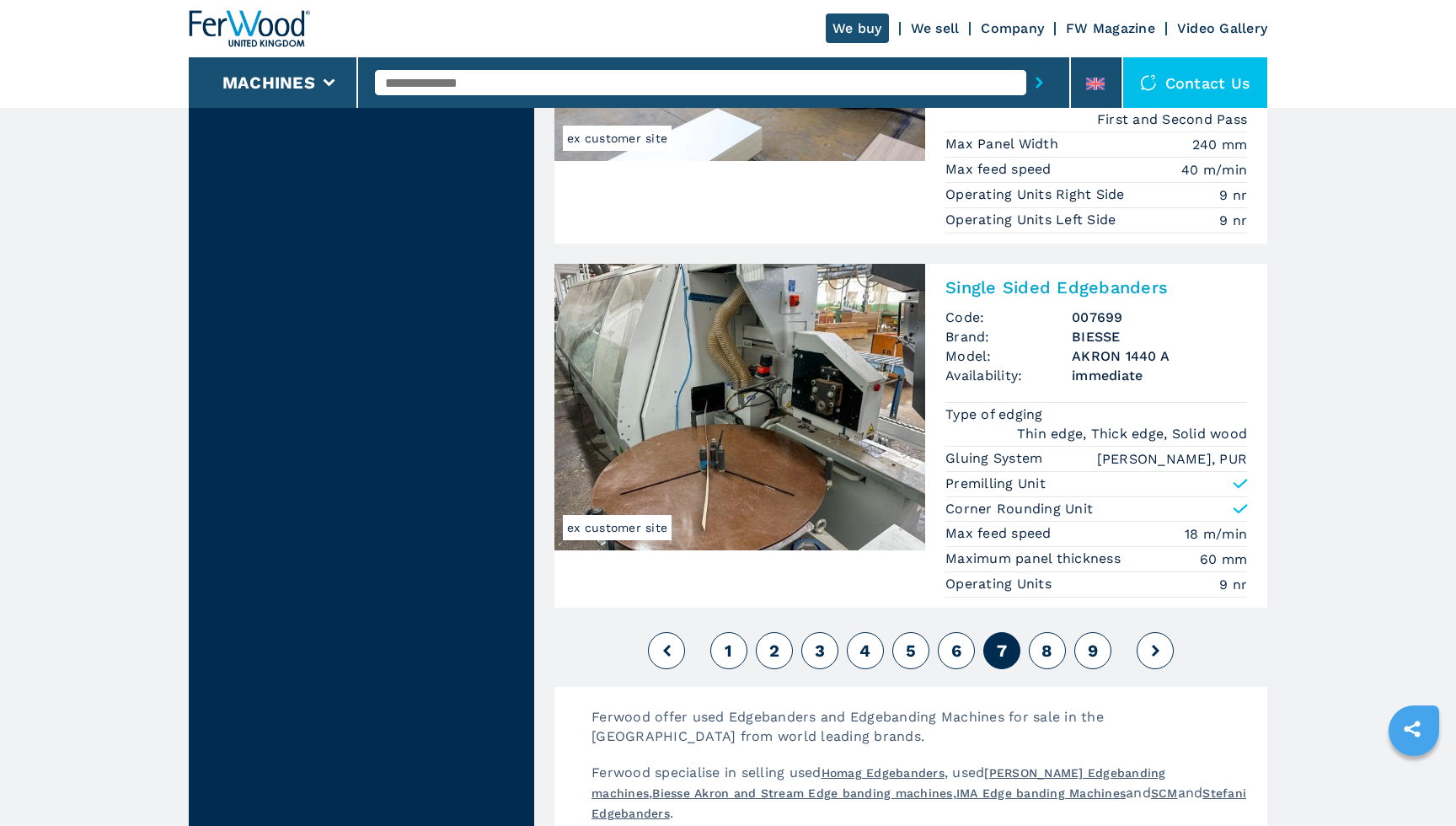
click at [1037, 645] on button "8" at bounding box center [1047, 651] width 37 height 37
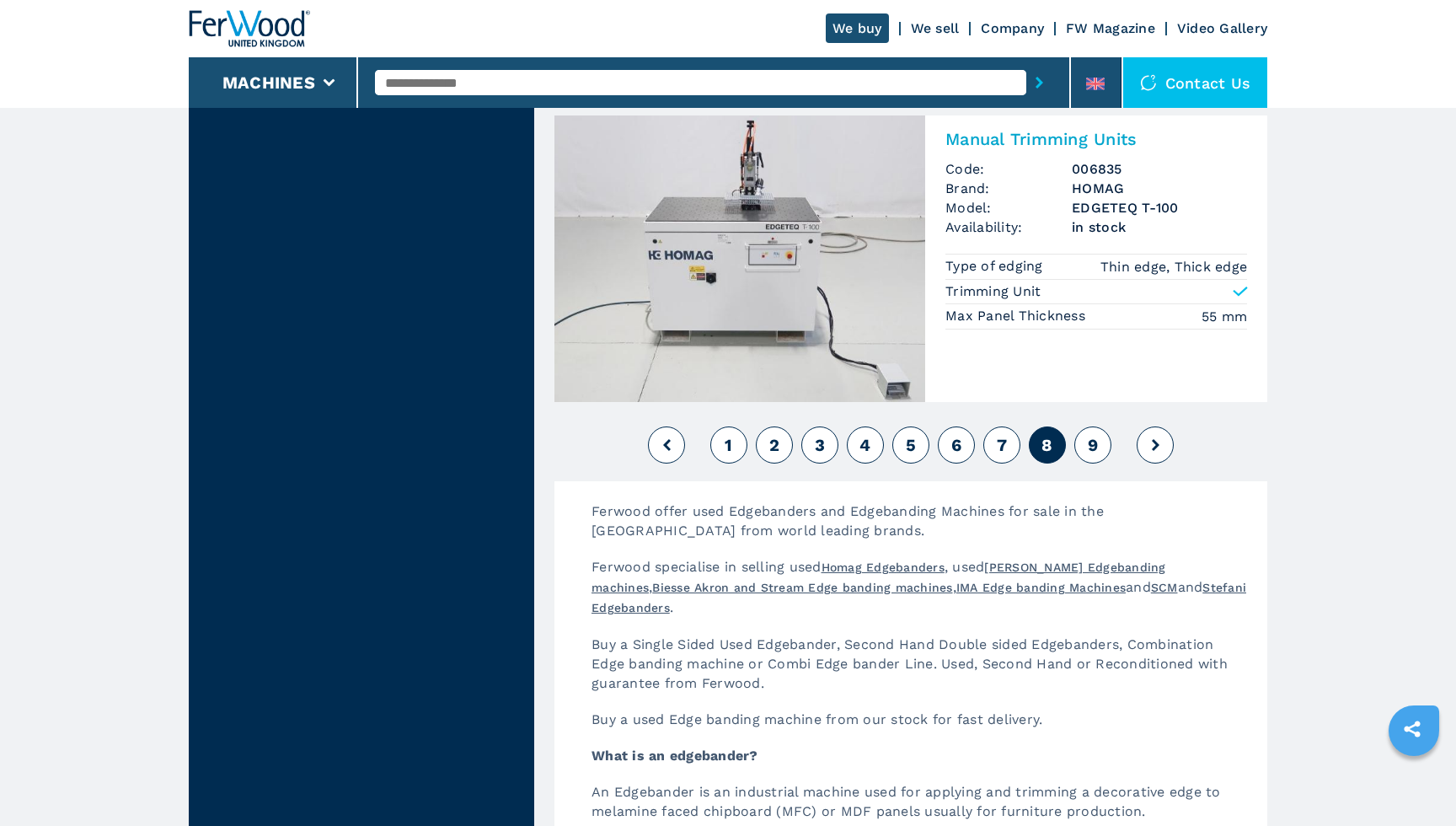
click at [1080, 434] on button "9" at bounding box center [1092, 445] width 37 height 37
